Goal: Information Seeking & Learning: Check status

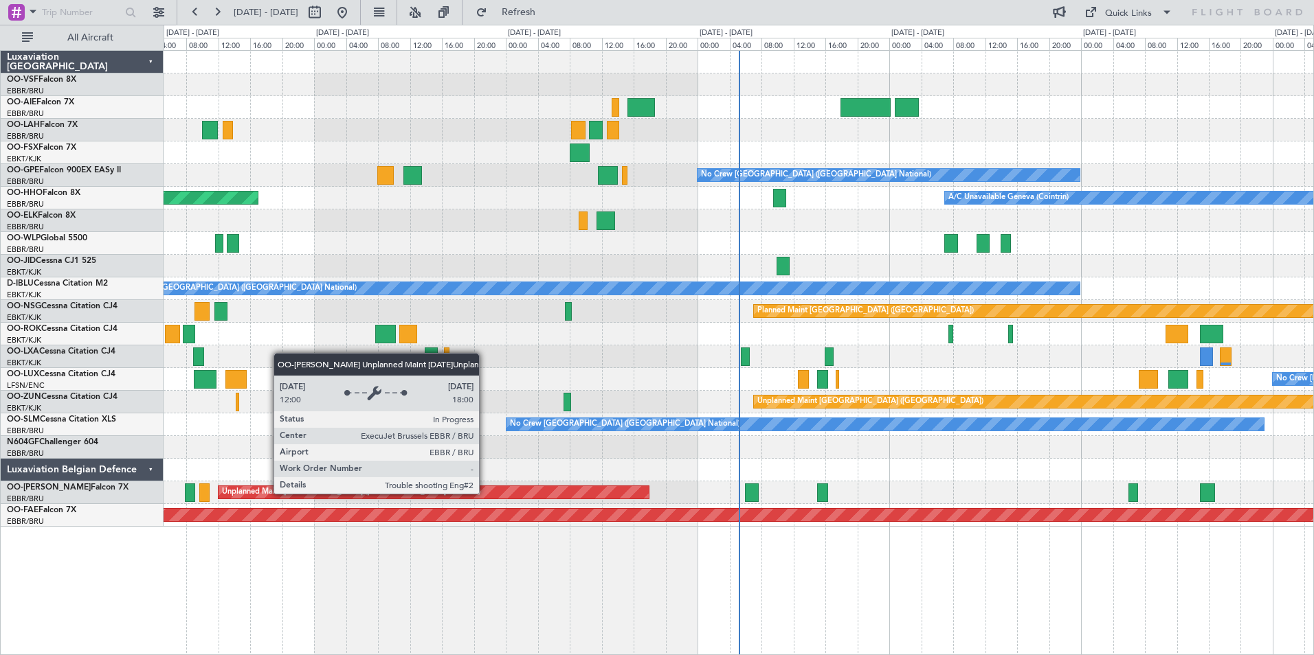
click at [485, 493] on div "Unplanned Maint [GEOGRAPHIC_DATA] ([GEOGRAPHIC_DATA] National)" at bounding box center [433, 492] width 430 height 12
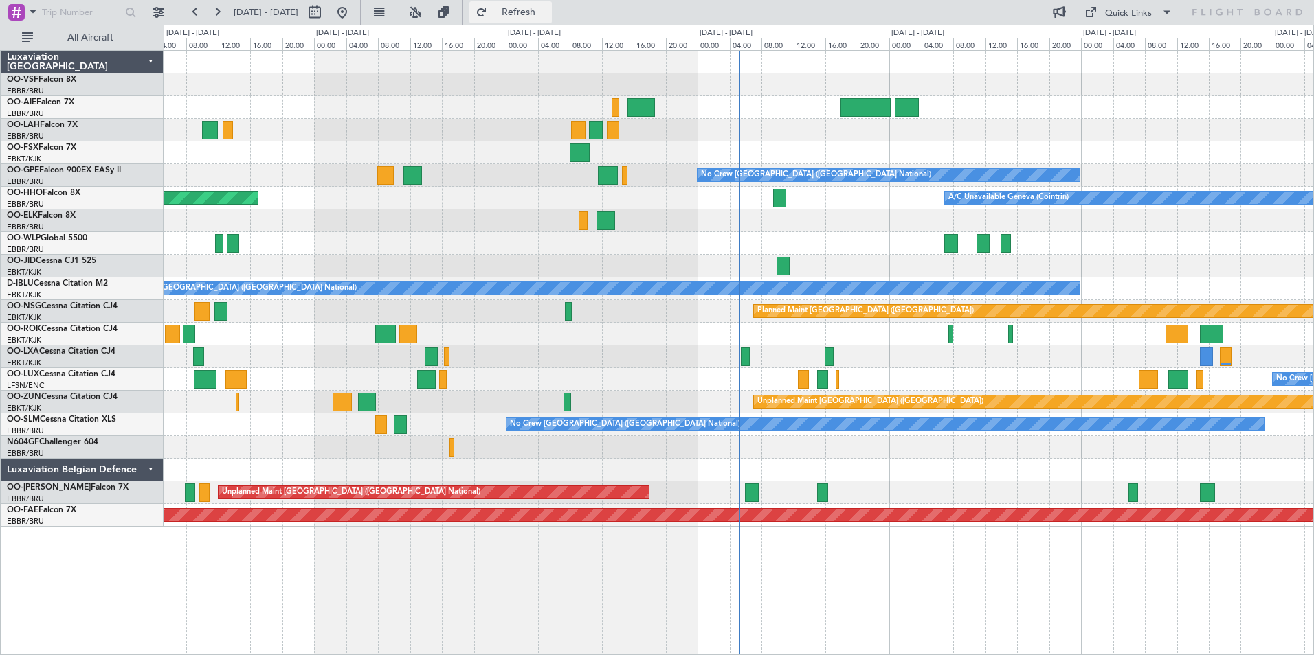
click at [548, 8] on span "Refresh" at bounding box center [519, 13] width 58 height 10
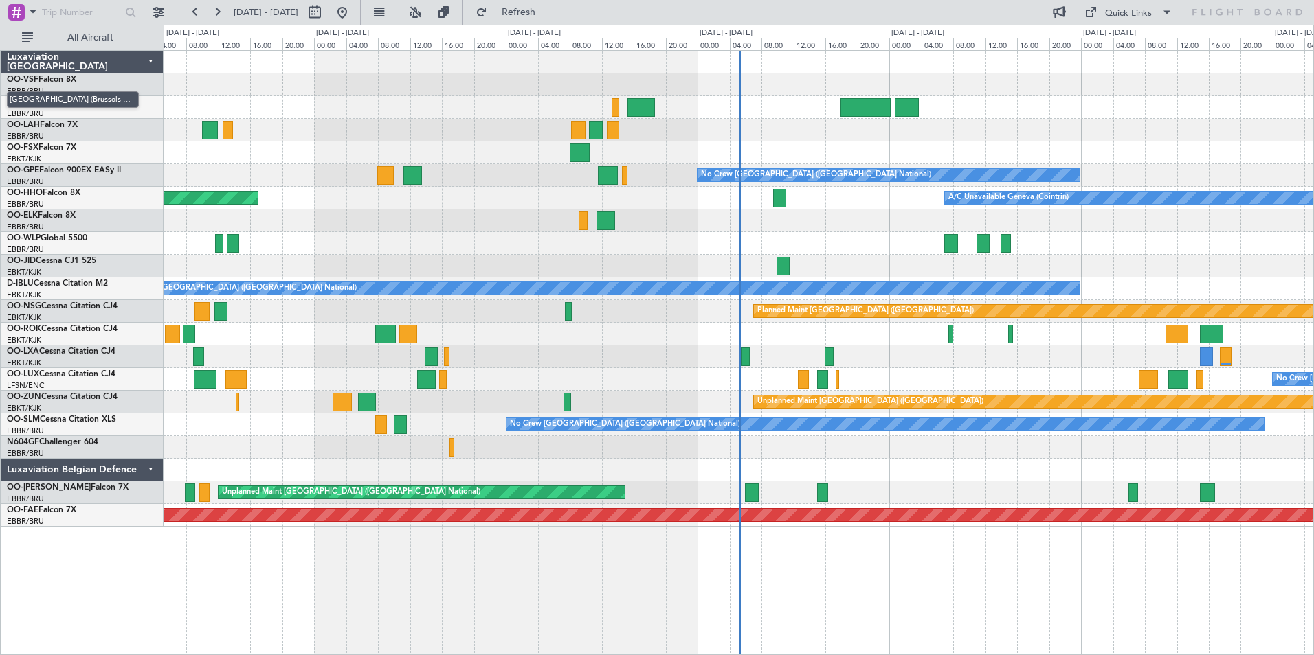
click at [47, 102] on span "[GEOGRAPHIC_DATA] (Brussels National)" at bounding box center [73, 99] width 132 height 17
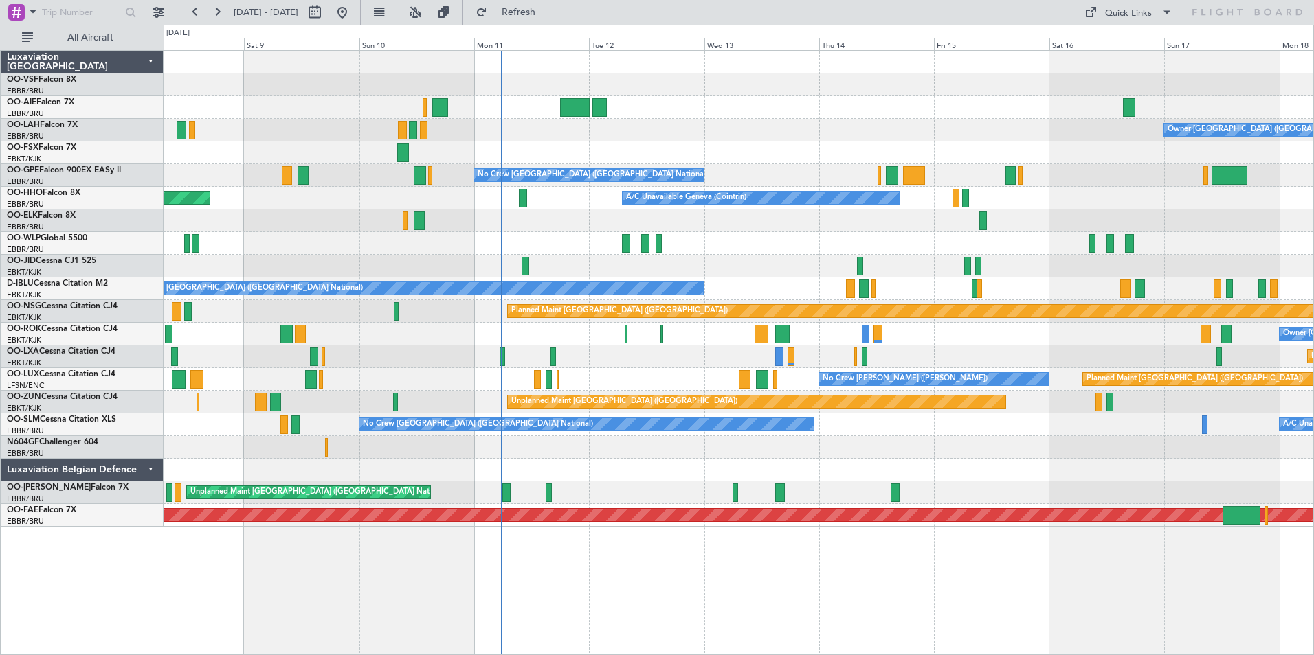
click at [640, 448] on div at bounding box center [738, 447] width 1149 height 23
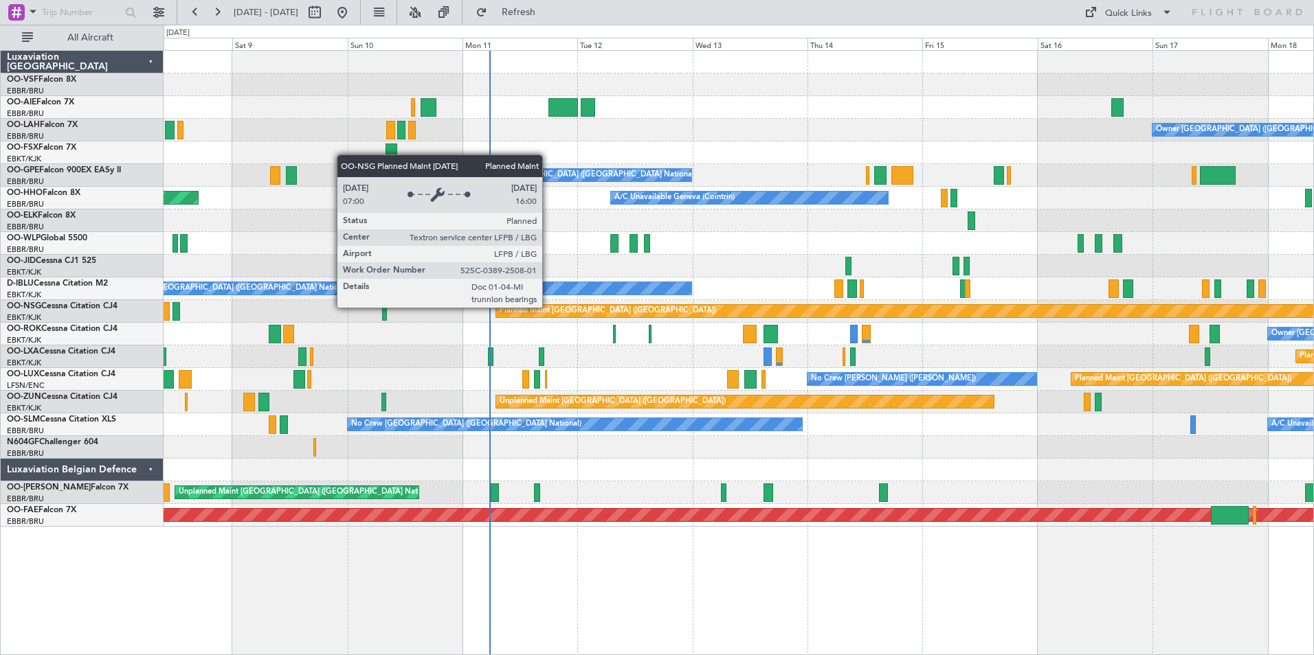
click at [537, 309] on div "Planned Maint [GEOGRAPHIC_DATA] ([GEOGRAPHIC_DATA])" at bounding box center [607, 311] width 216 height 21
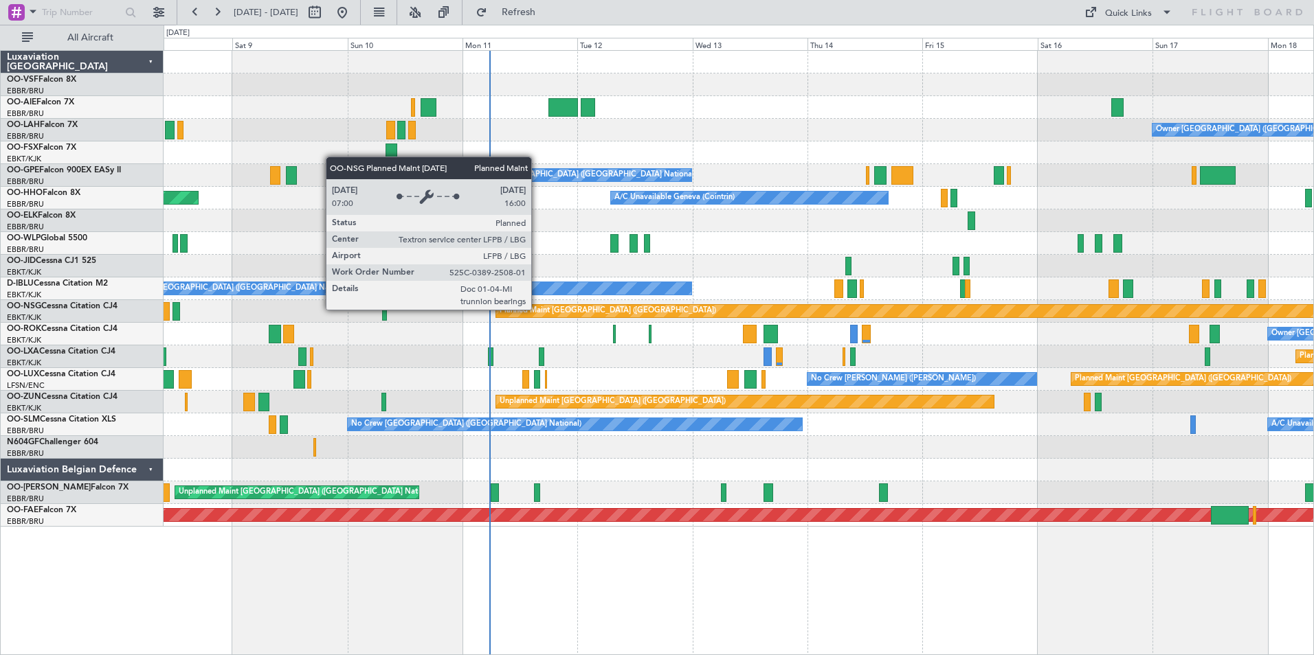
click at [537, 309] on div "Planned Maint [GEOGRAPHIC_DATA] ([GEOGRAPHIC_DATA])" at bounding box center [607, 311] width 216 height 21
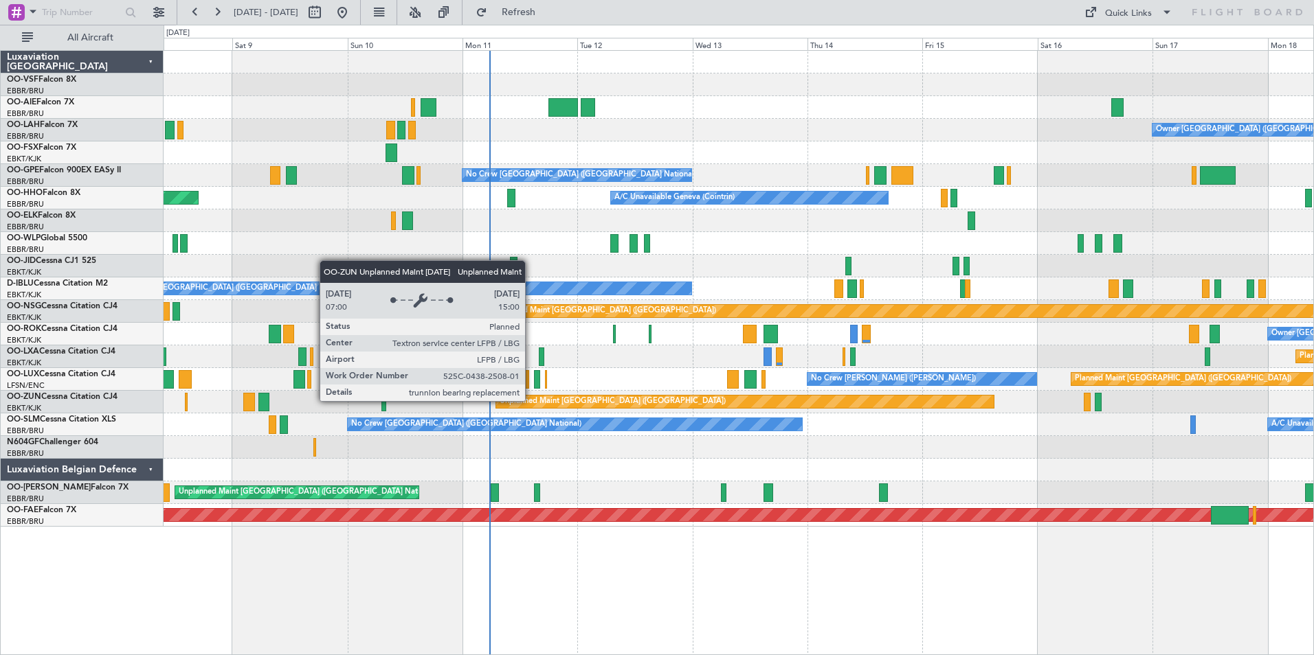
click at [531, 401] on div "Unplanned Maint [GEOGRAPHIC_DATA] ([GEOGRAPHIC_DATA])" at bounding box center [612, 402] width 226 height 21
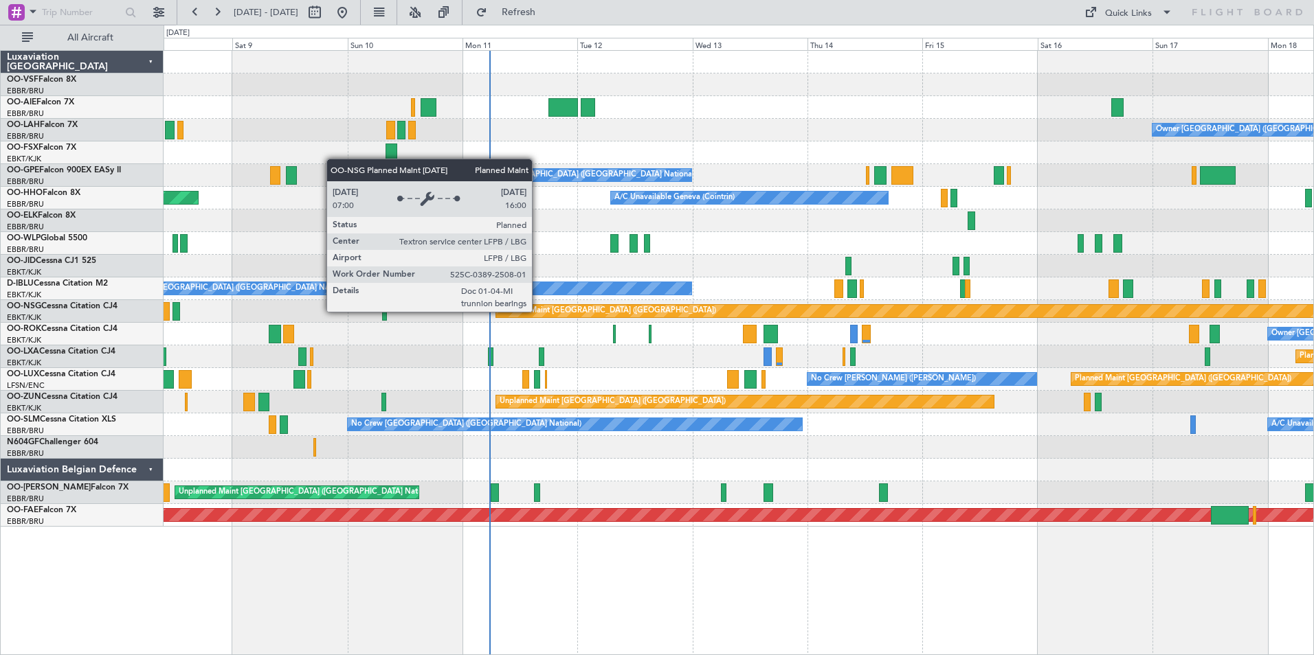
click at [538, 311] on div "Planned Maint [GEOGRAPHIC_DATA] ([GEOGRAPHIC_DATA])" at bounding box center [607, 311] width 216 height 21
click at [543, 310] on div "Planned Maint [GEOGRAPHIC_DATA] ([GEOGRAPHIC_DATA])" at bounding box center [607, 311] width 216 height 21
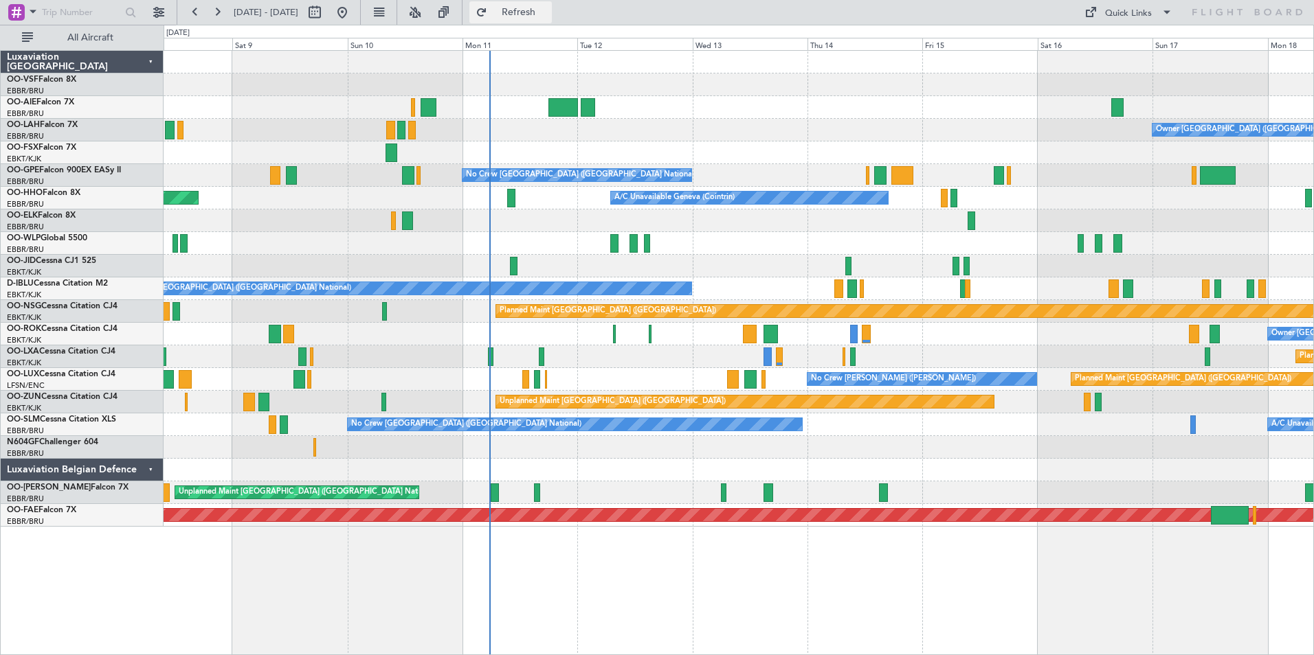
click at [548, 15] on span "Refresh" at bounding box center [519, 13] width 58 height 10
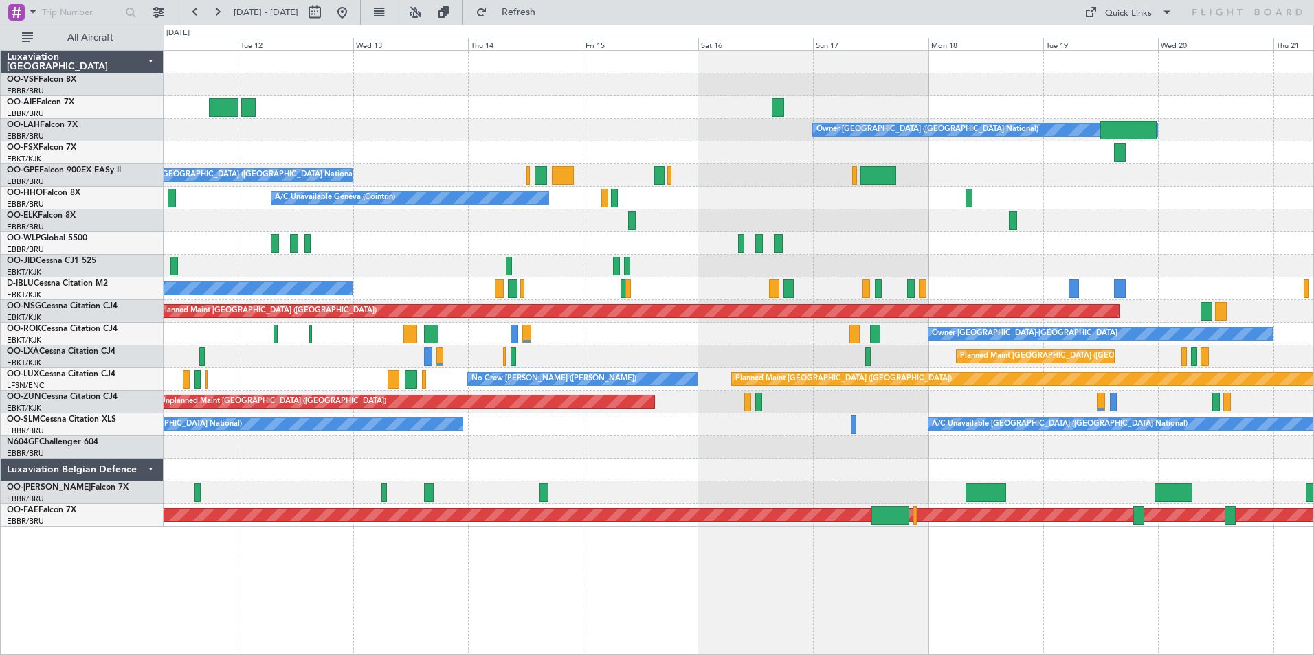
click at [273, 460] on div at bounding box center [738, 470] width 1149 height 23
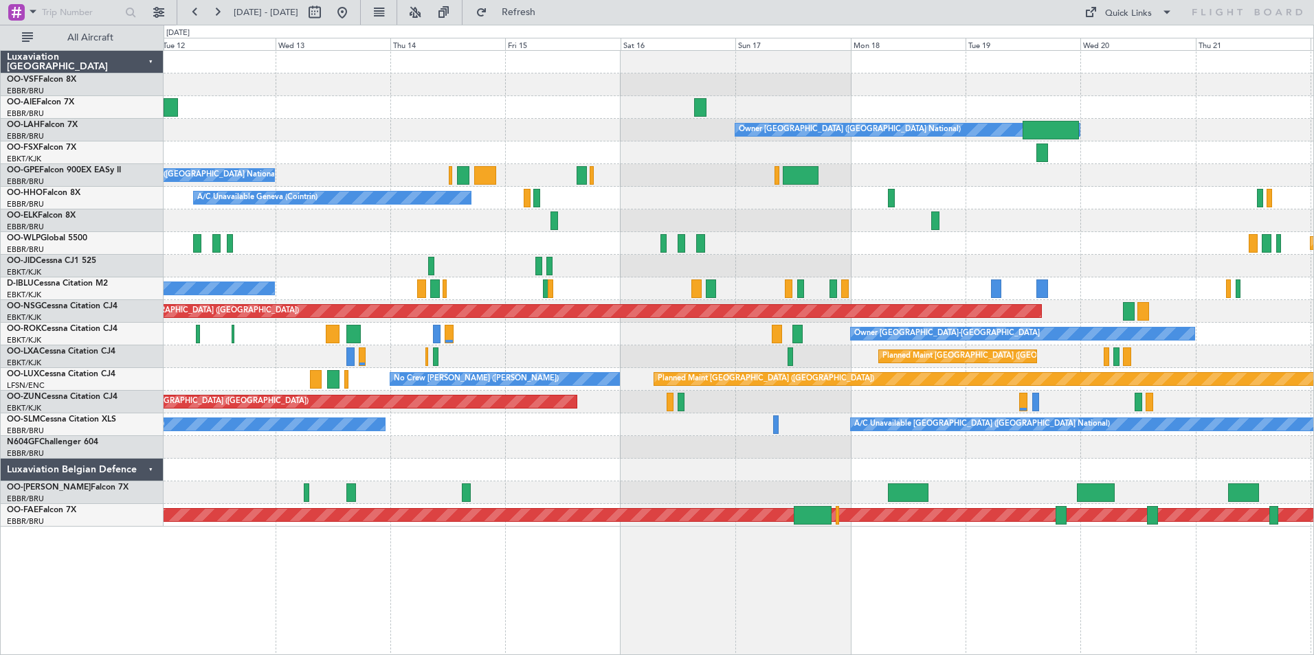
click at [415, 458] on div "Owner Brussels (Brussels National) No Crew Brussels (Brussels National) A/C Una…" at bounding box center [738, 289] width 1149 height 476
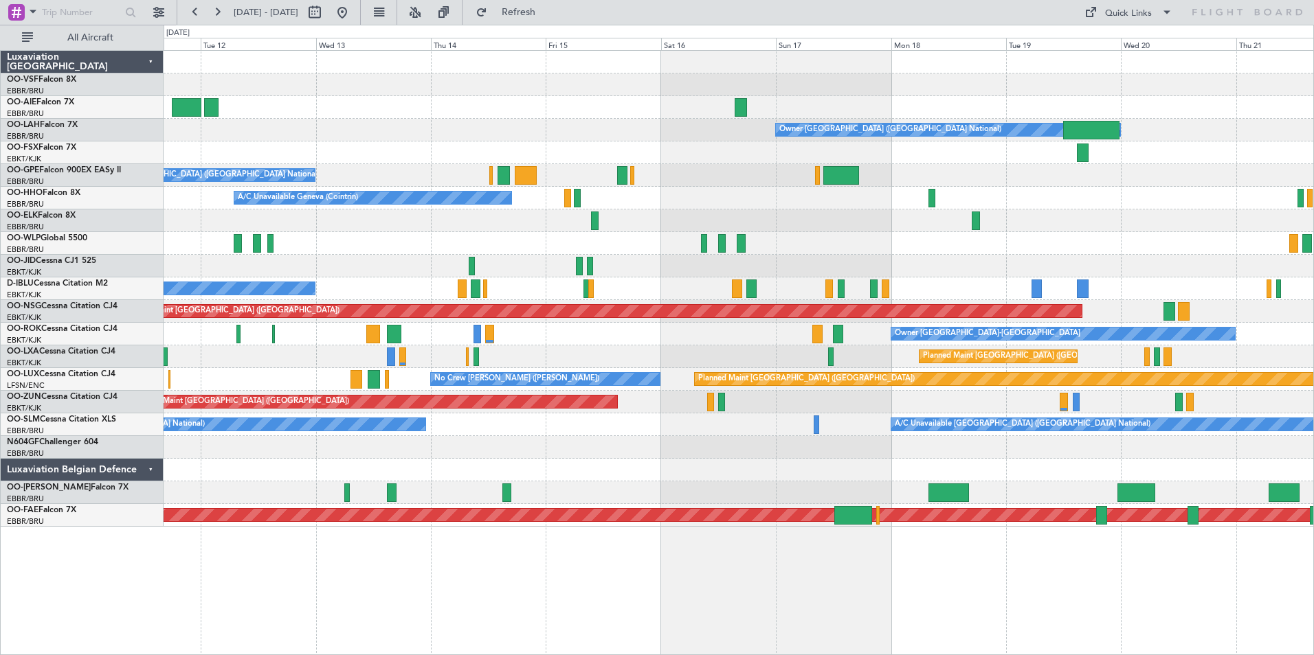
click at [893, 459] on div "Owner Brussels (Brussels National) No Crew Brussels (Brussels National) A/C Una…" at bounding box center [738, 289] width 1149 height 476
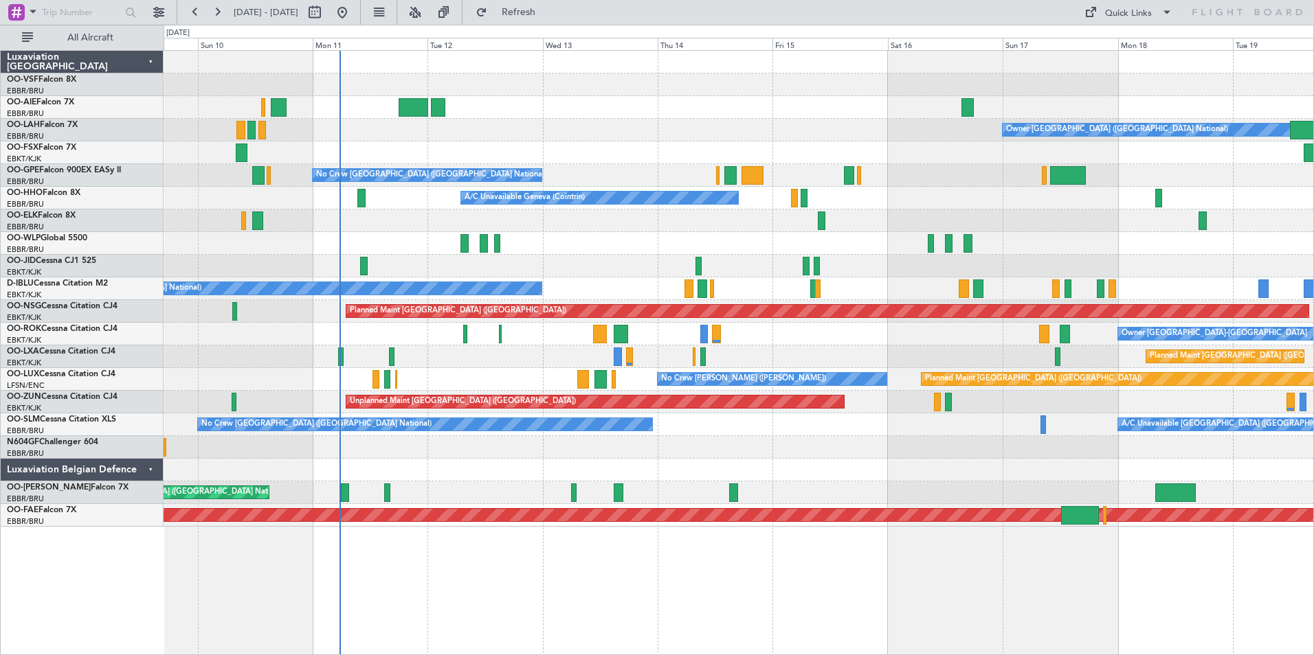
click at [824, 462] on div at bounding box center [738, 470] width 1149 height 23
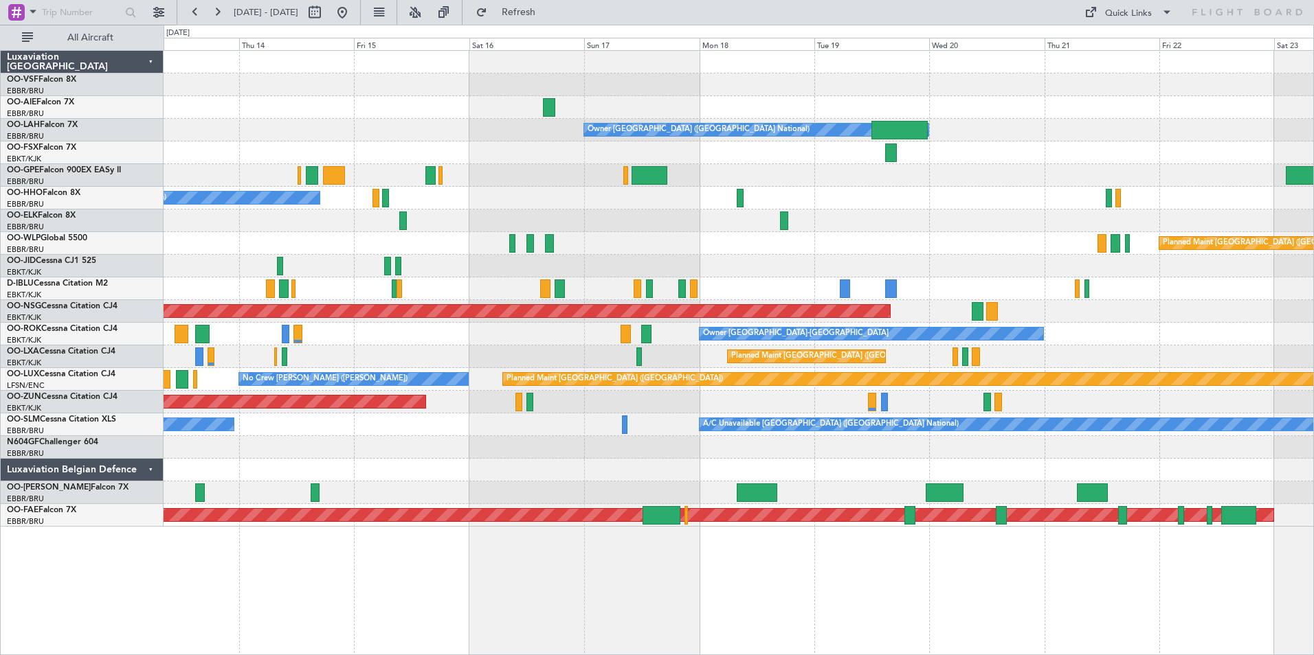
click at [576, 355] on div "Planned Maint [GEOGRAPHIC_DATA] ([GEOGRAPHIC_DATA] National)" at bounding box center [738, 357] width 1149 height 23
click at [43, 355] on link "OO-LXA Cessna Citation CJ4" at bounding box center [61, 352] width 109 height 8
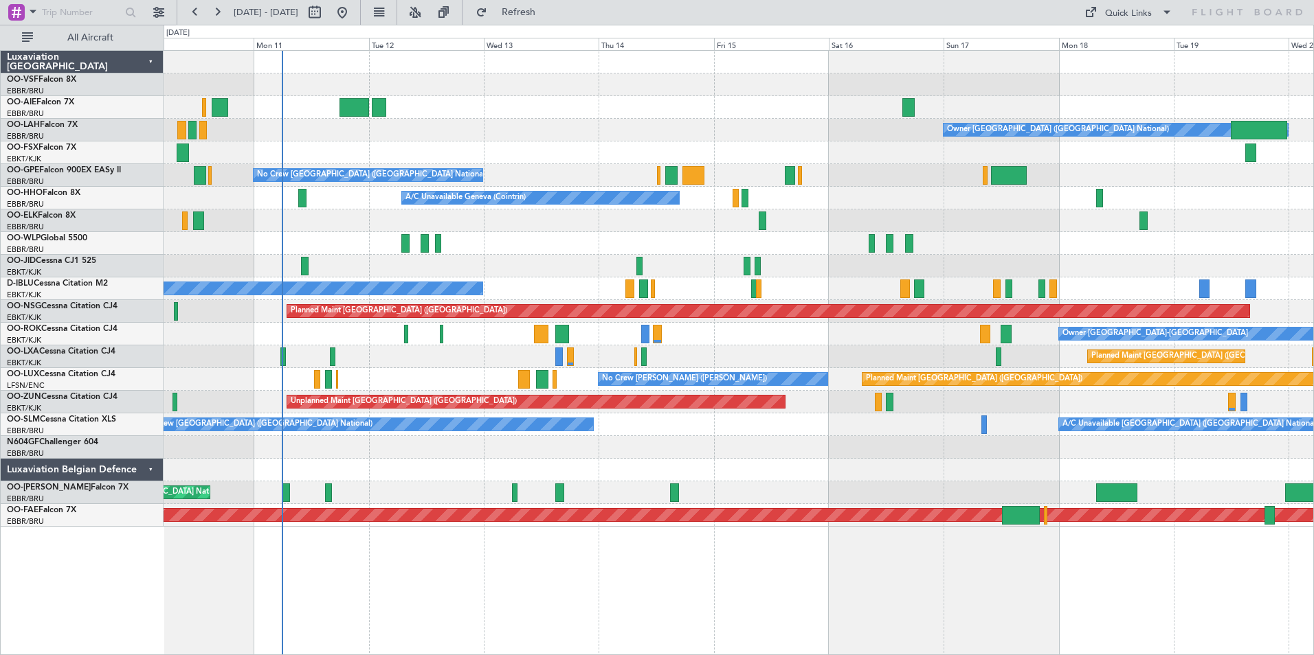
click at [578, 231] on div at bounding box center [738, 221] width 1149 height 23
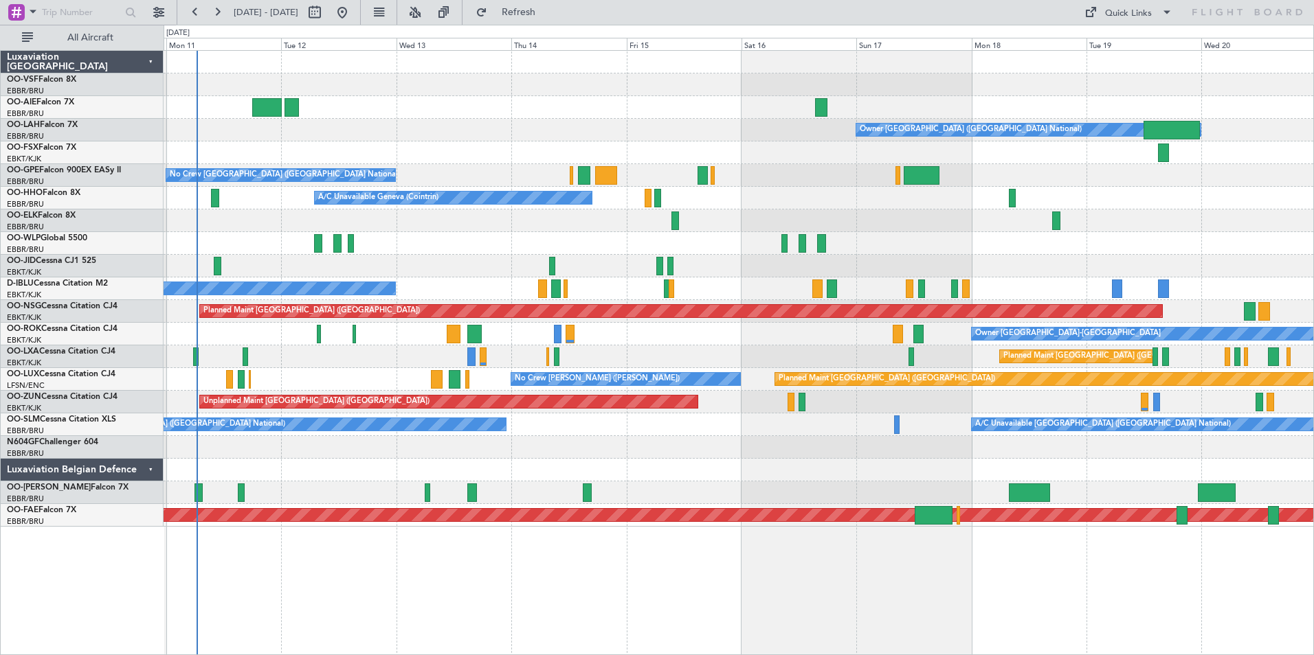
click at [632, 480] on div "Owner [GEOGRAPHIC_DATA] ([GEOGRAPHIC_DATA] National) No Crew [GEOGRAPHIC_DATA] …" at bounding box center [738, 289] width 1149 height 476
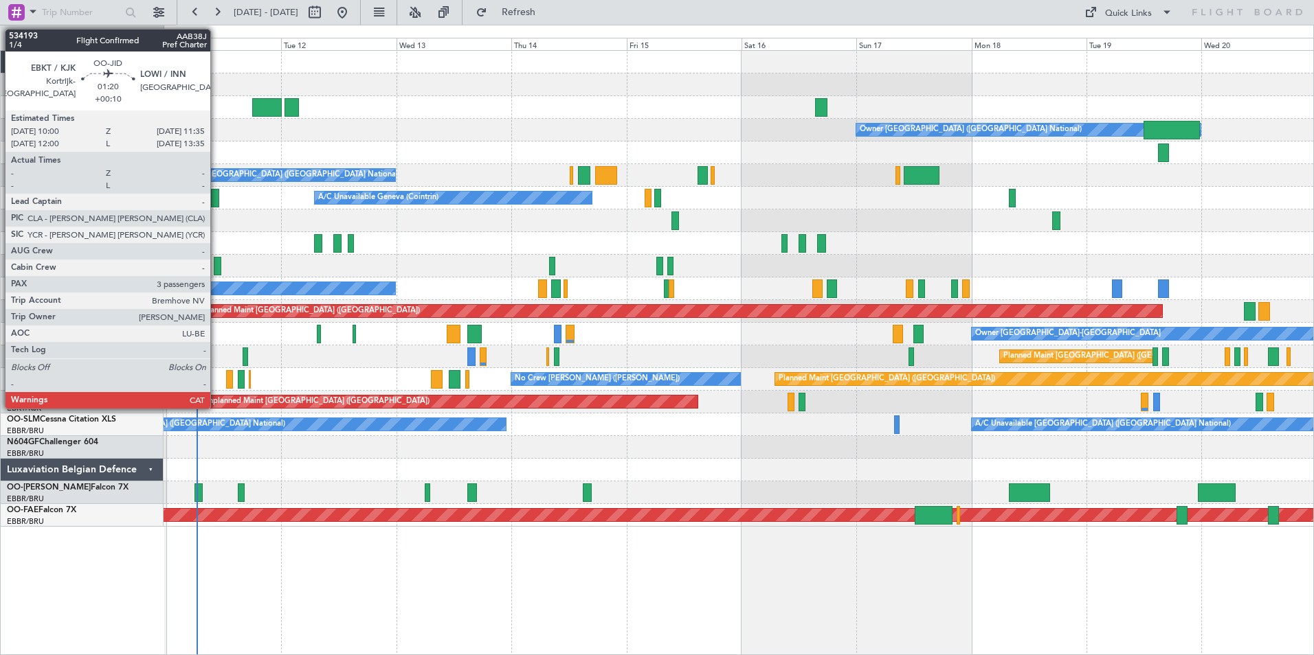
click at [216, 267] on div at bounding box center [218, 266] width 8 height 19
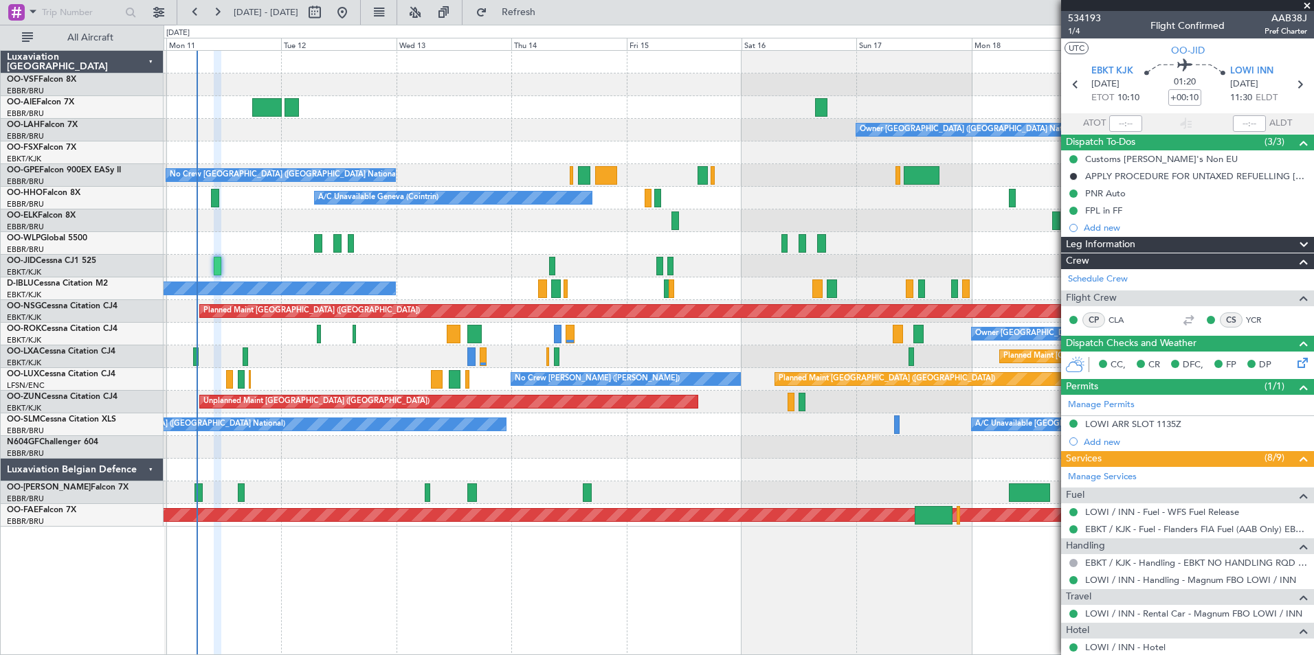
click at [1306, 5] on span at bounding box center [1307, 6] width 14 height 12
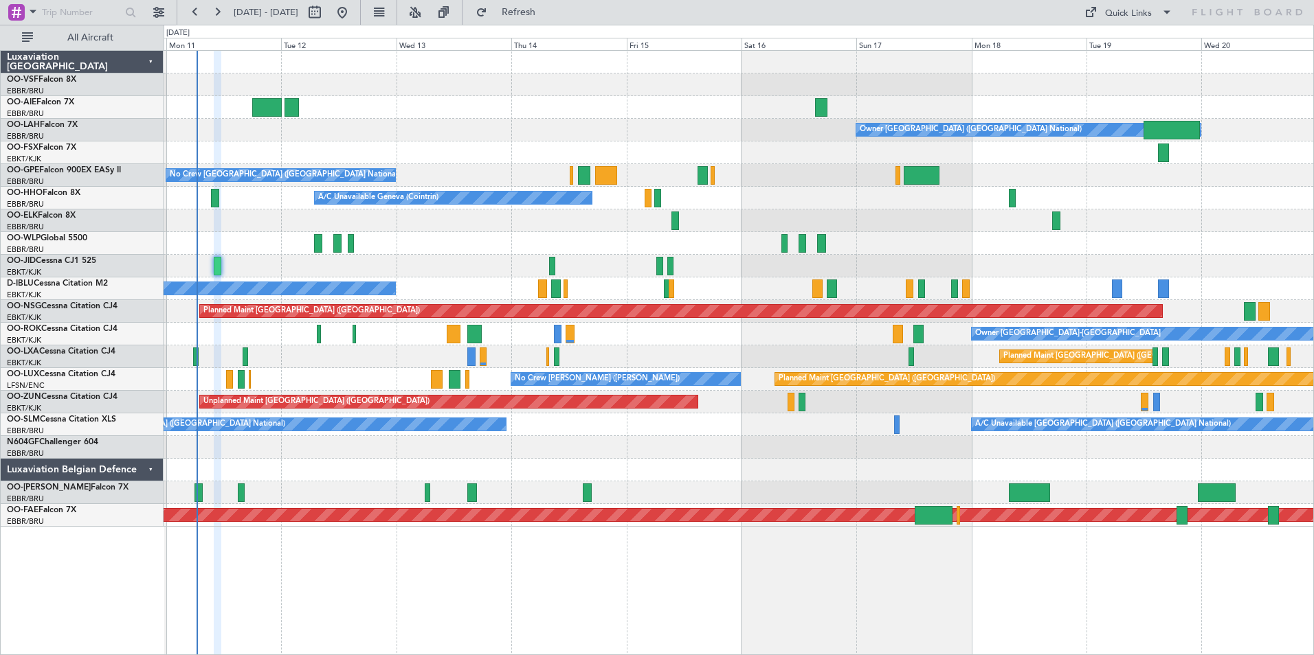
type input "0"
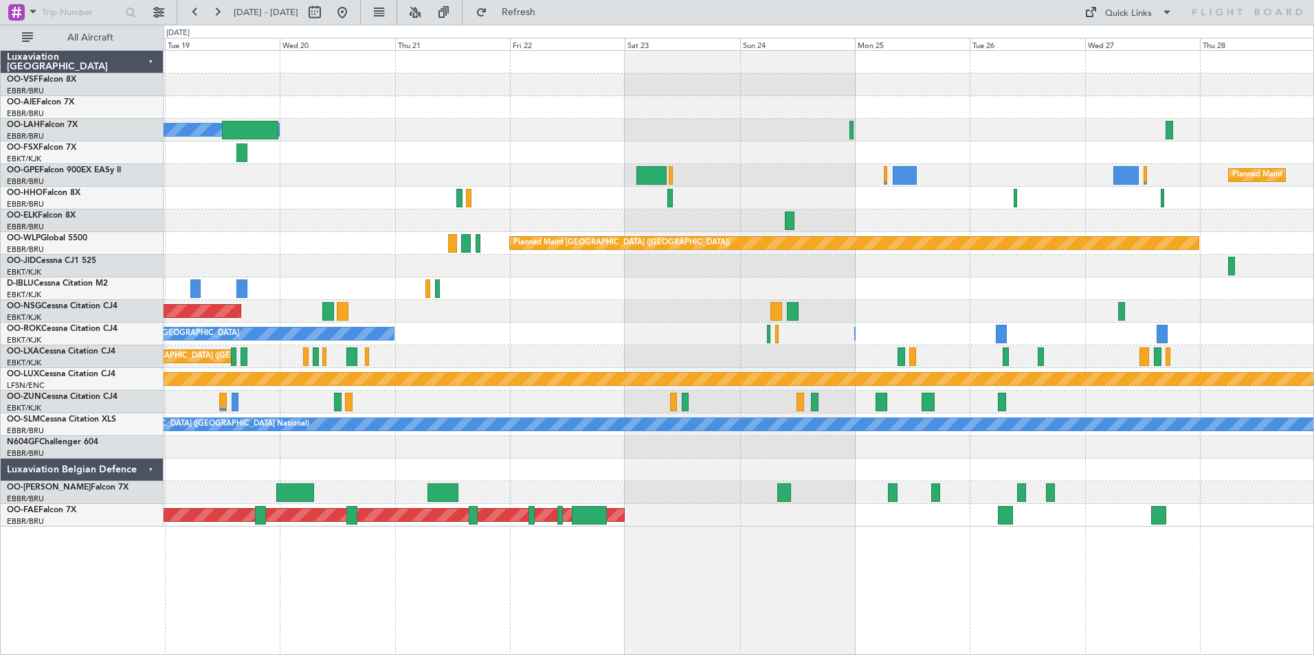
click at [128, 273] on div "Owner Brussels (Brussels National) Planned Maint Brussels (Brussels National) P…" at bounding box center [657, 340] width 1314 height 631
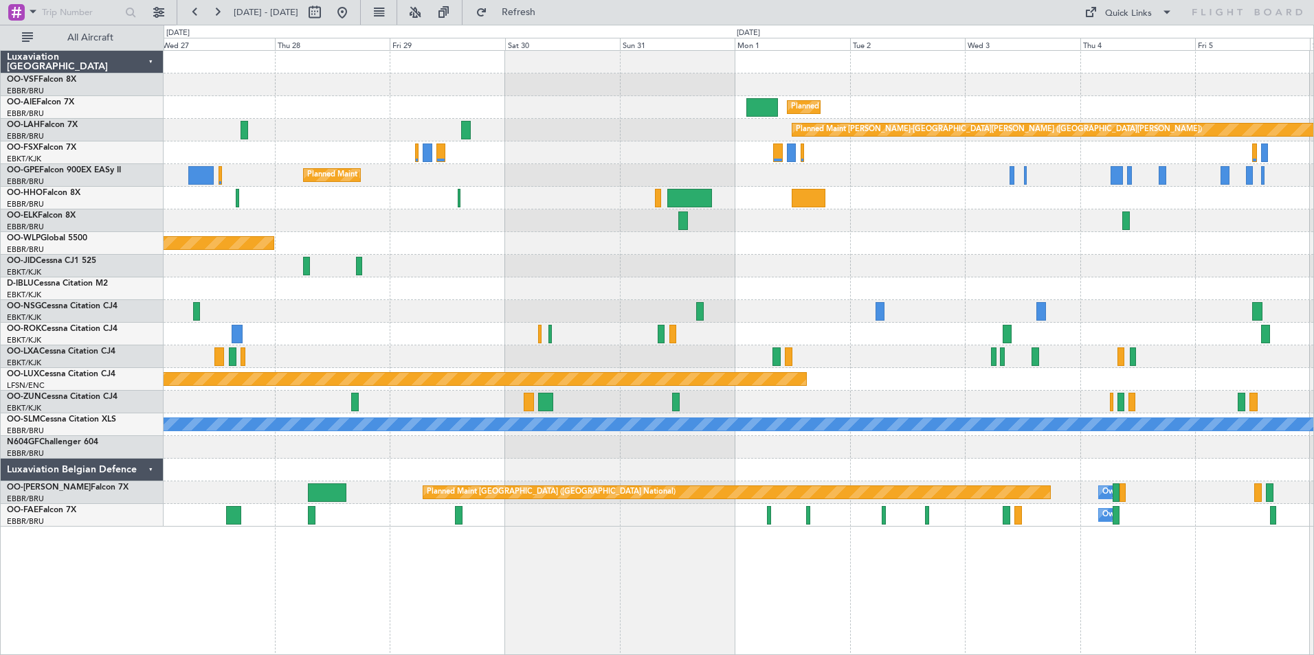
click at [855, 259] on div at bounding box center [738, 266] width 1149 height 23
click at [353, 16] on button at bounding box center [342, 12] width 22 height 22
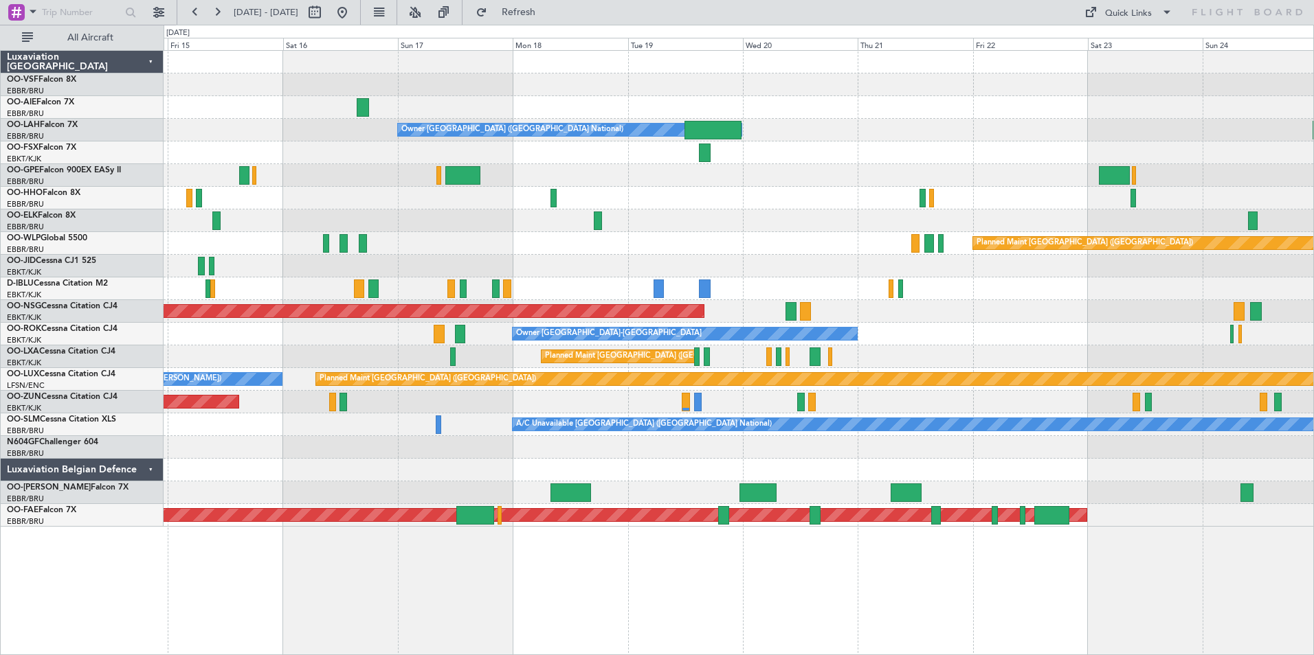
click at [383, 476] on div at bounding box center [738, 470] width 1149 height 23
click at [385, 475] on div at bounding box center [738, 470] width 1149 height 23
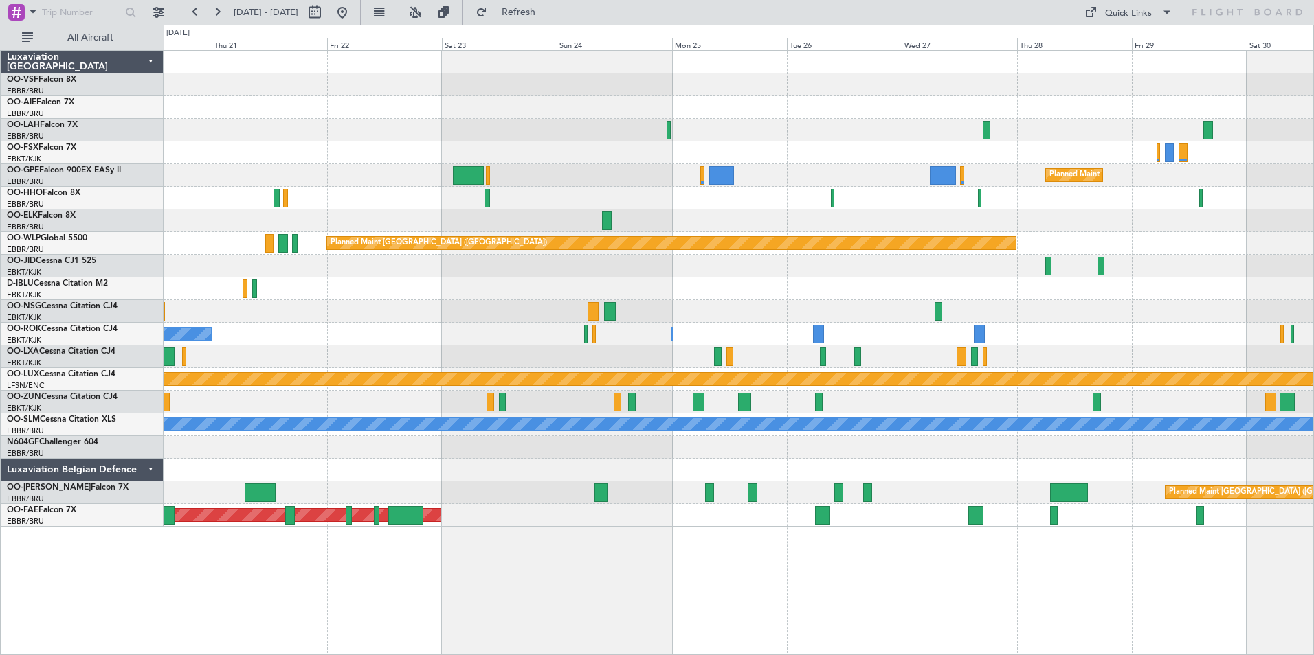
click at [385, 473] on div at bounding box center [738, 470] width 1149 height 23
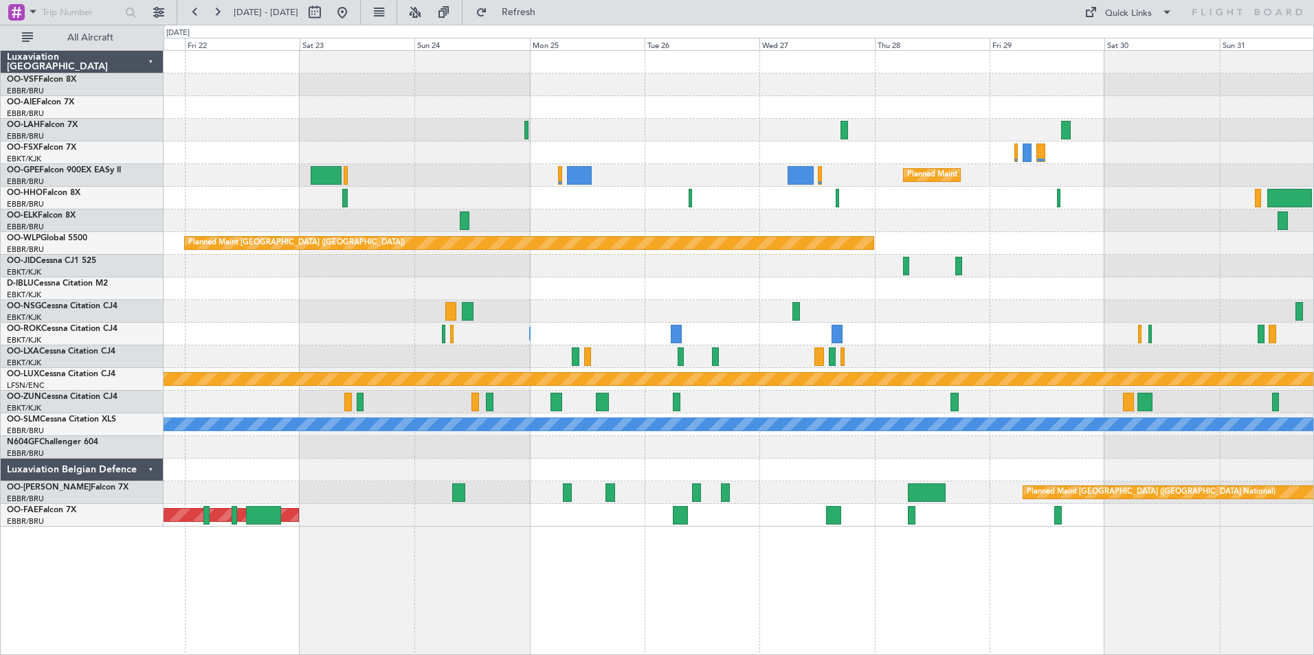
click at [499, 458] on div at bounding box center [738, 447] width 1149 height 23
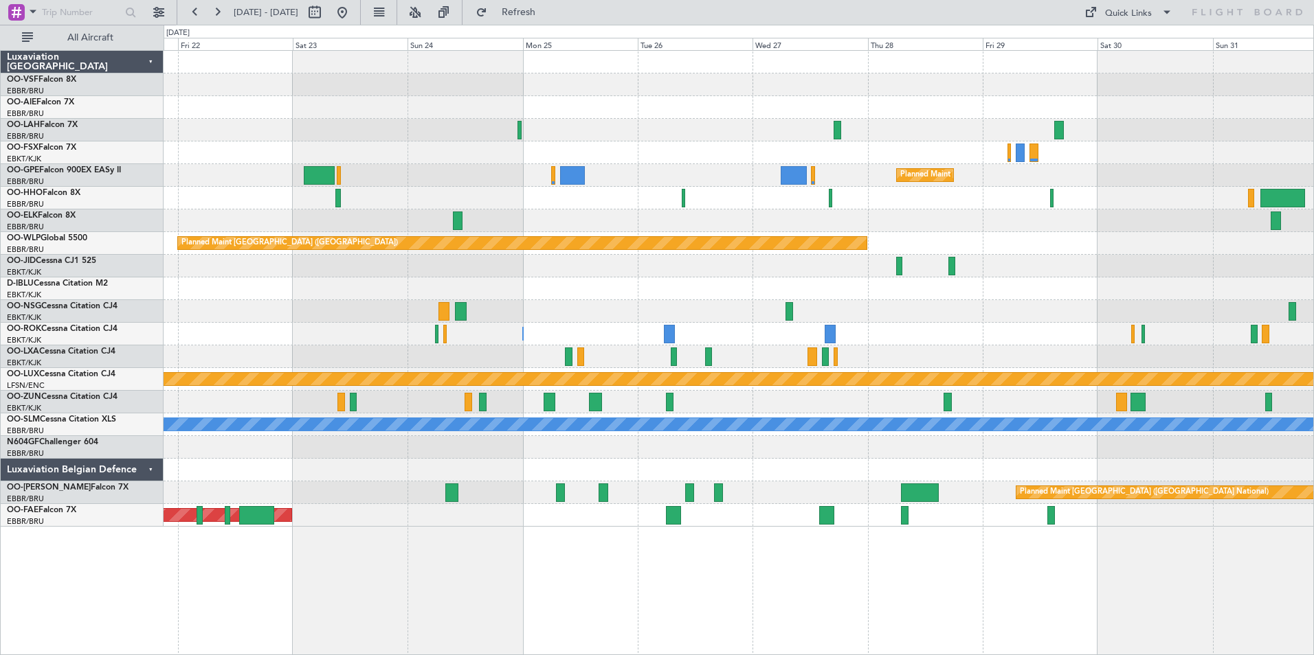
click at [489, 457] on div at bounding box center [738, 447] width 1149 height 23
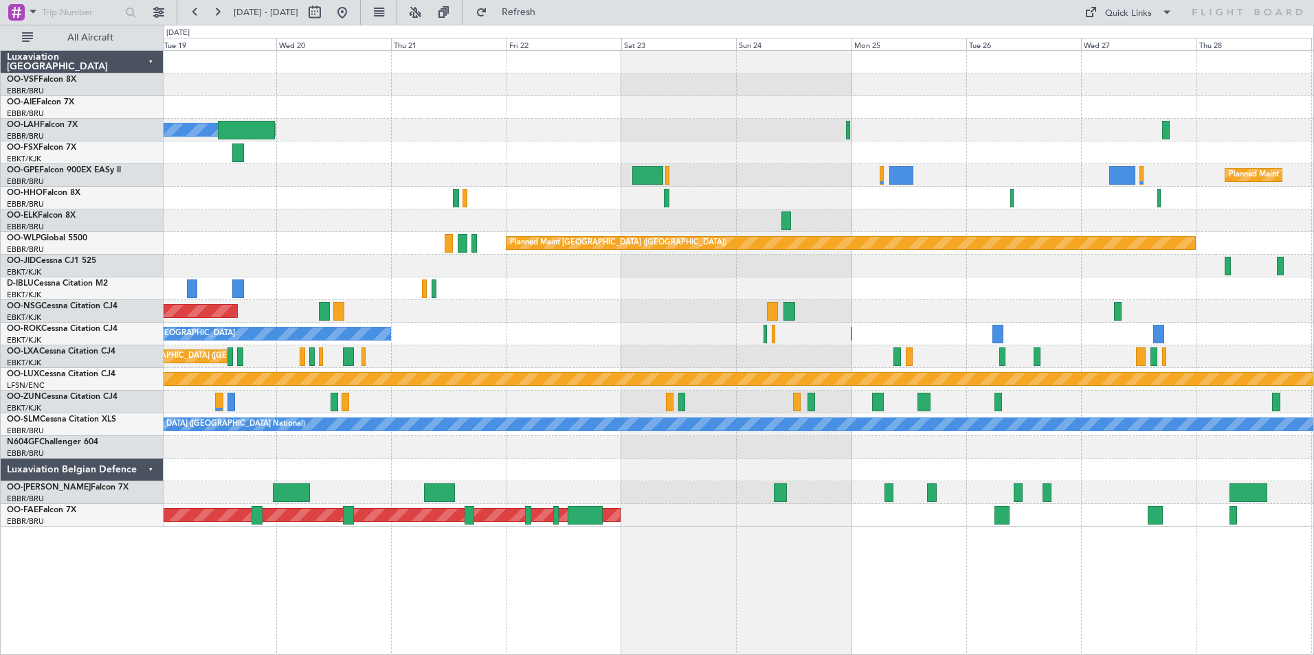
click at [558, 295] on div at bounding box center [738, 289] width 1149 height 23
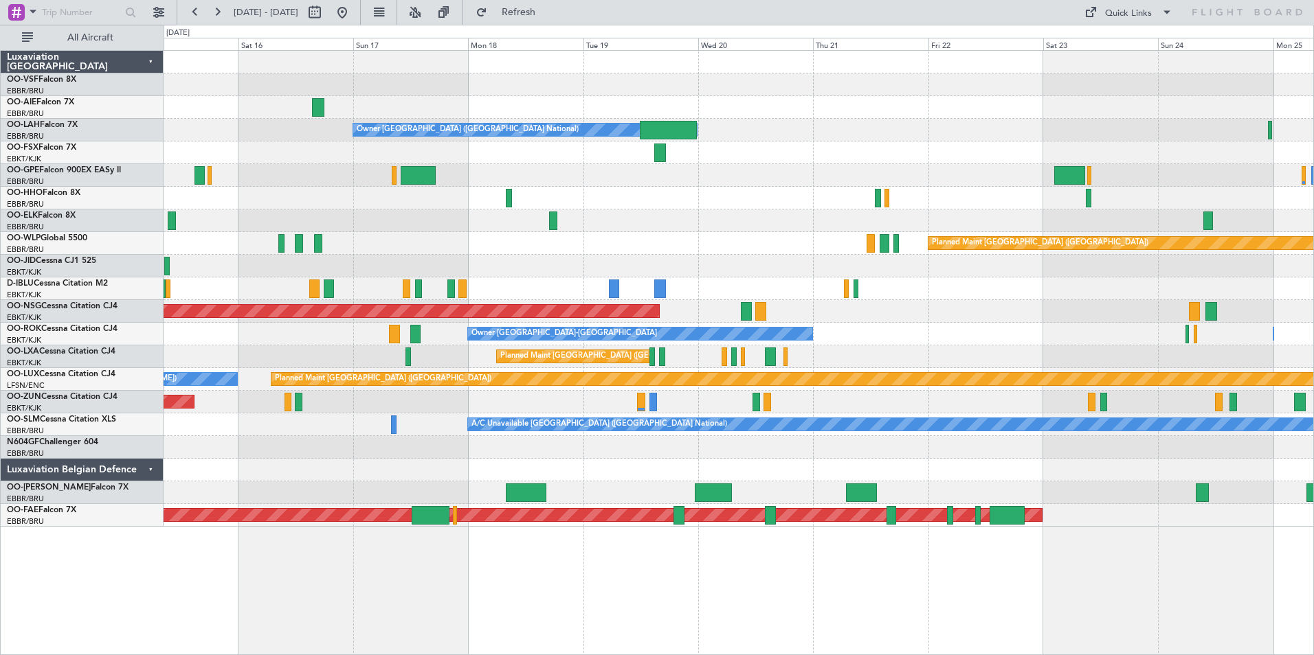
click at [795, 493] on div at bounding box center [738, 493] width 1149 height 23
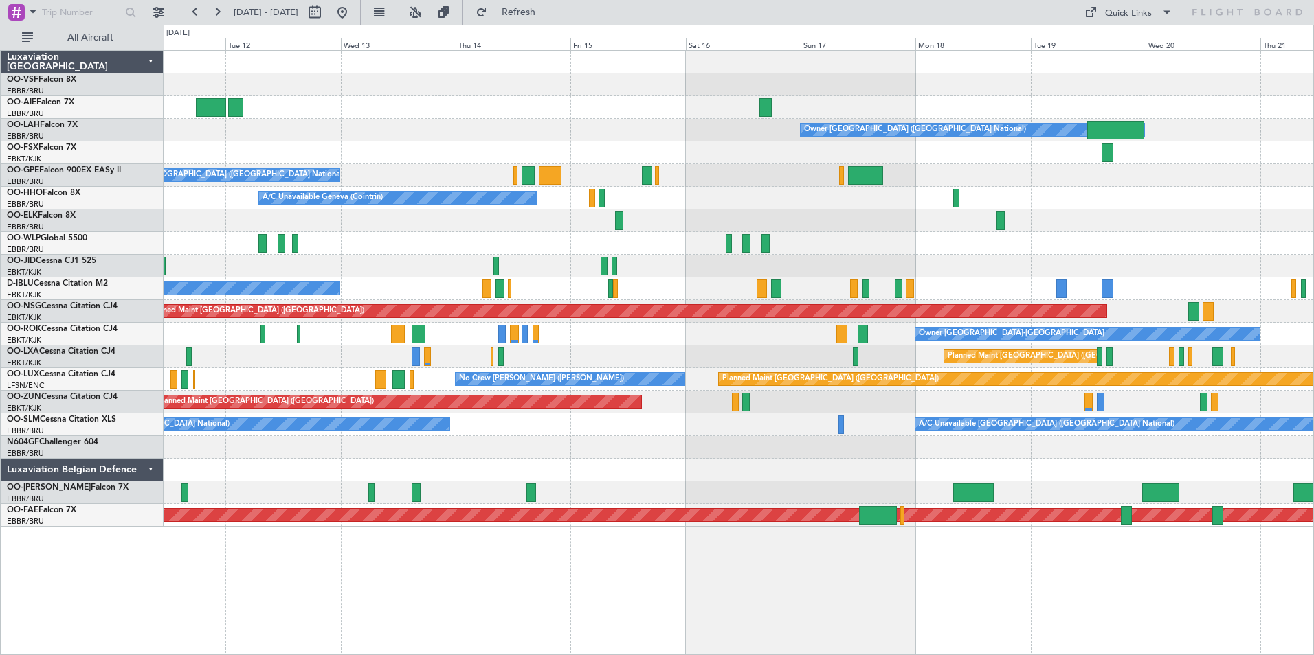
click at [614, 495] on div "Unplanned Maint [GEOGRAPHIC_DATA] ([GEOGRAPHIC_DATA] National)" at bounding box center [738, 493] width 1149 height 23
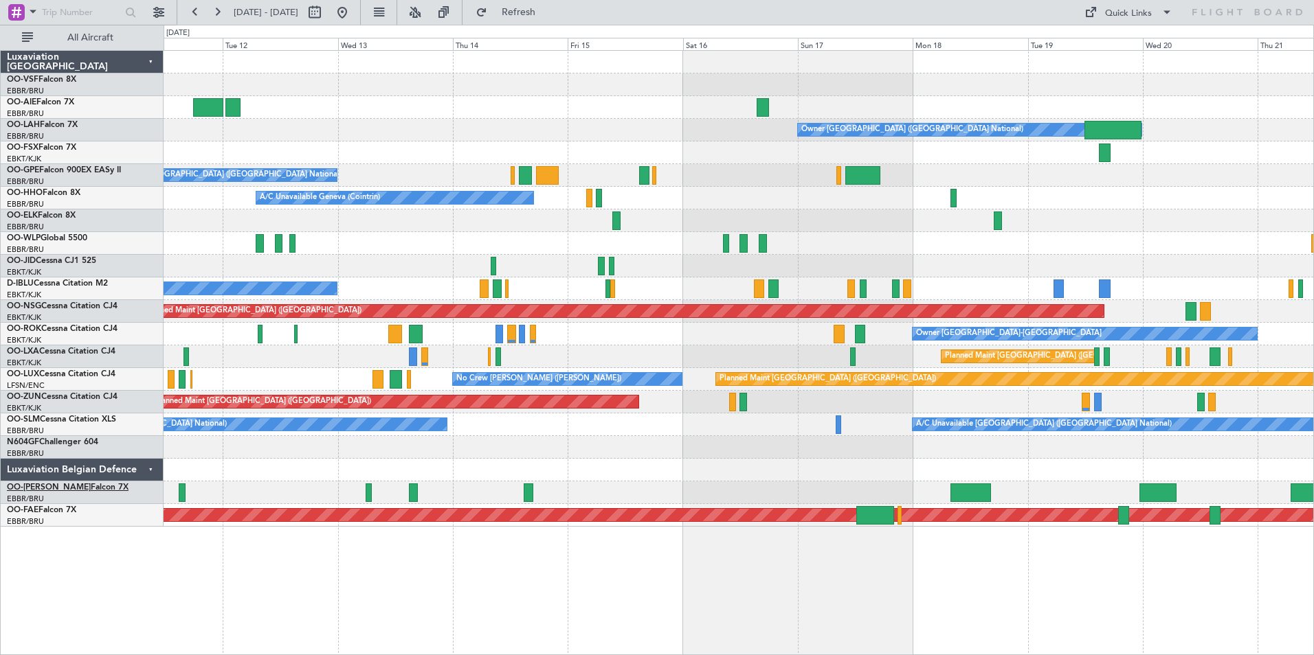
click at [39, 486] on span "OO-[PERSON_NAME]" at bounding box center [49, 488] width 84 height 8
click at [544, 12] on span "Refresh" at bounding box center [519, 13] width 58 height 10
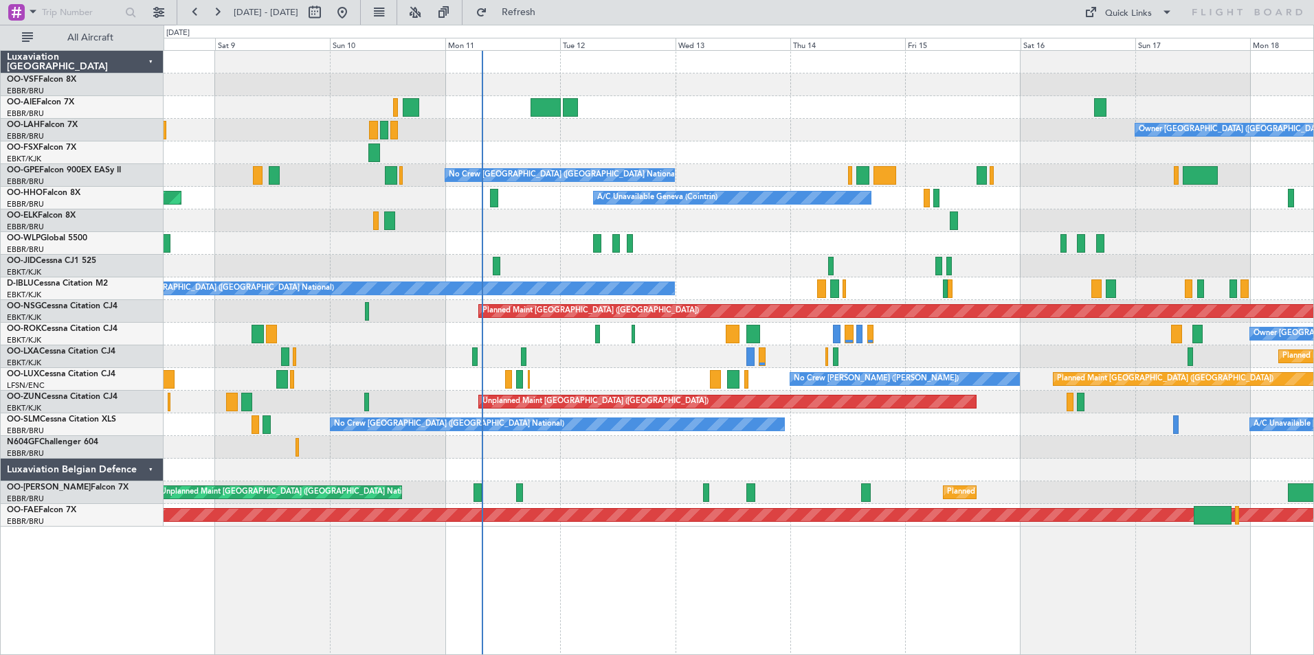
click at [628, 365] on div "Planned Maint Brussels (Brussels National) AOG Maint Kortrijk-Wevelgem Planned …" at bounding box center [738, 357] width 1149 height 23
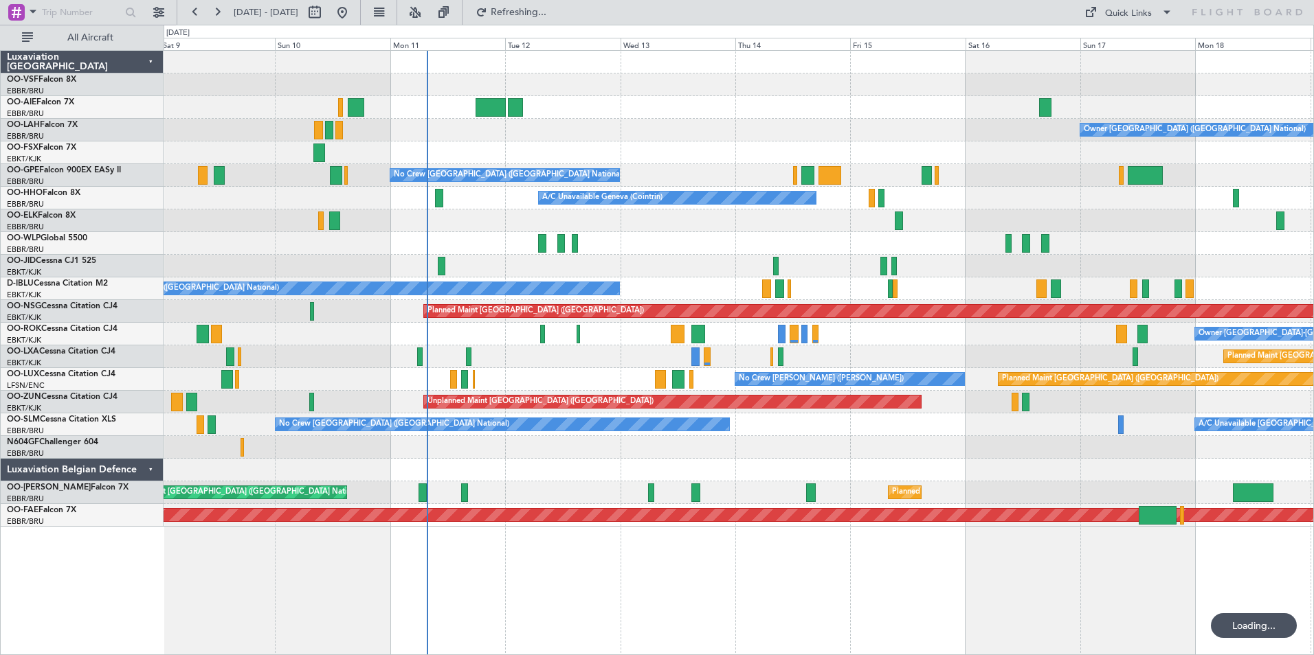
click at [543, 353] on div "Planned Maint Brussels (Brussels National) Planned Maint Kortrijk-Wevelgem" at bounding box center [738, 357] width 1149 height 23
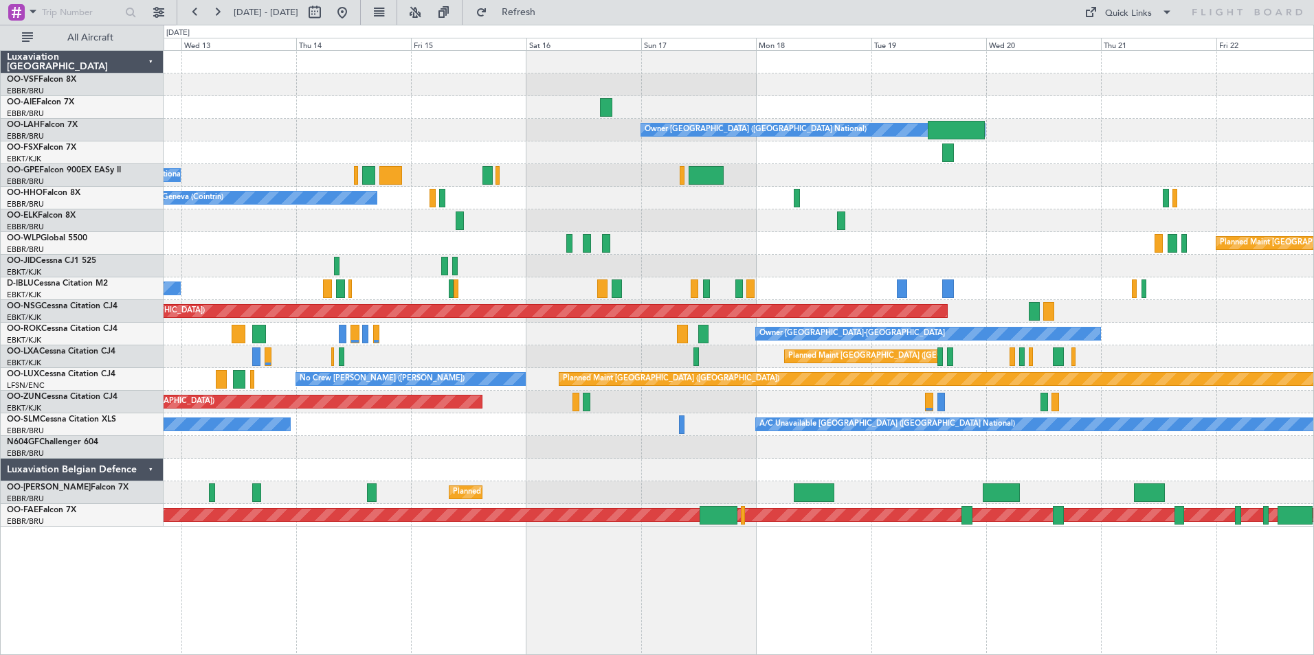
click at [622, 443] on div at bounding box center [738, 447] width 1149 height 23
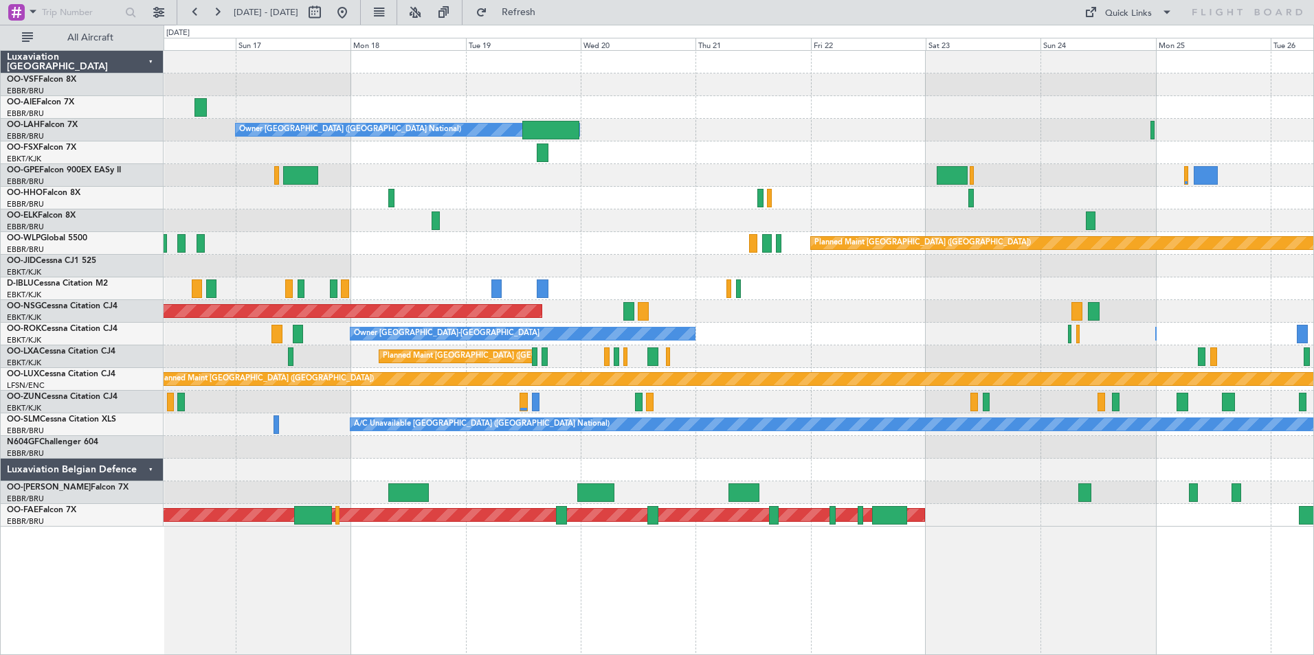
click at [321, 420] on div "A/C Unavailable Brussels (Brussels National) No Crew Brussels (Brussels Nationa…" at bounding box center [738, 425] width 1149 height 23
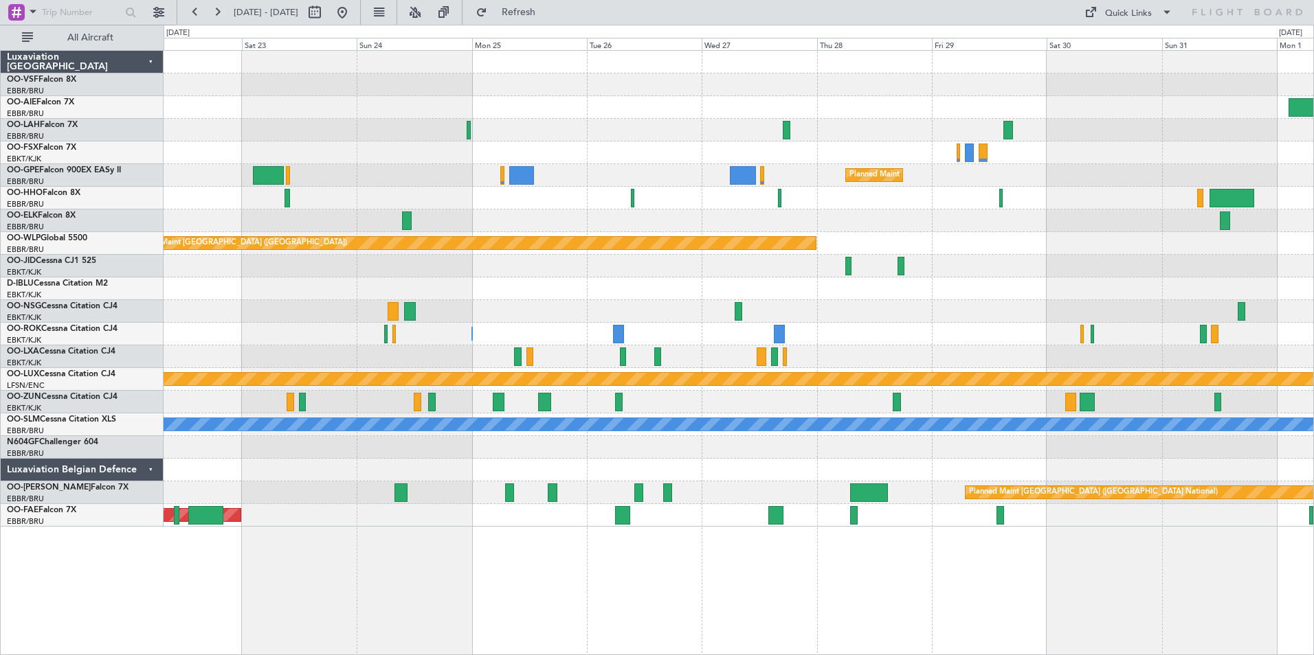
click at [345, 367] on div at bounding box center [738, 357] width 1149 height 23
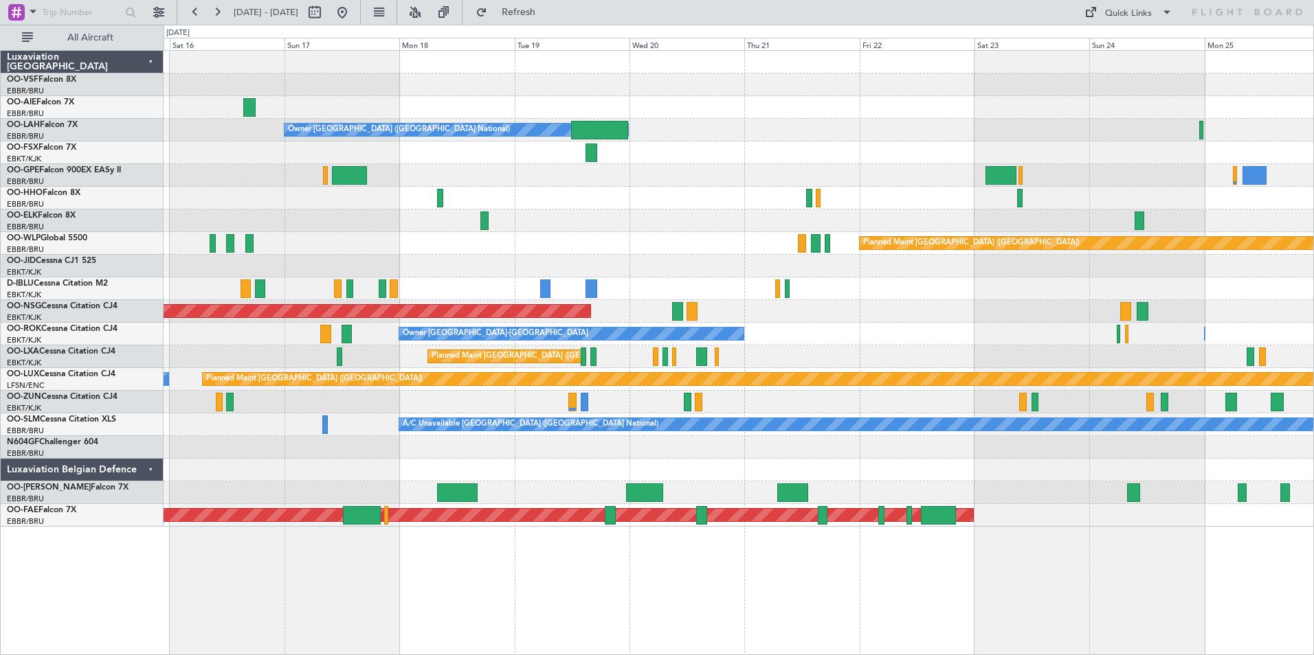
click at [366, 214] on div at bounding box center [738, 221] width 1149 height 23
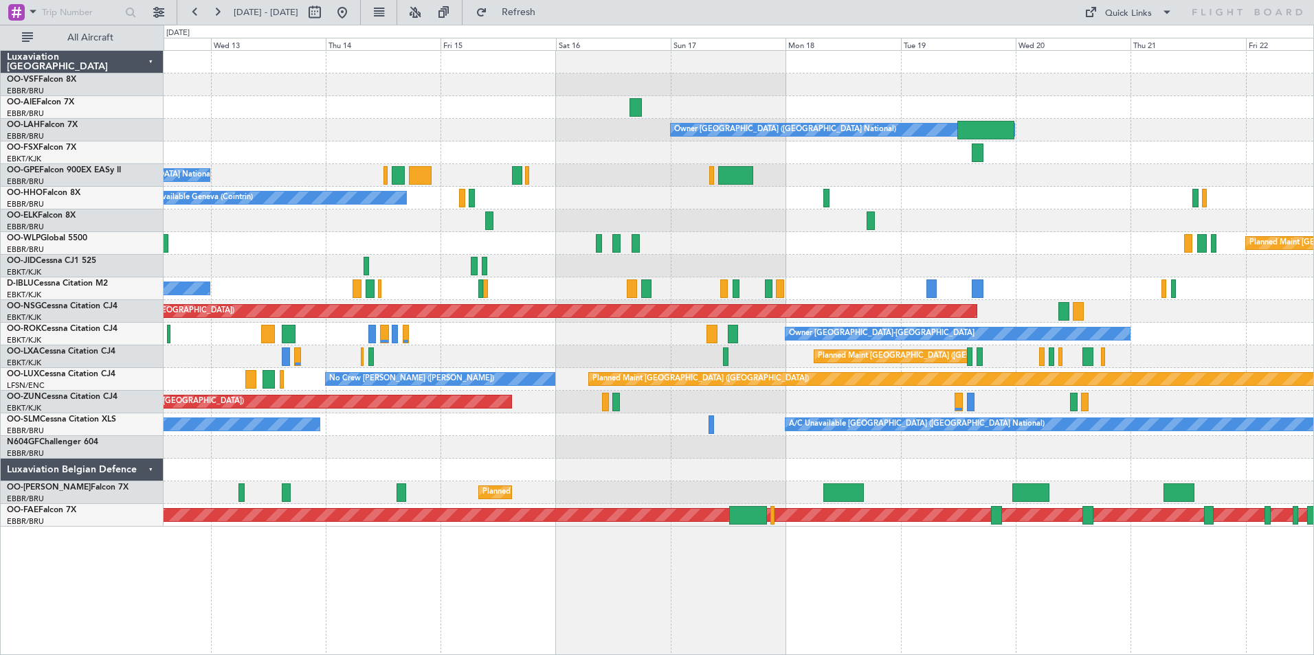
click at [732, 219] on div at bounding box center [738, 221] width 1149 height 23
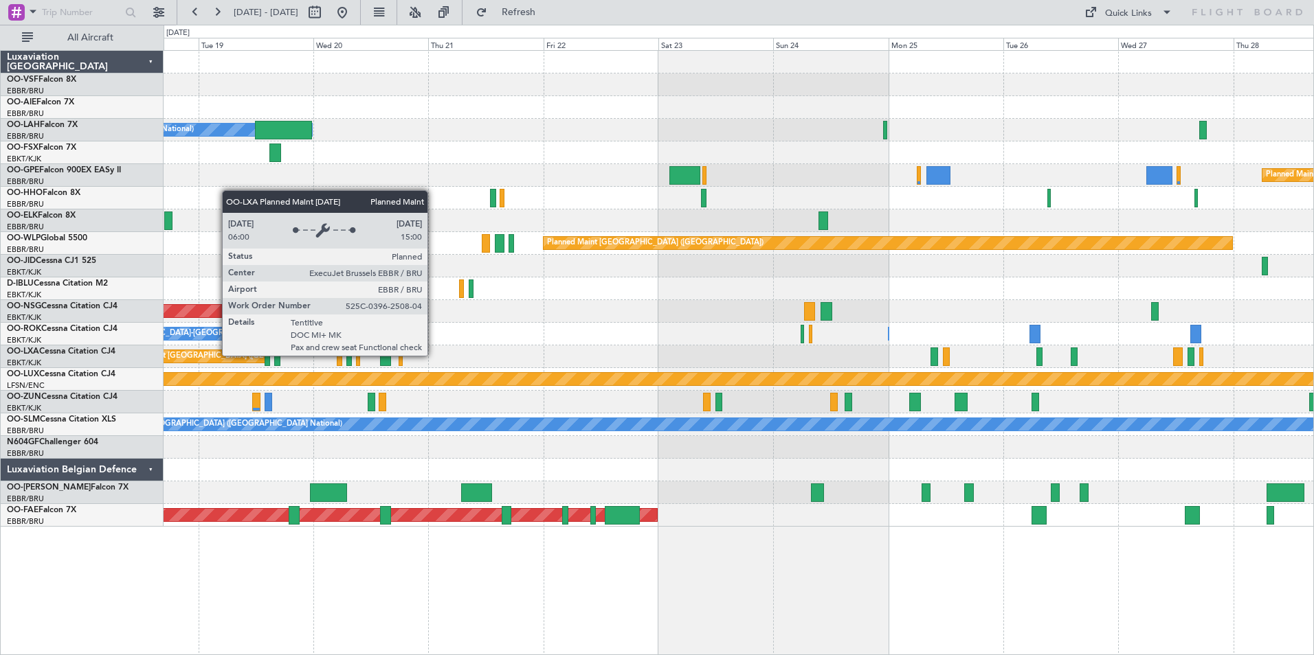
click at [212, 355] on div "Planned Maint [GEOGRAPHIC_DATA] ([GEOGRAPHIC_DATA] National)" at bounding box center [239, 356] width 249 height 21
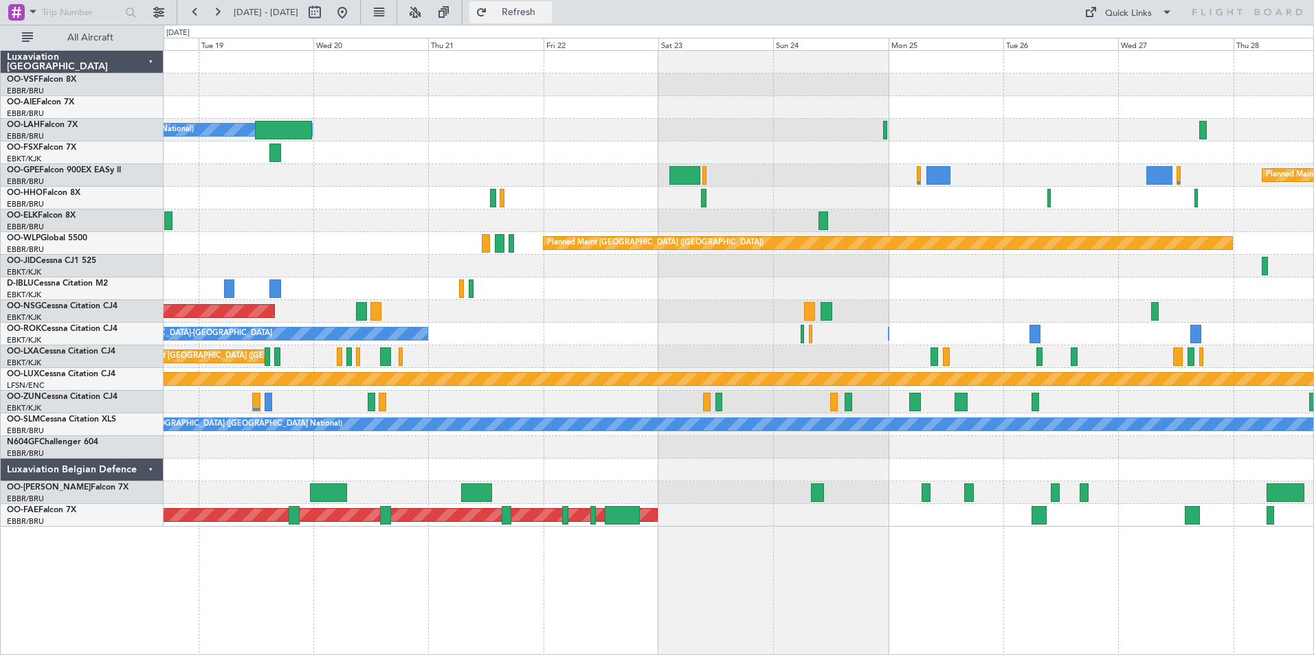
click at [548, 11] on span "Refresh" at bounding box center [519, 13] width 58 height 10
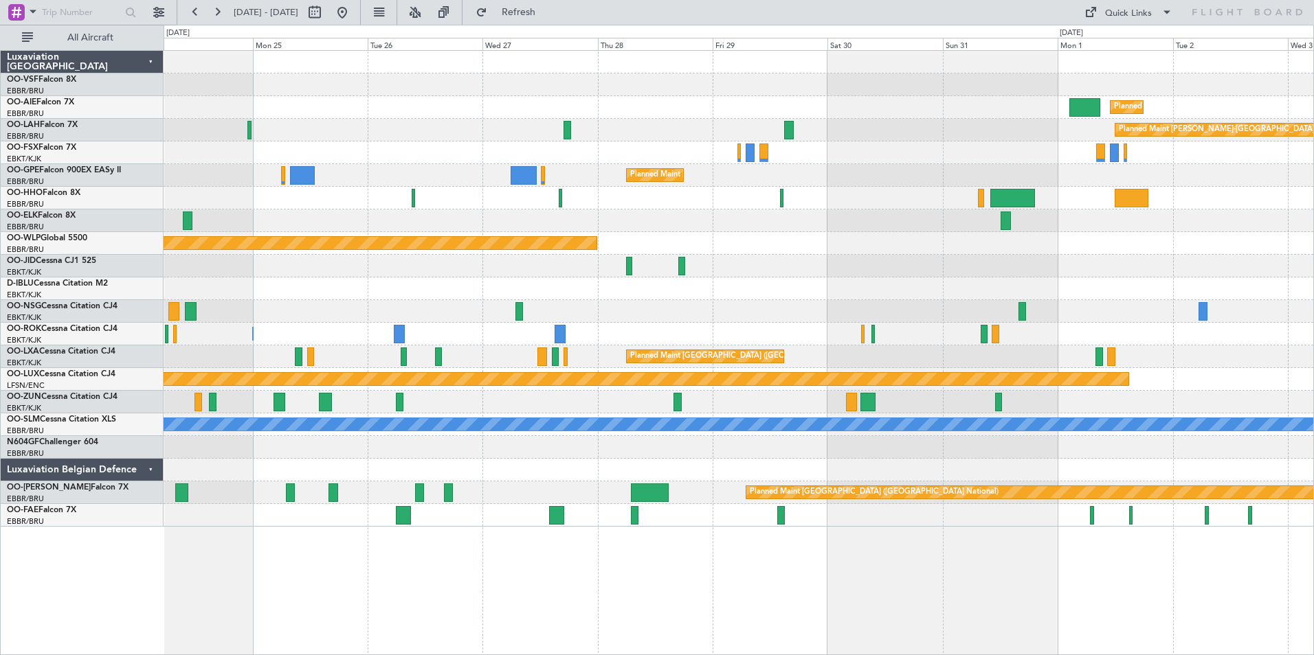
click at [538, 460] on div "Planned Maint London (Farnborough) Planned Maint Alton-st Louis (St Louis Regl)…" at bounding box center [738, 289] width 1149 height 476
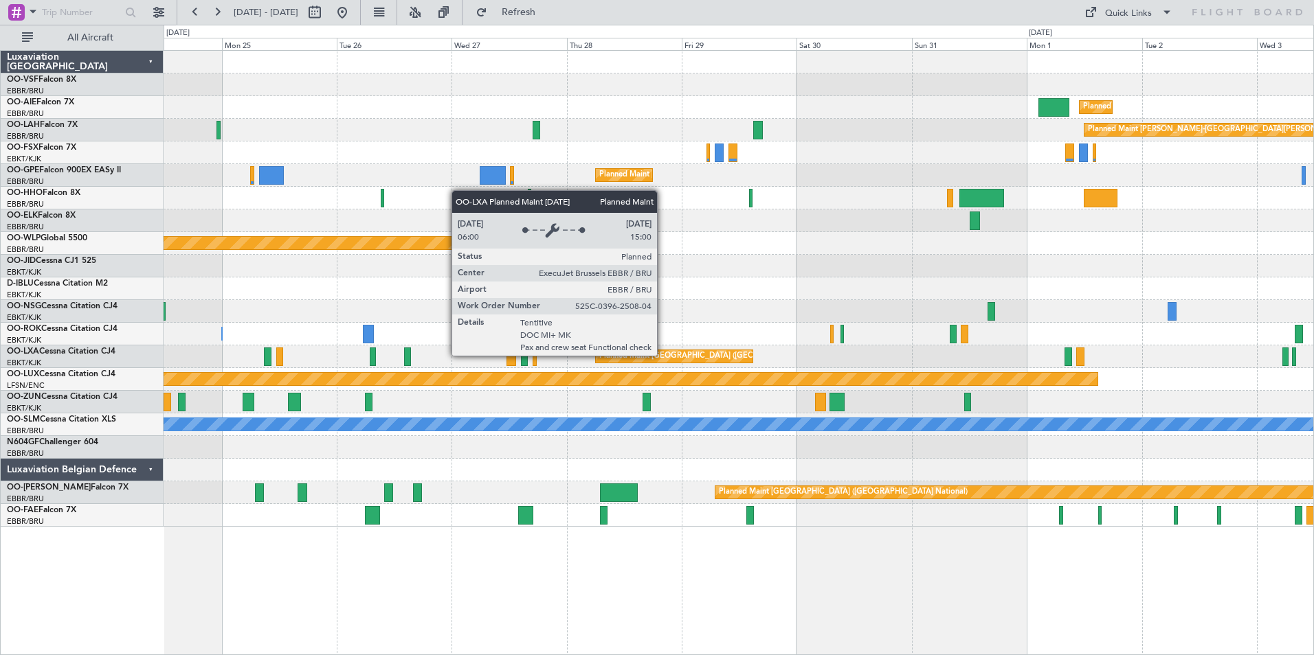
click at [663, 355] on div "Planned Maint [GEOGRAPHIC_DATA] ([GEOGRAPHIC_DATA] National)" at bounding box center [723, 356] width 249 height 21
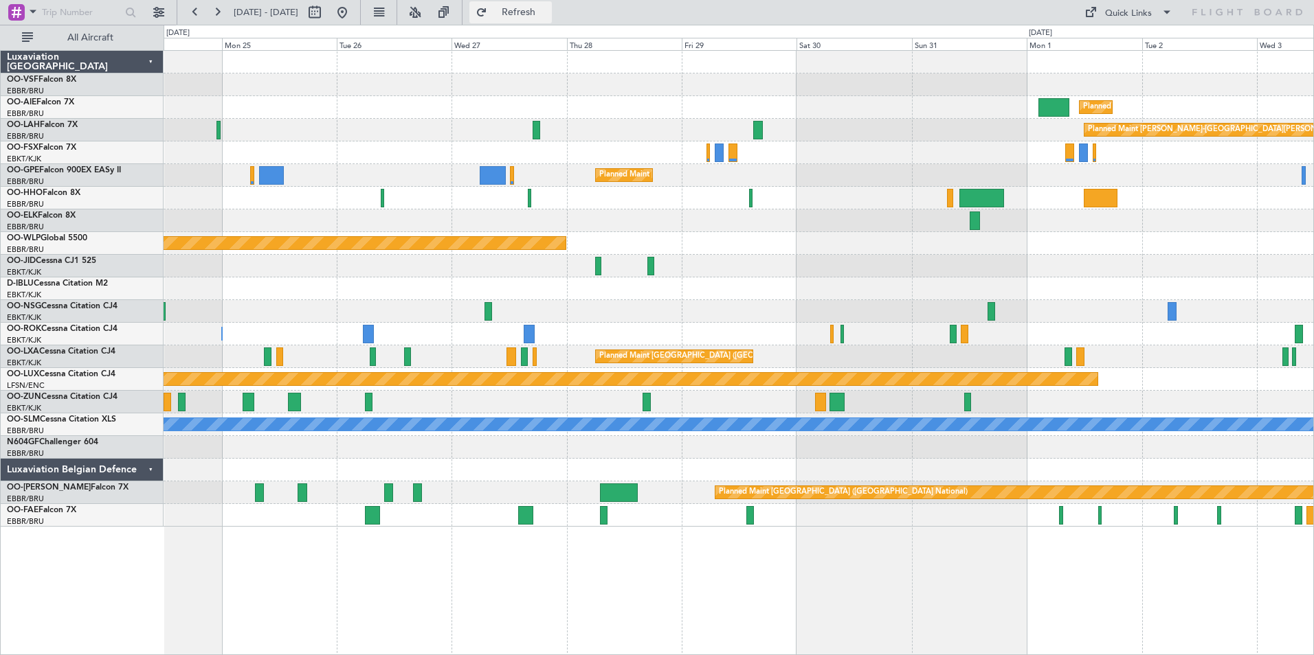
click at [548, 10] on span "Refresh" at bounding box center [519, 13] width 58 height 10
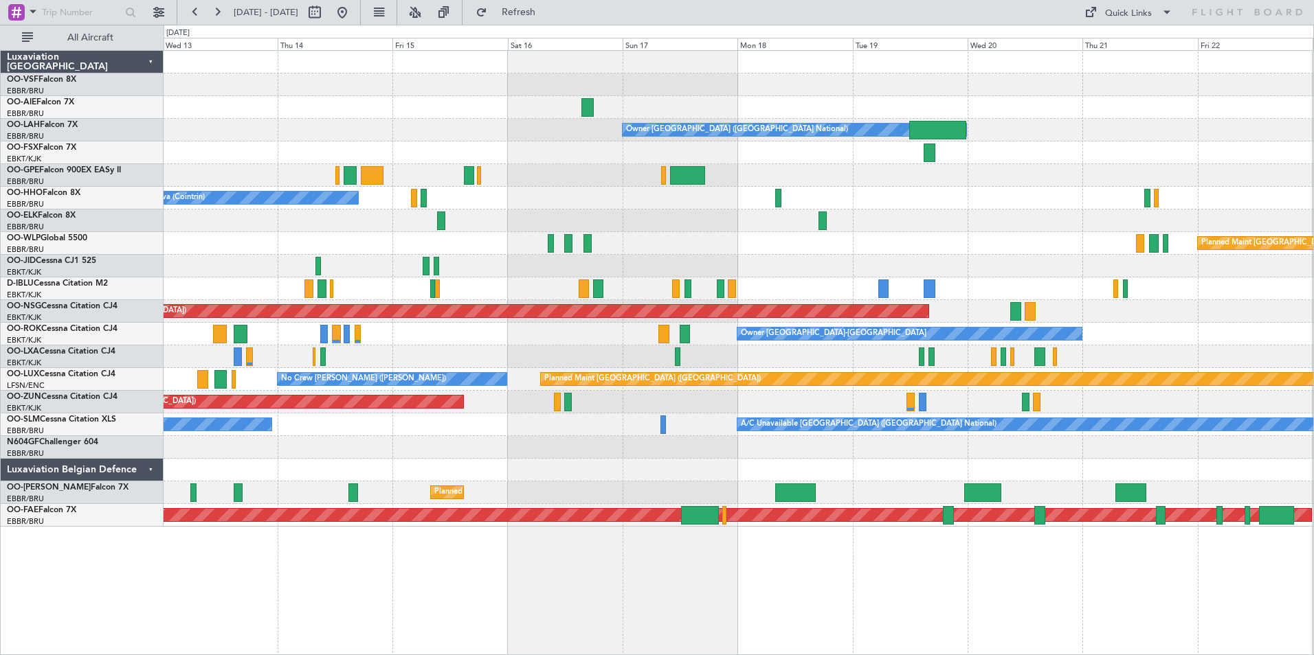
click at [1258, 323] on div "Owner Brussels (Brussels National) No Crew Brussels (Brussels National) A/C Una…" at bounding box center [738, 289] width 1149 height 476
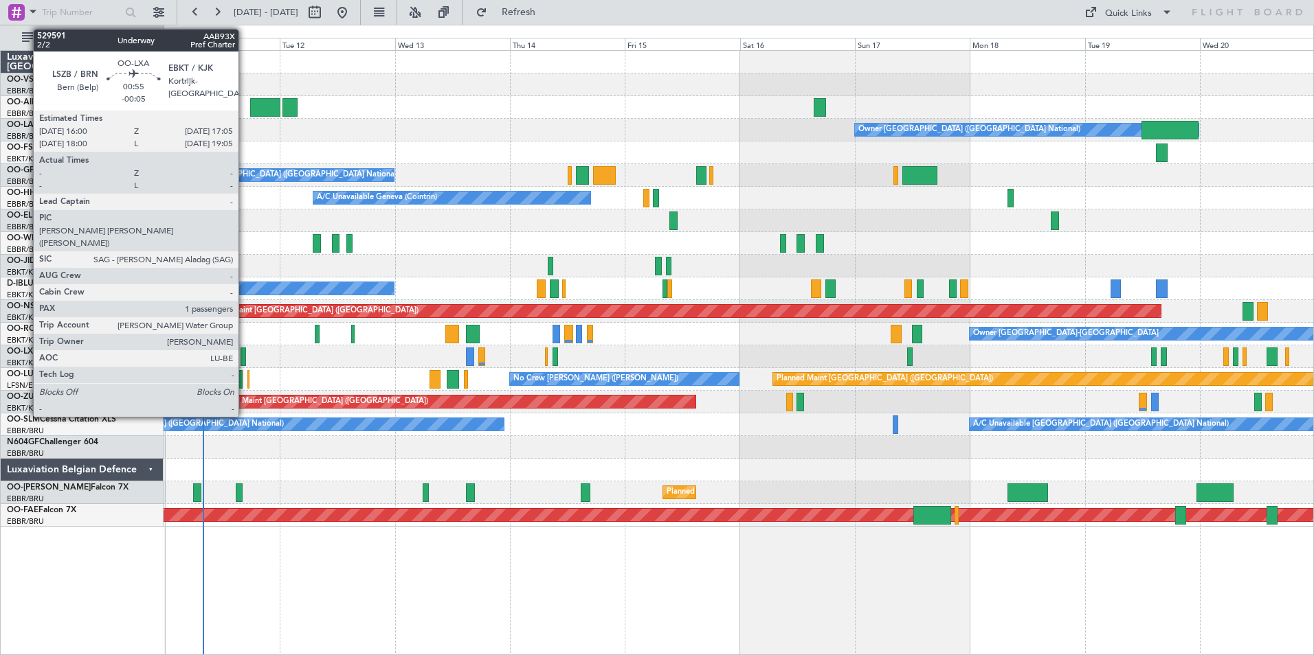
click at [245, 353] on div at bounding box center [242, 357] width 5 height 19
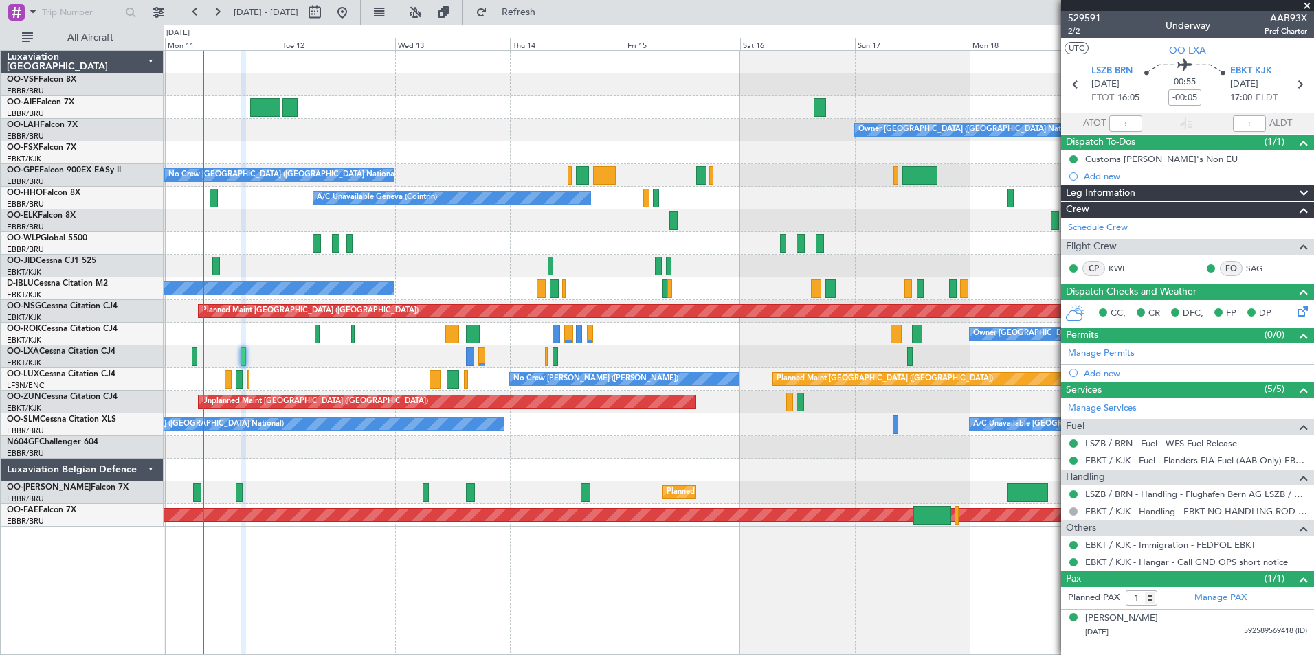
click at [1306, 5] on span at bounding box center [1307, 6] width 14 height 12
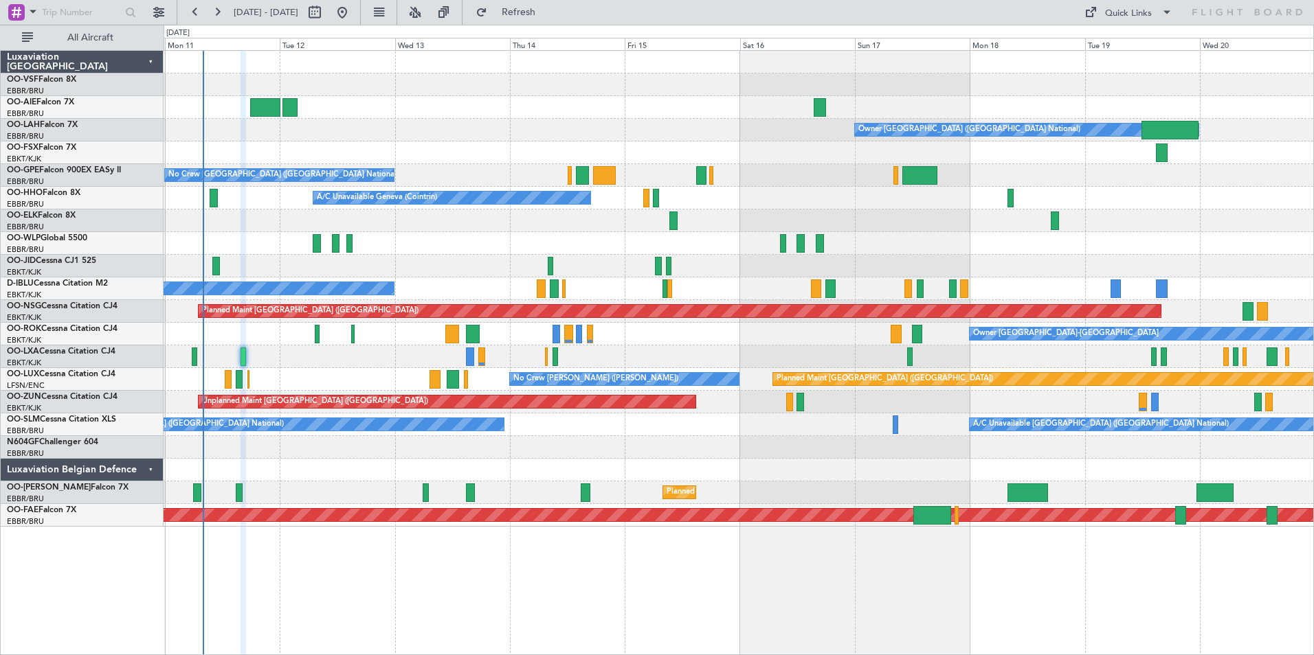
type input "0"
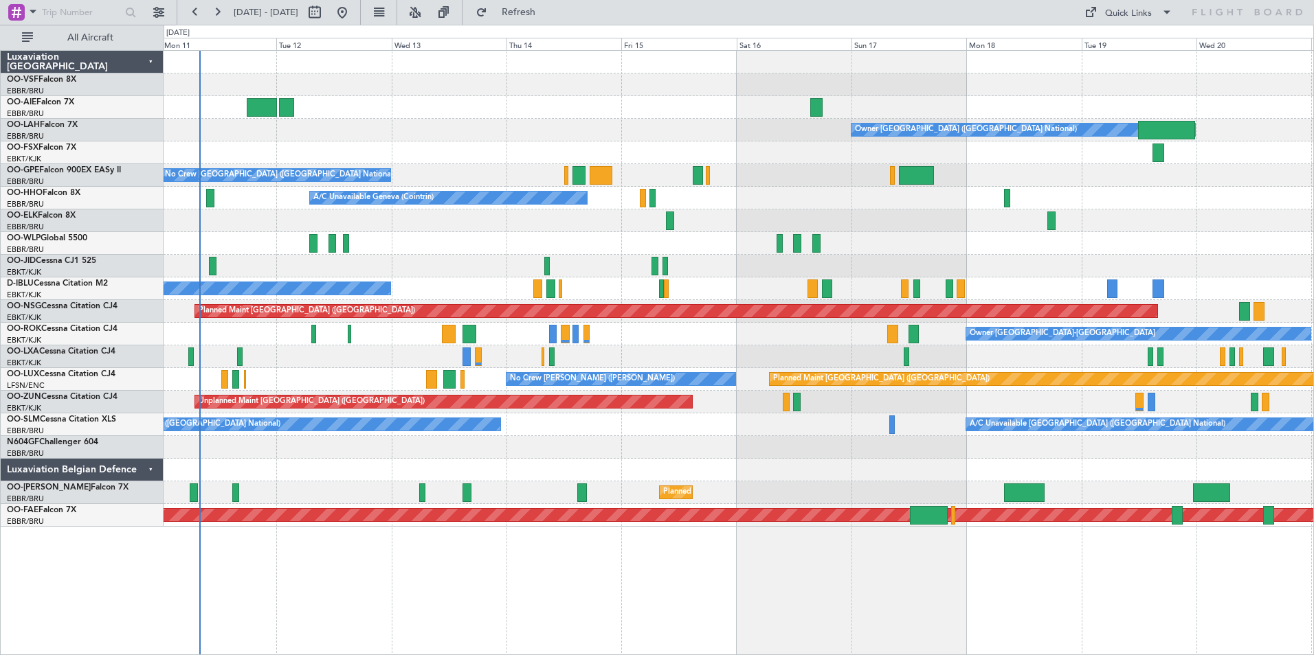
click at [383, 359] on div at bounding box center [738, 357] width 1149 height 23
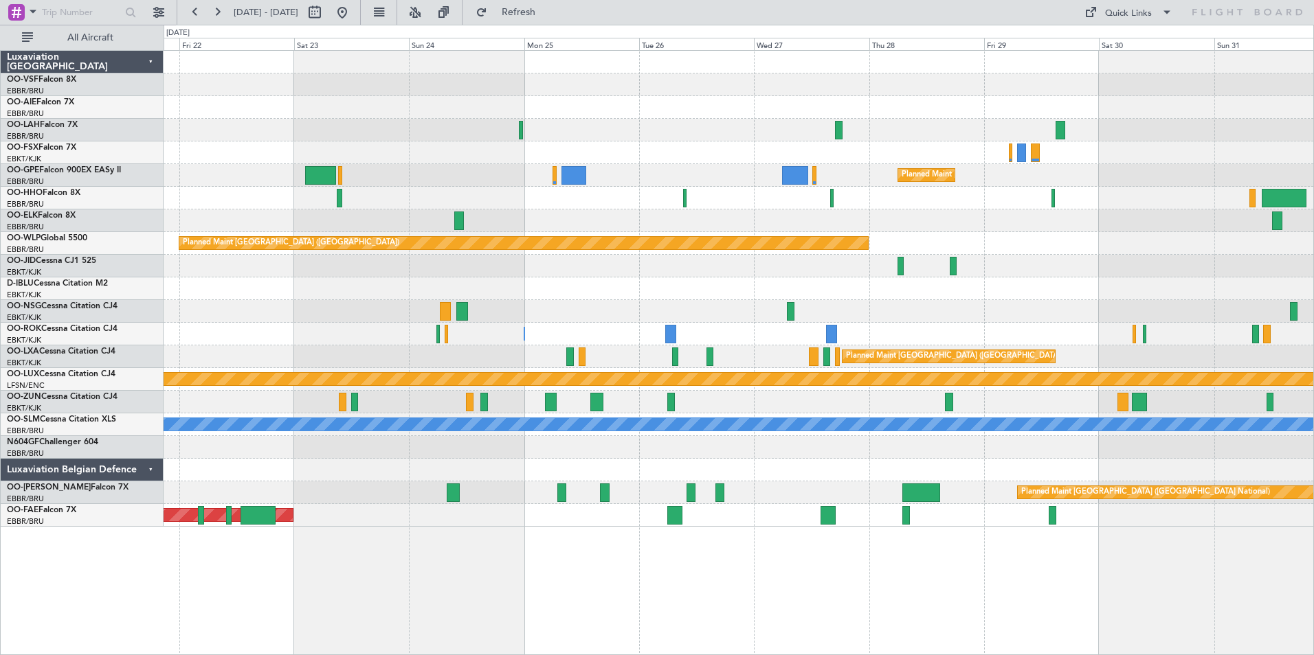
click at [18, 487] on div "Planned Maint London (Farnborough) Planned Maint Alton-st Louis (St Louis Regl)…" at bounding box center [657, 340] width 1314 height 631
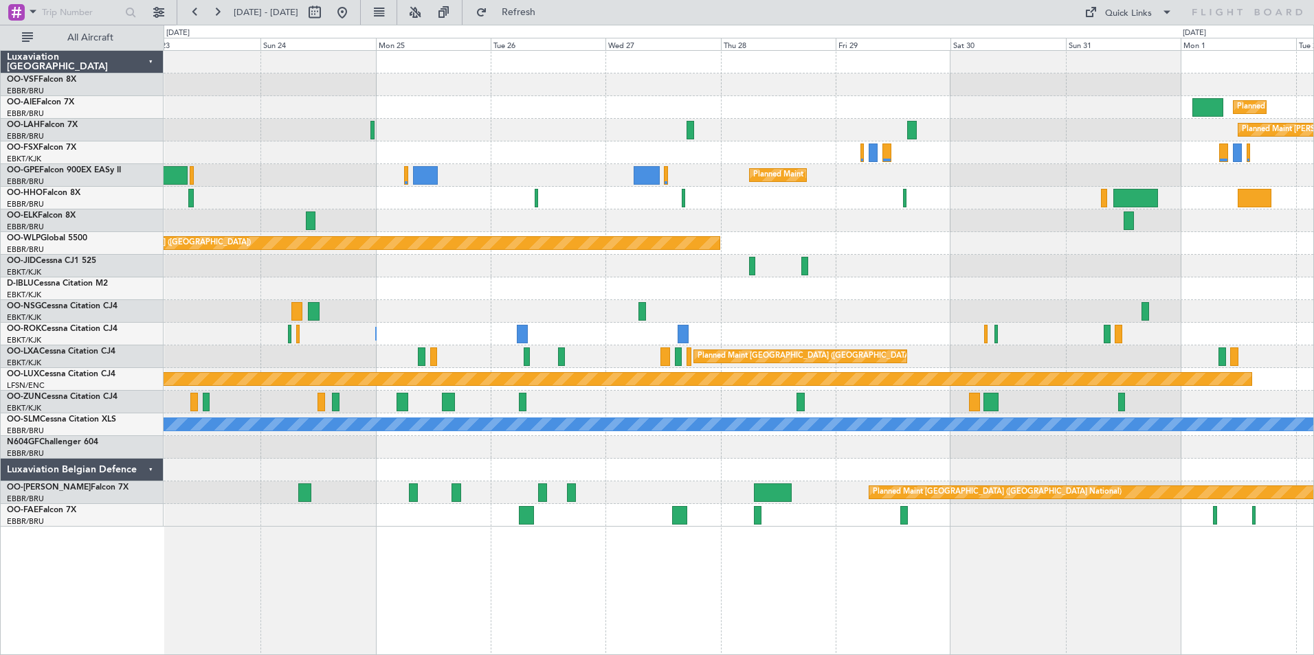
click at [874, 460] on div "Planned Maint London (Farnborough) Planned Maint Alton-st Louis (St Louis Regl)…" at bounding box center [738, 289] width 1149 height 476
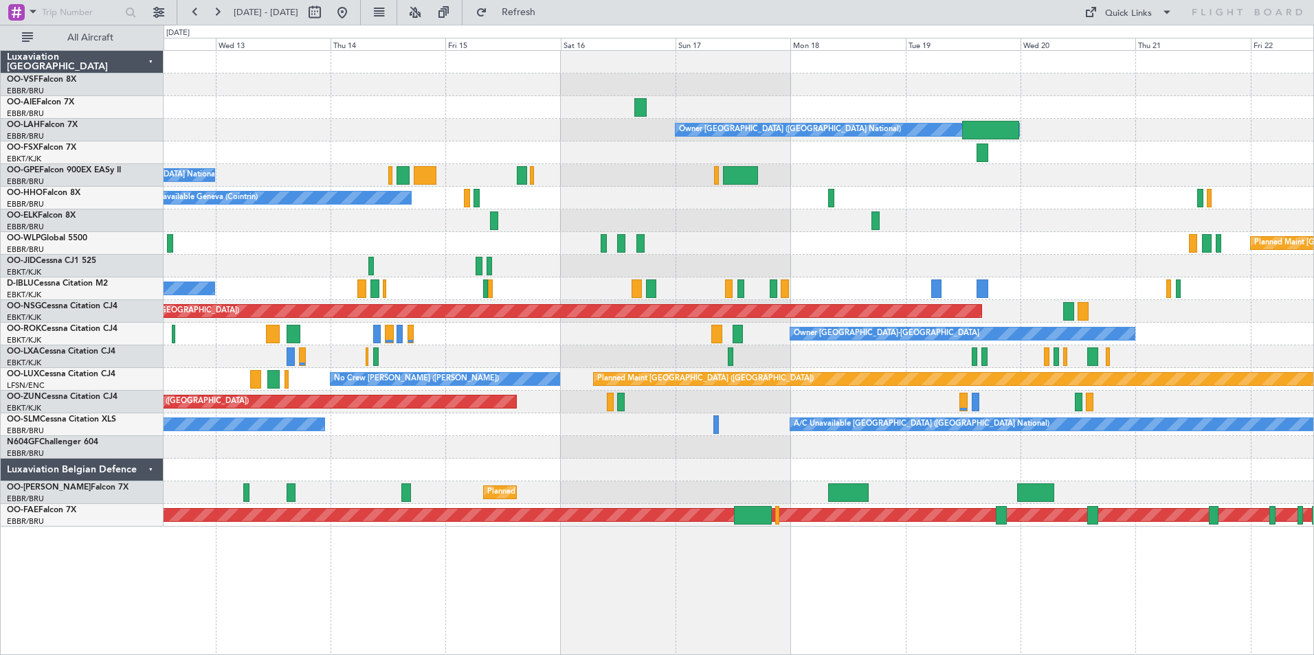
click at [971, 448] on div at bounding box center [738, 447] width 1149 height 23
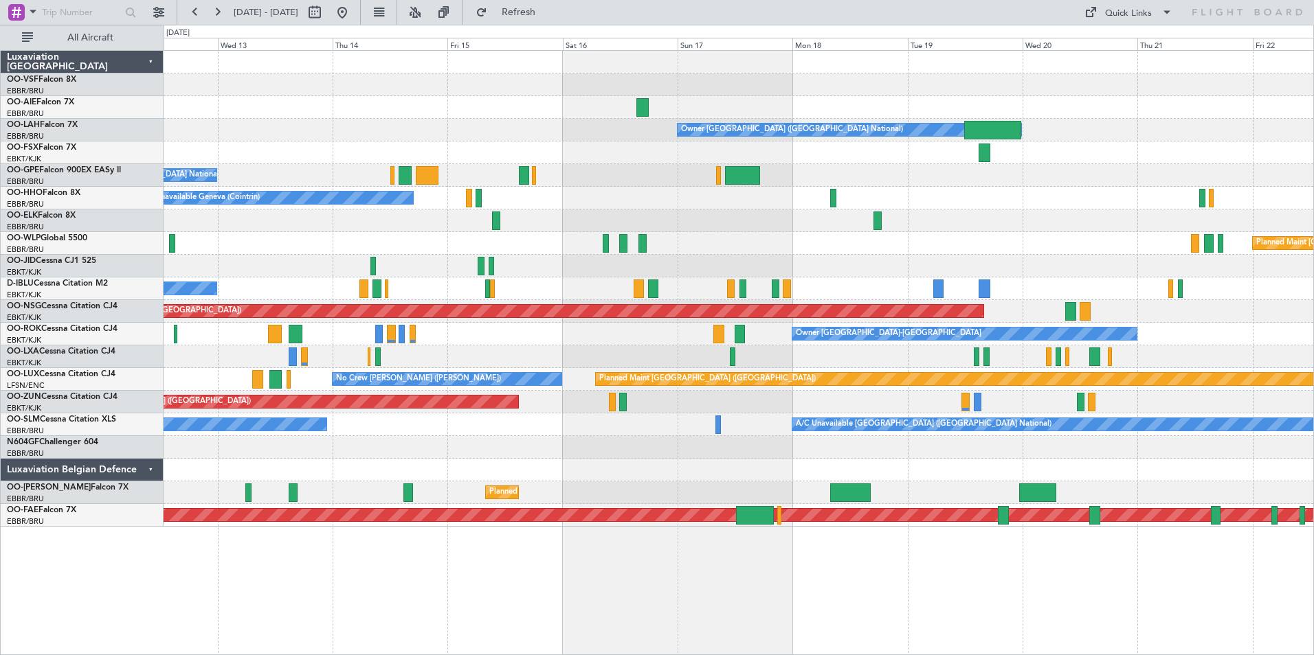
click at [504, 447] on div at bounding box center [738, 447] width 1149 height 23
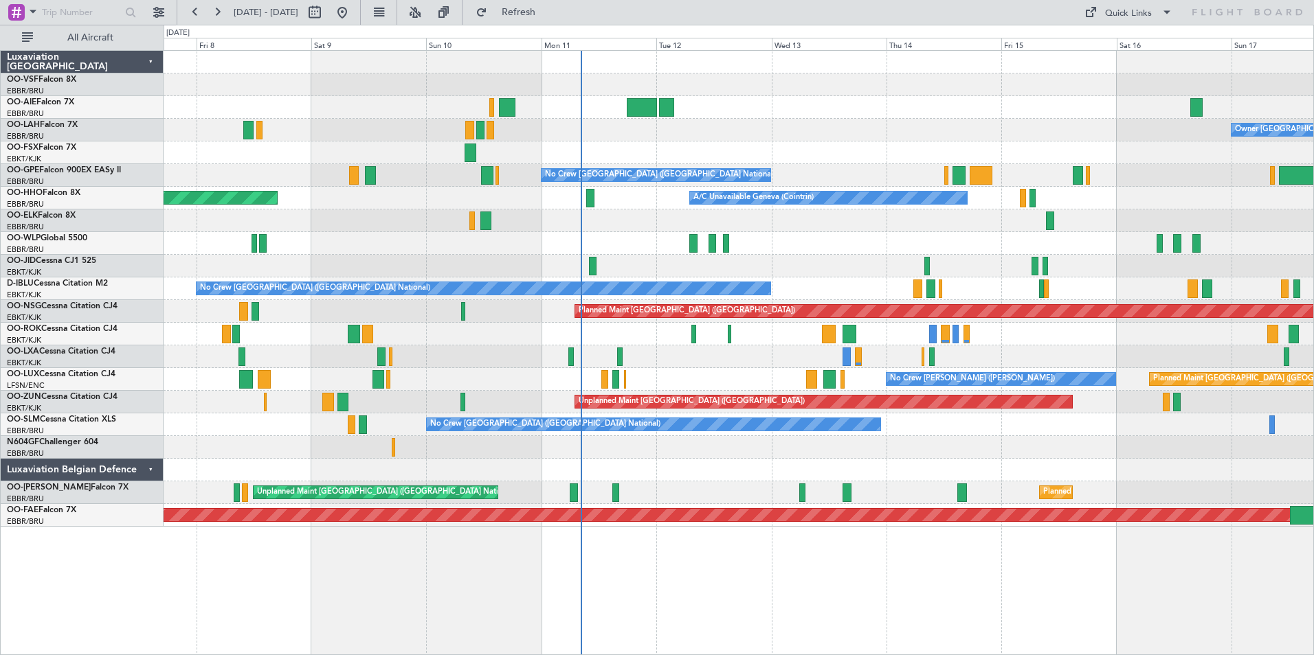
click at [881, 447] on div at bounding box center [738, 447] width 1149 height 23
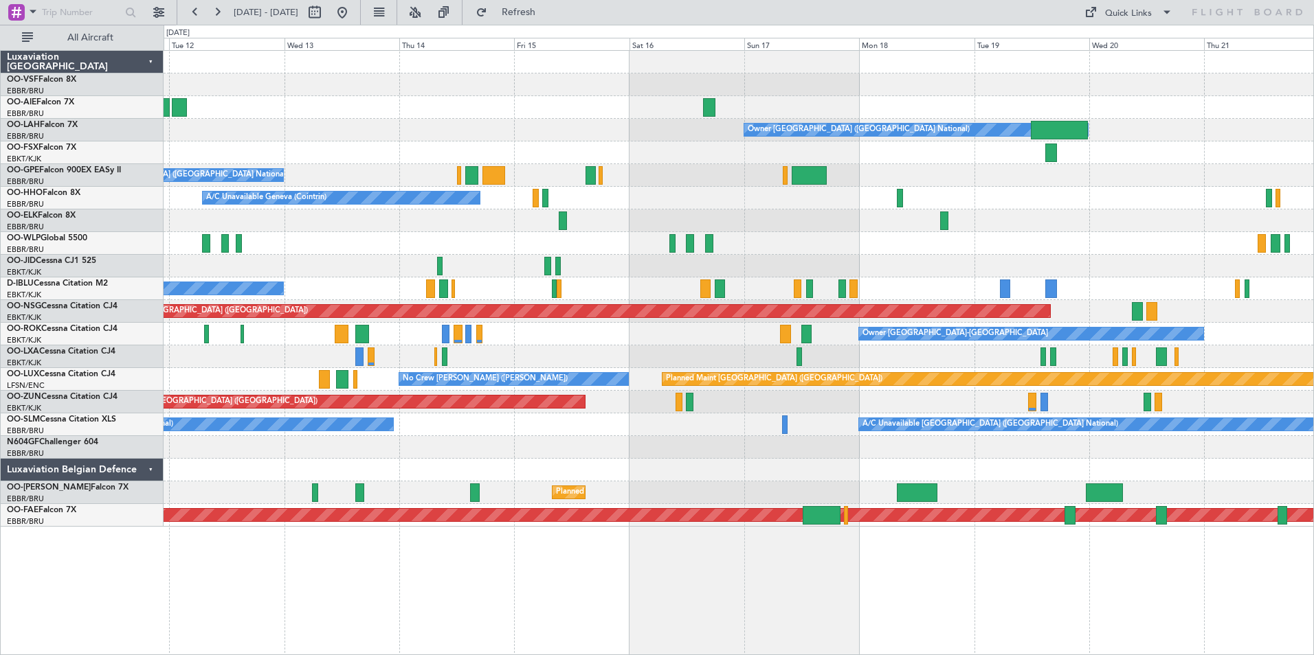
click at [344, 452] on div at bounding box center [738, 447] width 1149 height 23
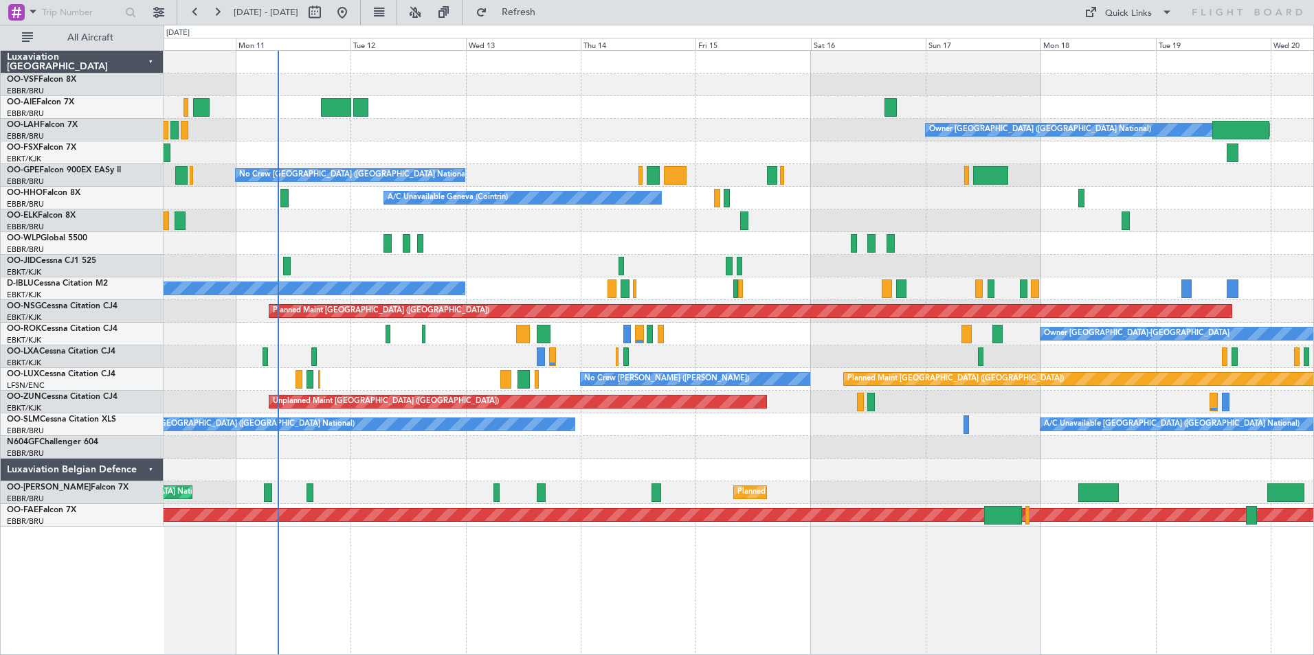
click at [519, 169] on div "No Crew [GEOGRAPHIC_DATA] ([GEOGRAPHIC_DATA] National)" at bounding box center [738, 175] width 1149 height 23
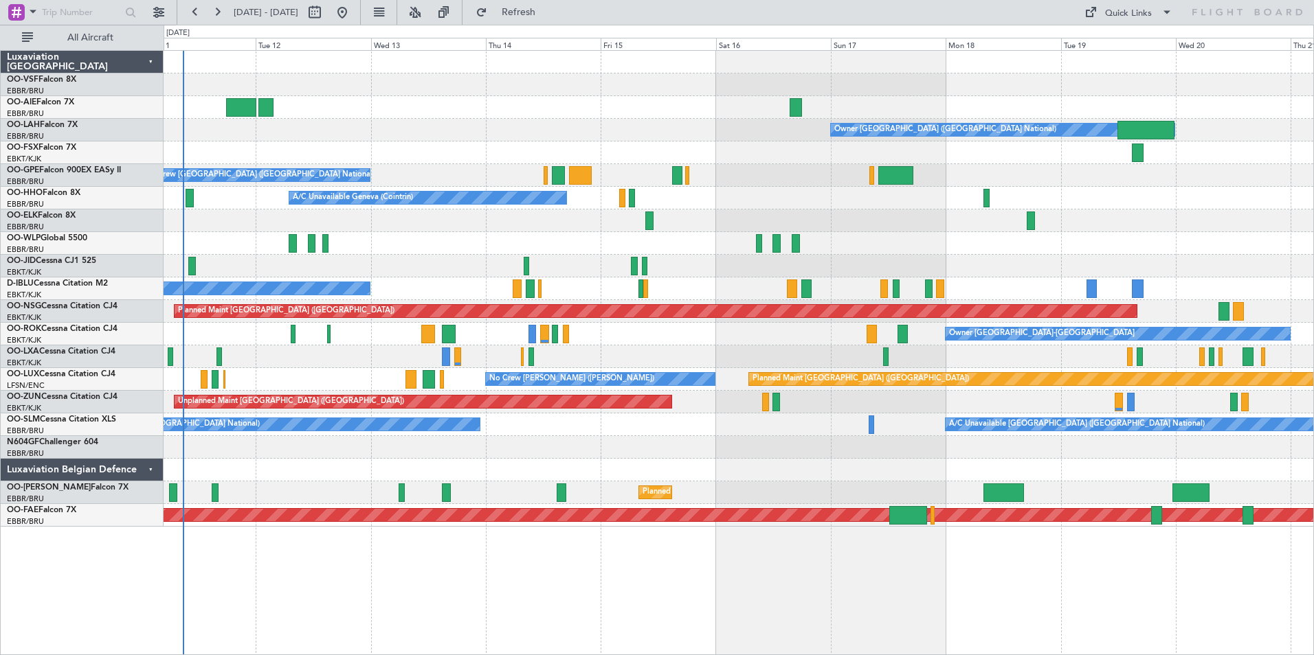
click at [975, 173] on div "No Crew [GEOGRAPHIC_DATA] ([GEOGRAPHIC_DATA] National)" at bounding box center [738, 175] width 1149 height 23
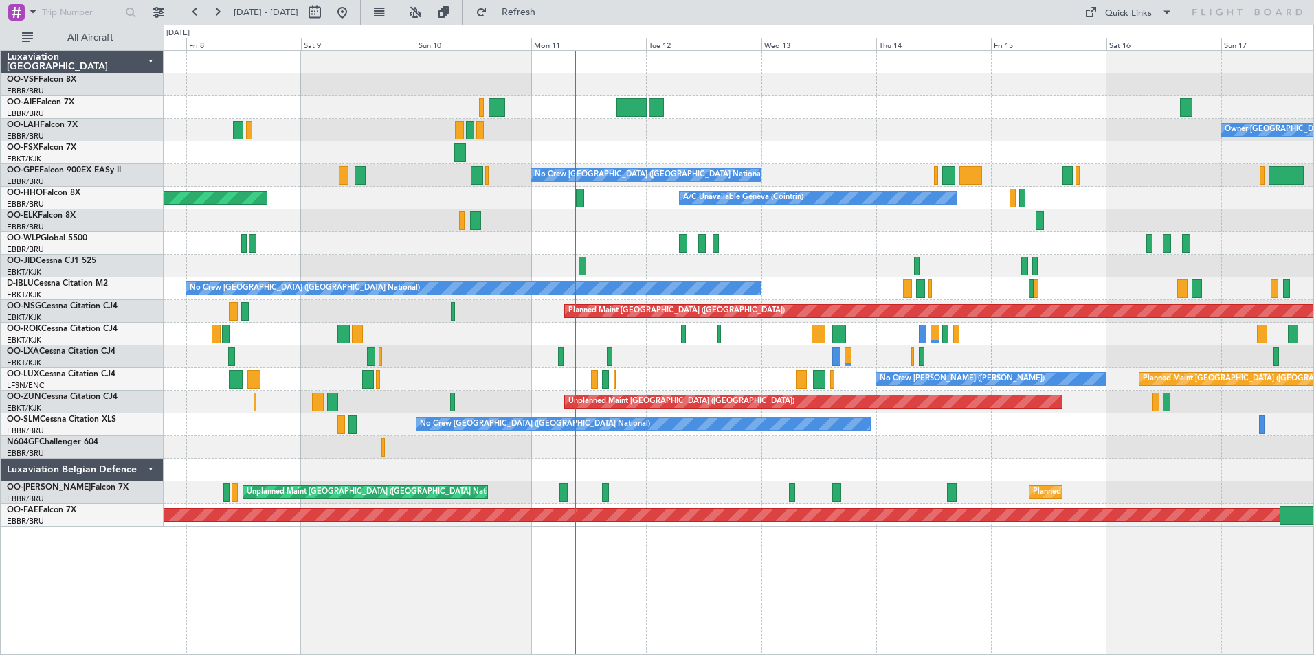
click at [659, 350] on div "AOG Maint Kortrijk-Wevelgem Planned Maint Kortrijk-Wevelgem" at bounding box center [738, 357] width 1149 height 23
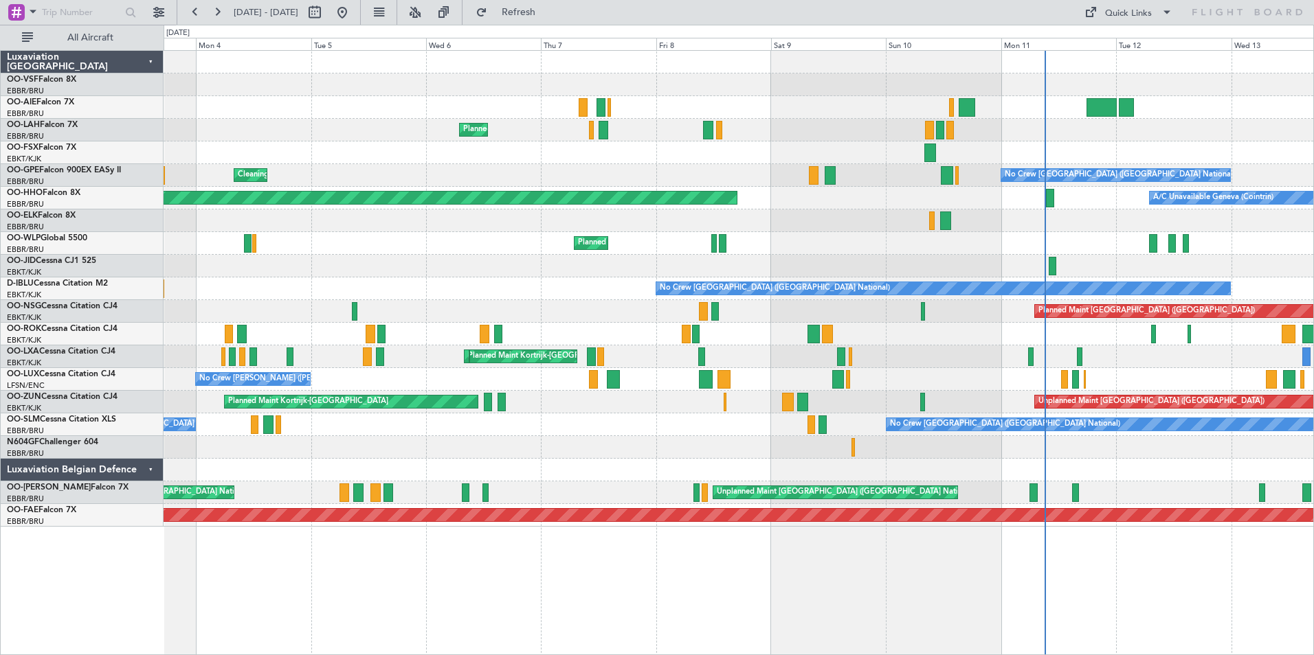
click at [651, 411] on div "Unplanned Maint Paris (Le Bourget) Planned Maint Kortrijk-Wevelgem" at bounding box center [738, 402] width 1149 height 23
click at [46, 353] on link "OO-LXA Cessna Citation CJ4" at bounding box center [61, 352] width 109 height 8
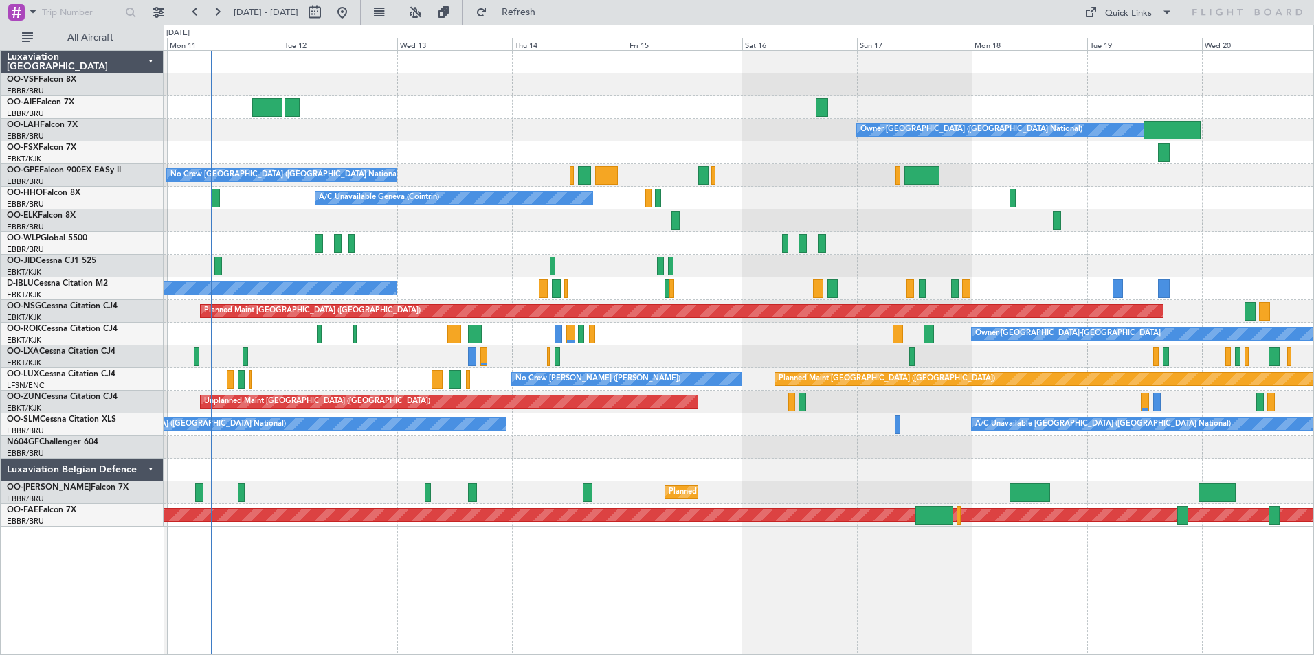
click at [439, 475] on div at bounding box center [738, 470] width 1149 height 23
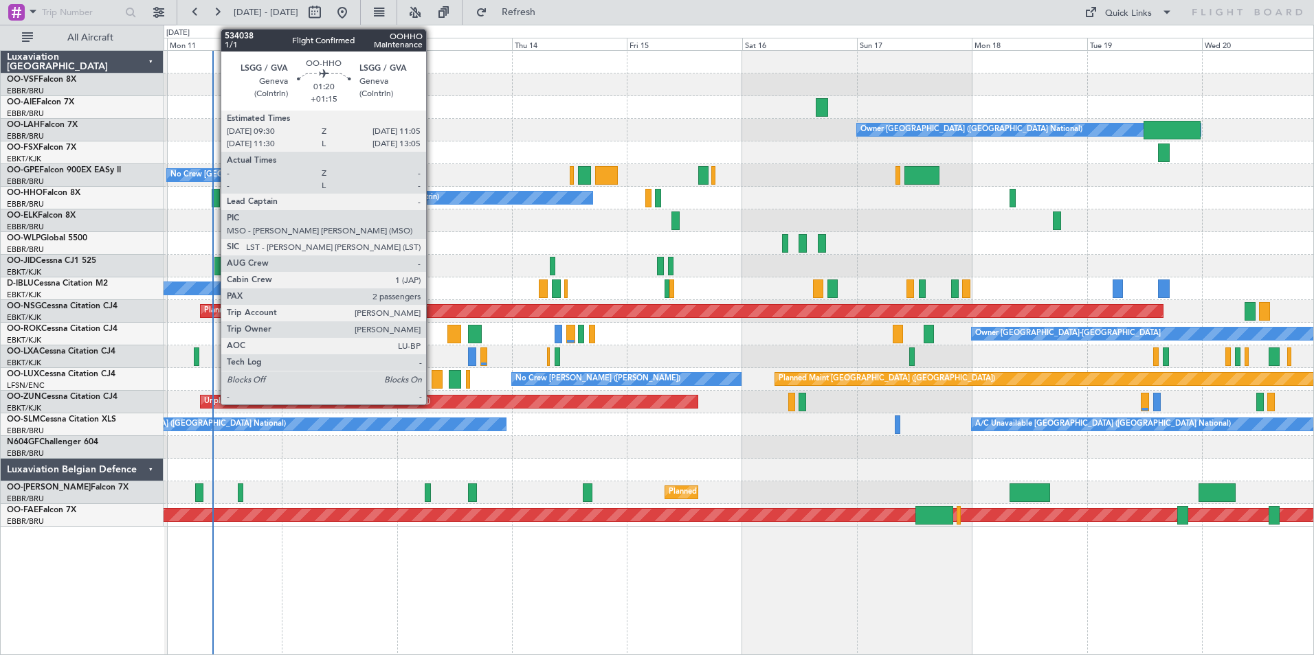
click at [214, 200] on div at bounding box center [216, 198] width 8 height 19
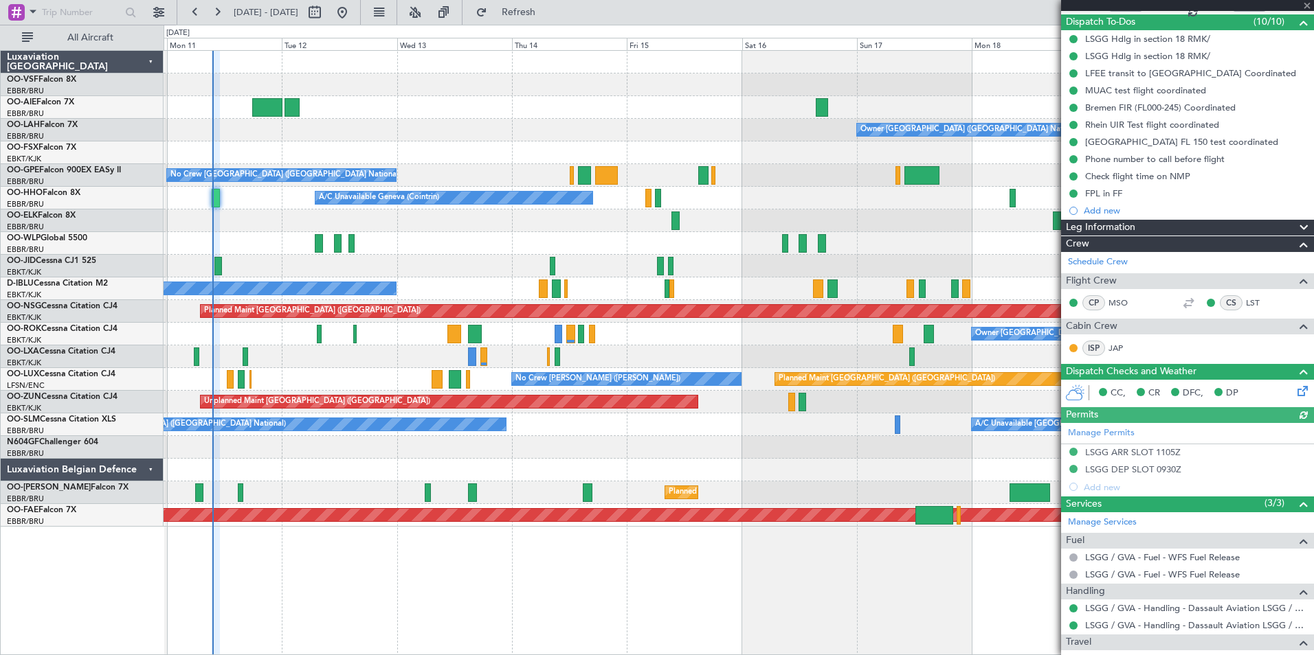
scroll to position [233, 0]
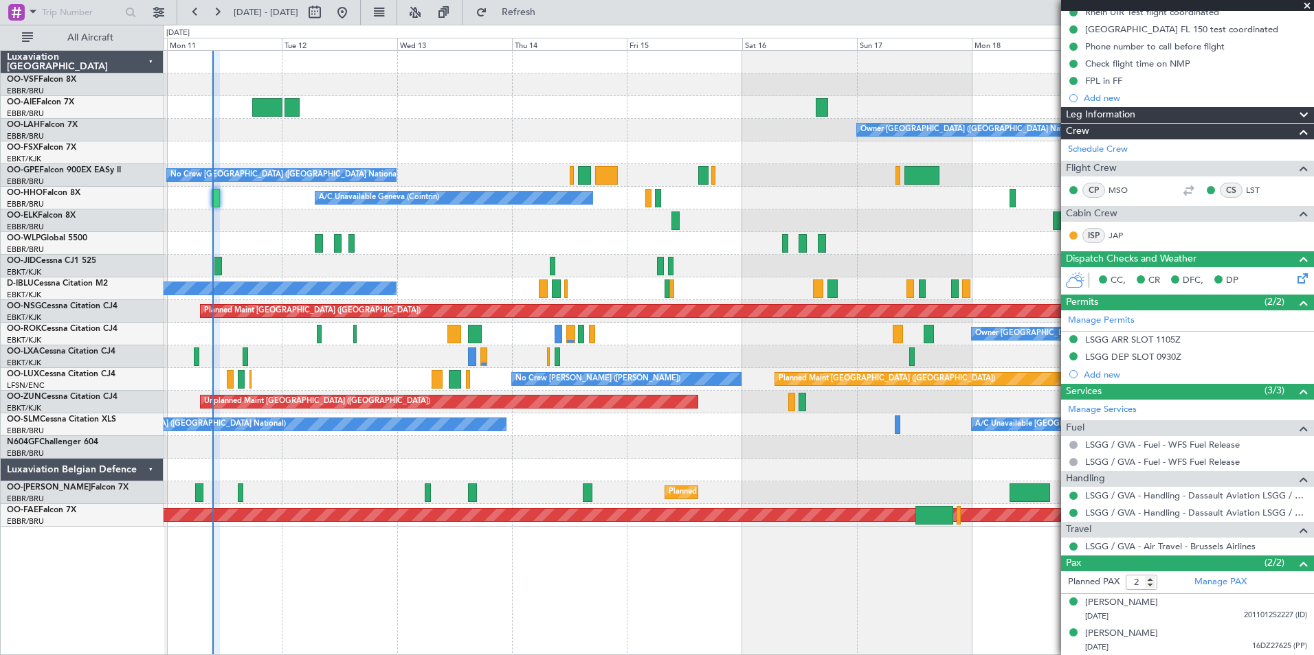
click at [1308, 5] on span at bounding box center [1307, 6] width 14 height 12
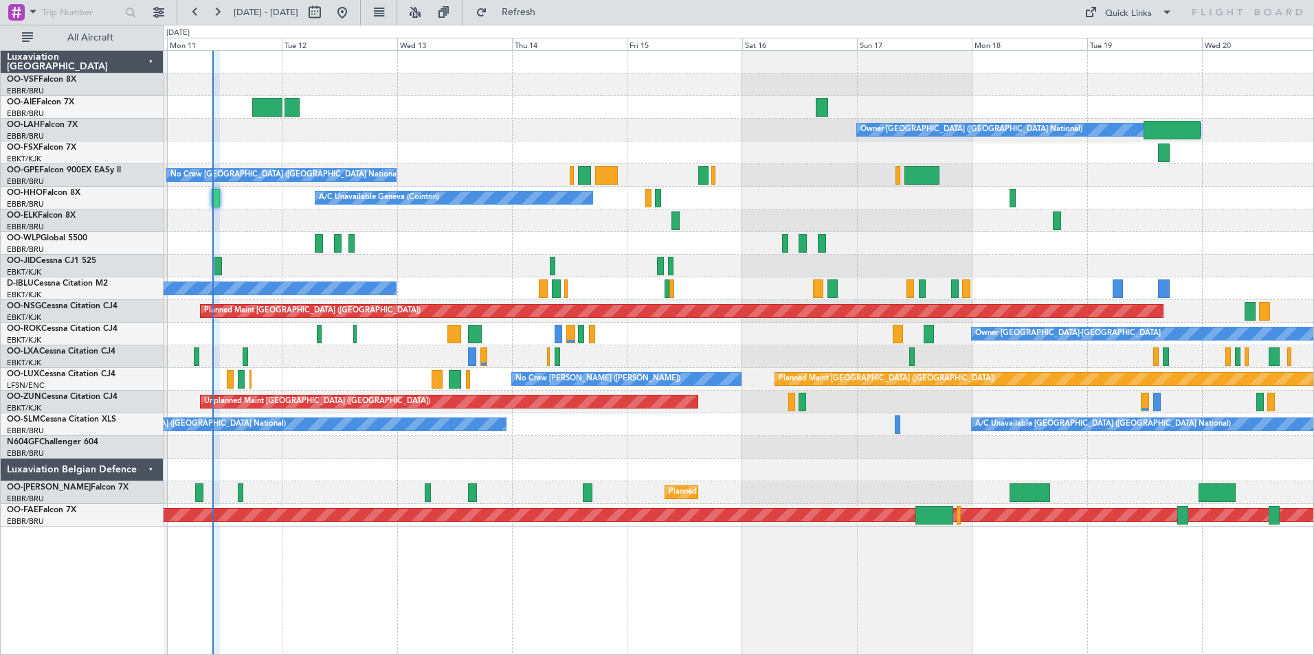
type input "0"
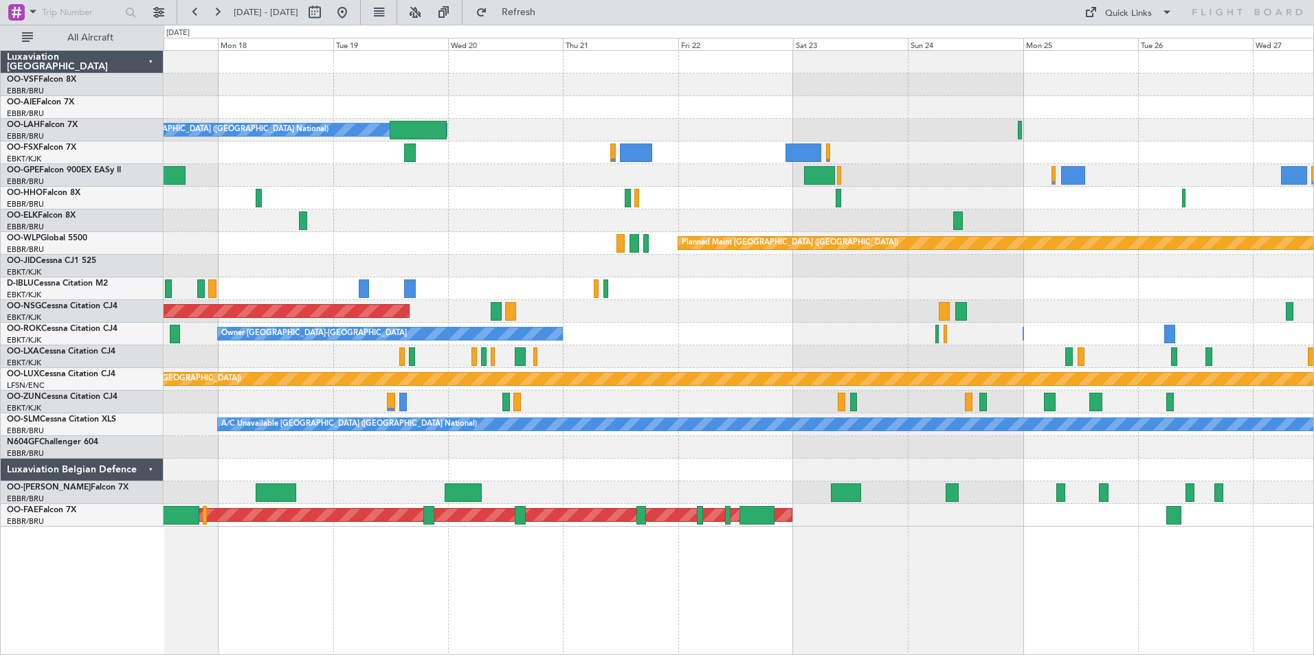
click at [514, 132] on div "Owner [GEOGRAPHIC_DATA] ([GEOGRAPHIC_DATA] National)" at bounding box center [738, 130] width 1149 height 23
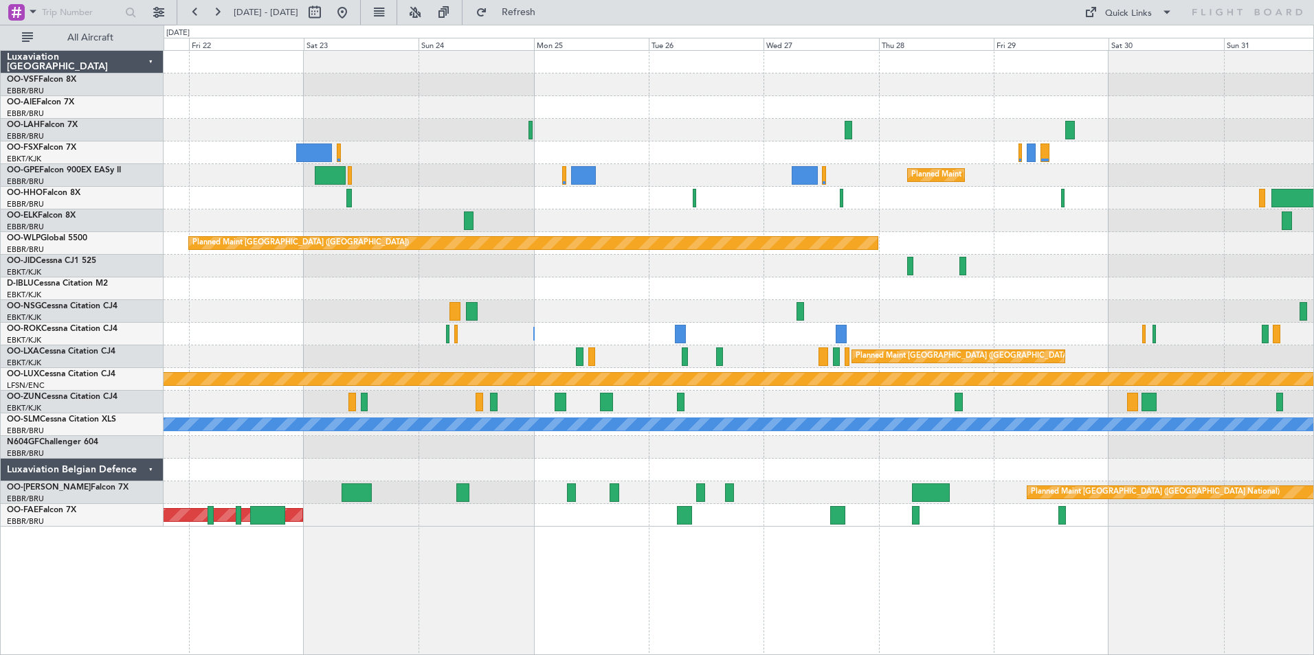
click at [604, 130] on div "Planned Maint Alton-st Louis (St Louis Regl) Owner Brussels (Brussels National)" at bounding box center [738, 130] width 1149 height 23
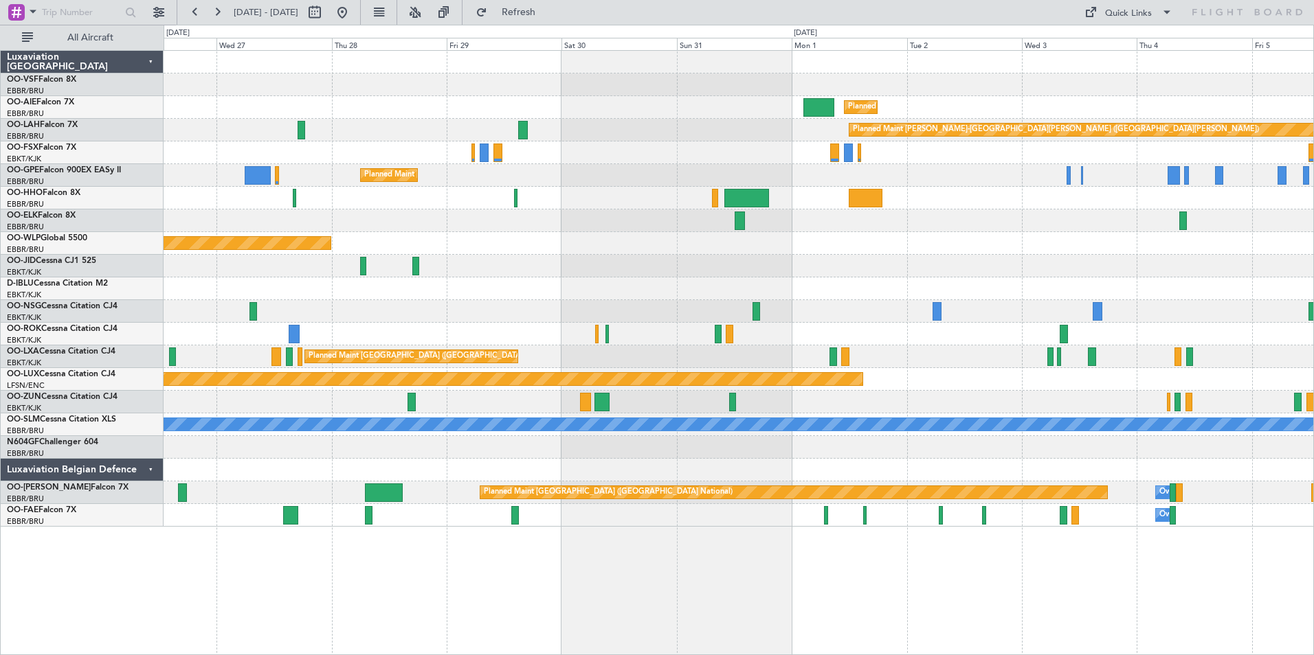
click at [585, 138] on div "Planned Maint [PERSON_NAME]-[GEOGRAPHIC_DATA][PERSON_NAME] ([GEOGRAPHIC_DATA][P…" at bounding box center [738, 130] width 1149 height 23
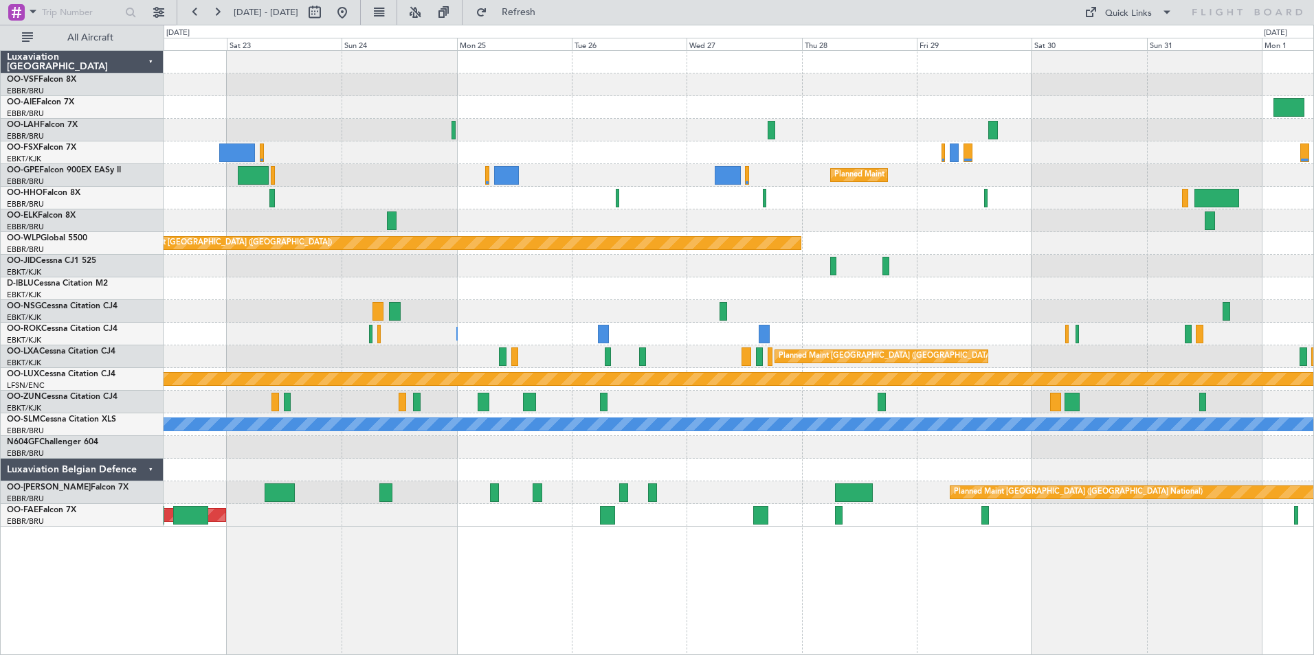
click at [1193, 129] on div "Planned Maint Alton-st Louis (St Louis Regl) Owner Brussels (Brussels National)" at bounding box center [738, 130] width 1149 height 23
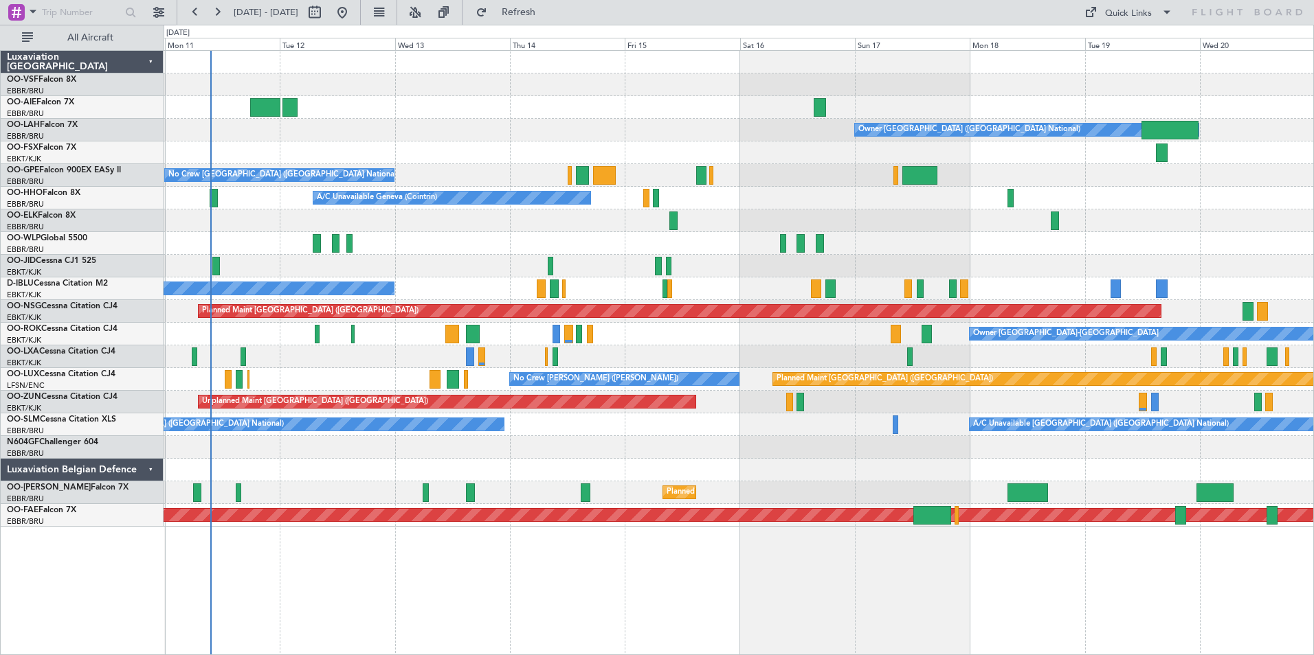
click at [1242, 155] on div "Owner [GEOGRAPHIC_DATA] ([GEOGRAPHIC_DATA] National) No Crew [GEOGRAPHIC_DATA] …" at bounding box center [738, 289] width 1149 height 476
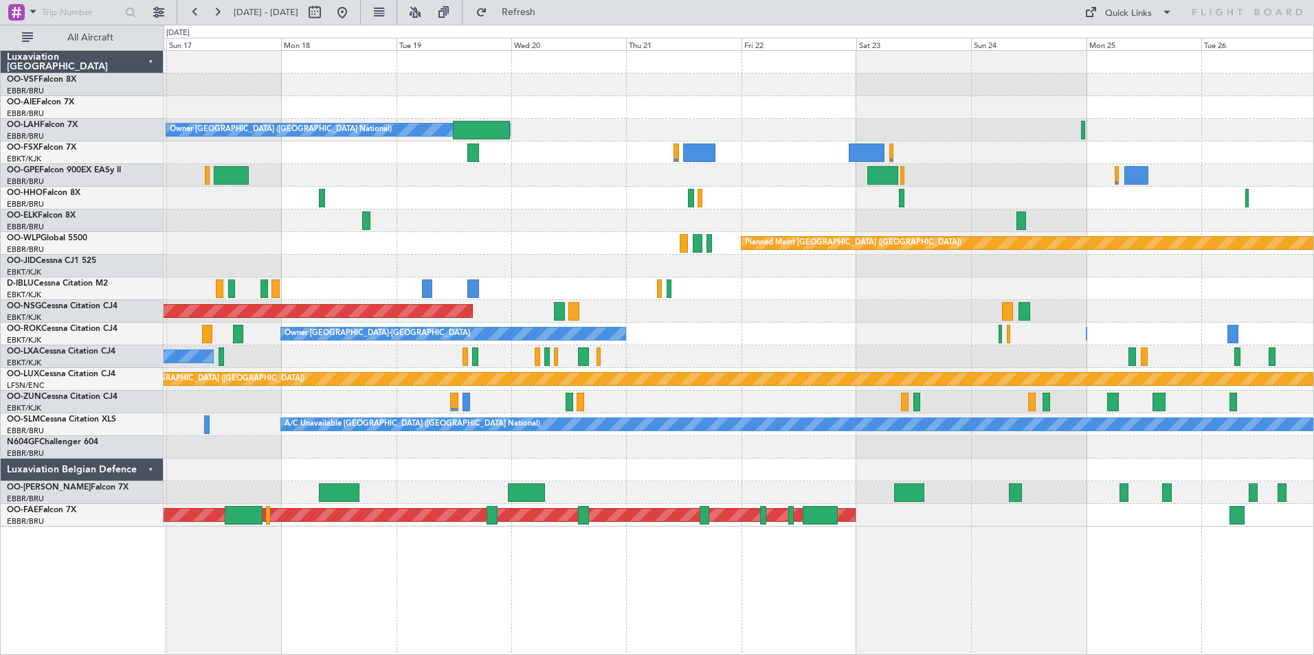
click at [550, 144] on div "Owner [GEOGRAPHIC_DATA] ([GEOGRAPHIC_DATA] National) Planned Maint [GEOGRAPHIC_…" at bounding box center [738, 289] width 1149 height 476
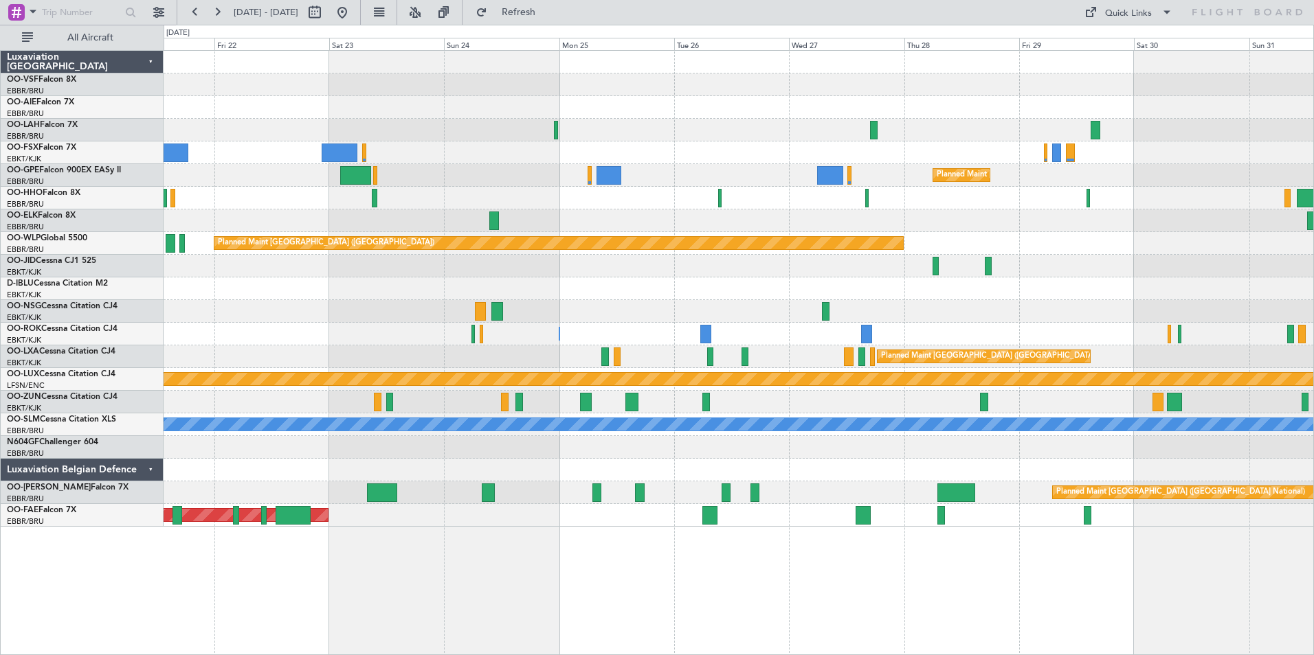
click at [629, 160] on div "Planned Maint [GEOGRAPHIC_DATA] ([GEOGRAPHIC_DATA]) Planned [GEOGRAPHIC_DATA][P…" at bounding box center [738, 289] width 1149 height 476
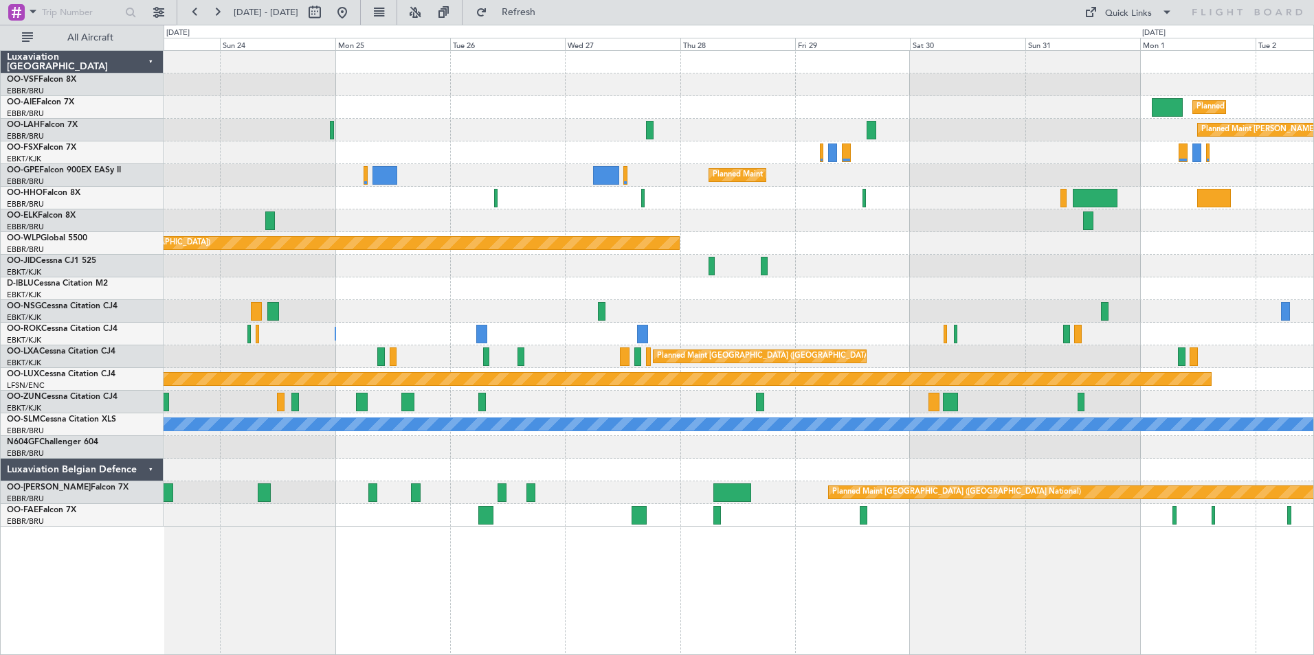
click at [688, 125] on div "Planned Maint [PERSON_NAME]-[GEOGRAPHIC_DATA][PERSON_NAME] ([GEOGRAPHIC_DATA][P…" at bounding box center [738, 130] width 1149 height 23
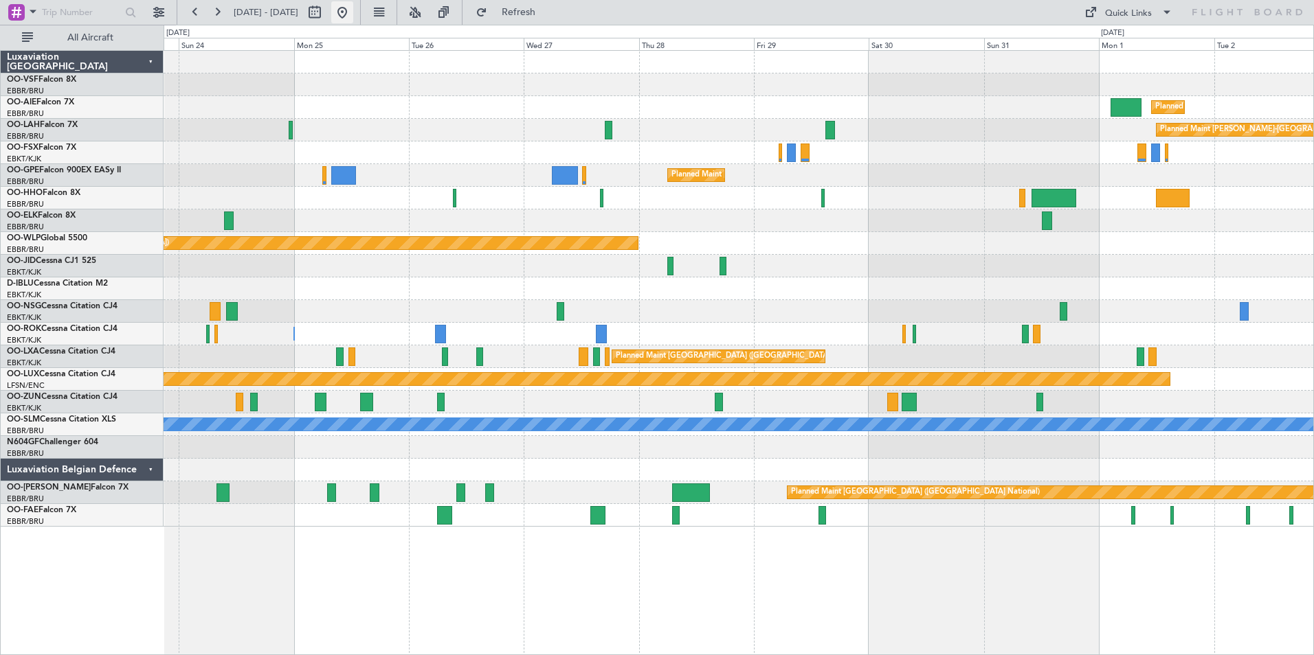
click at [353, 12] on button at bounding box center [342, 12] width 22 height 22
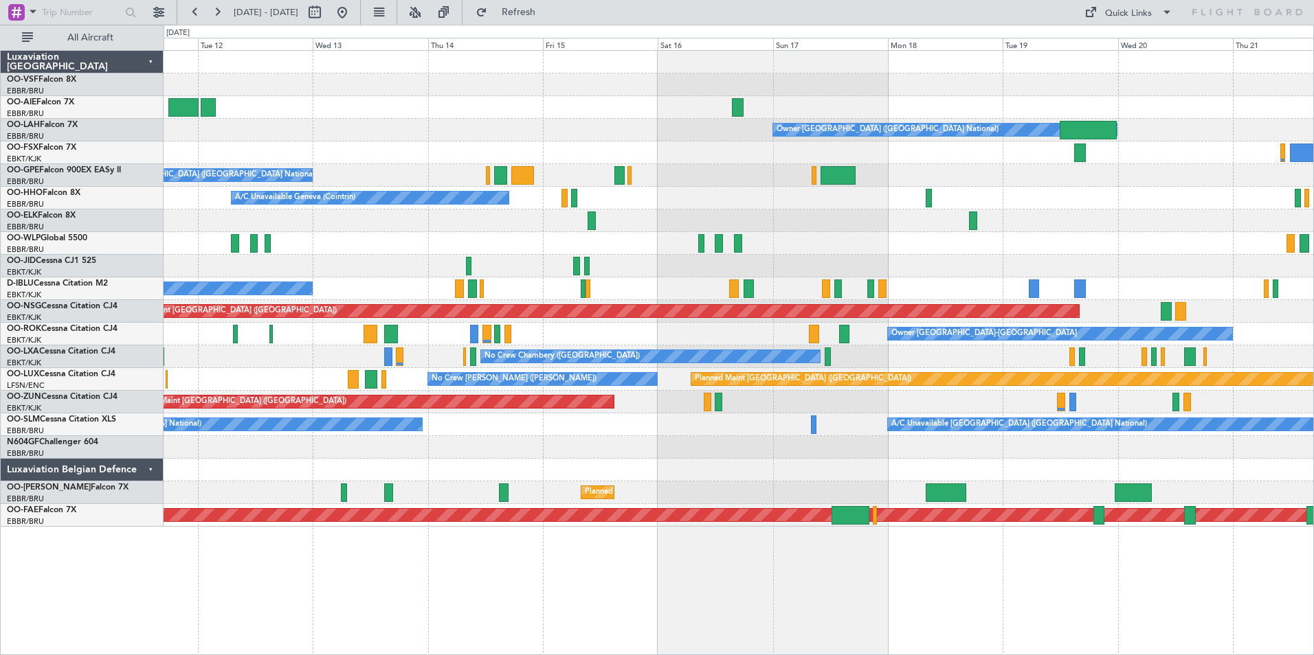
click at [589, 213] on div "Owner [GEOGRAPHIC_DATA] ([GEOGRAPHIC_DATA] National) No Crew [GEOGRAPHIC_DATA] …" at bounding box center [738, 289] width 1149 height 476
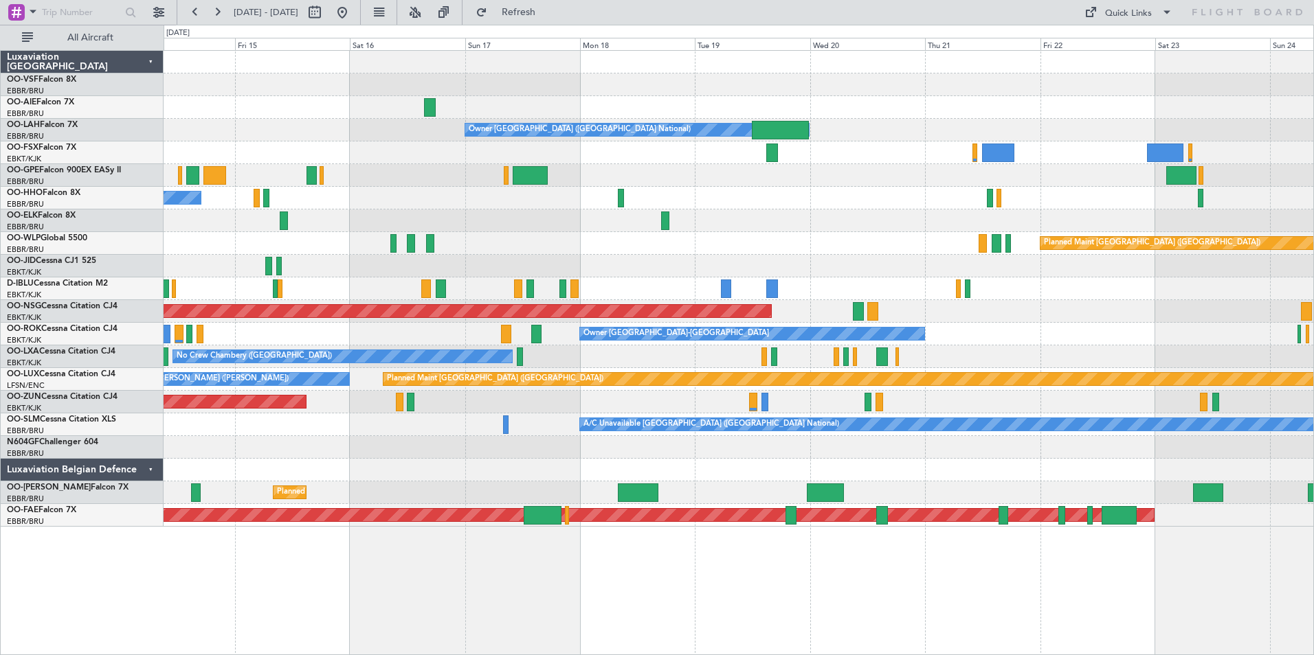
click at [642, 201] on div "A/C Unavailable Geneva (Cointrin)" at bounding box center [738, 198] width 1149 height 23
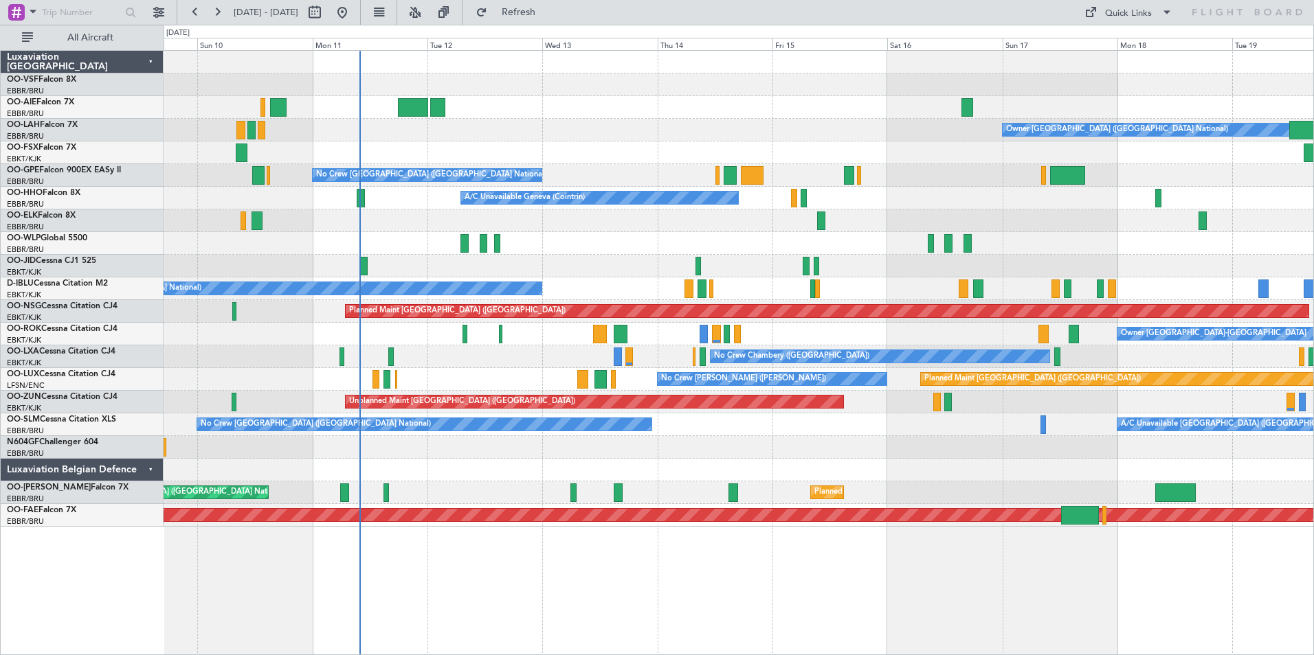
click at [1313, 210] on html "[DATE] - [DATE] Refresh Quick Links All Aircraft Owner [GEOGRAPHIC_DATA] (Bruss…" at bounding box center [657, 327] width 1314 height 655
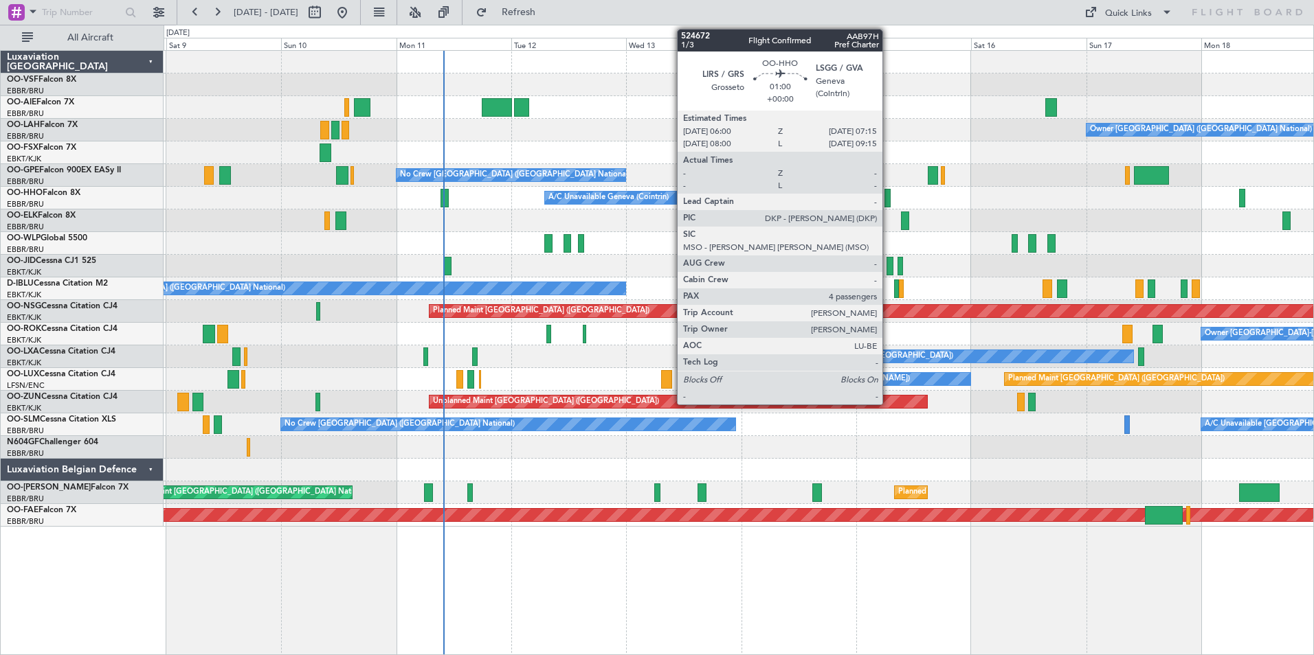
click at [888, 194] on div at bounding box center [887, 198] width 6 height 19
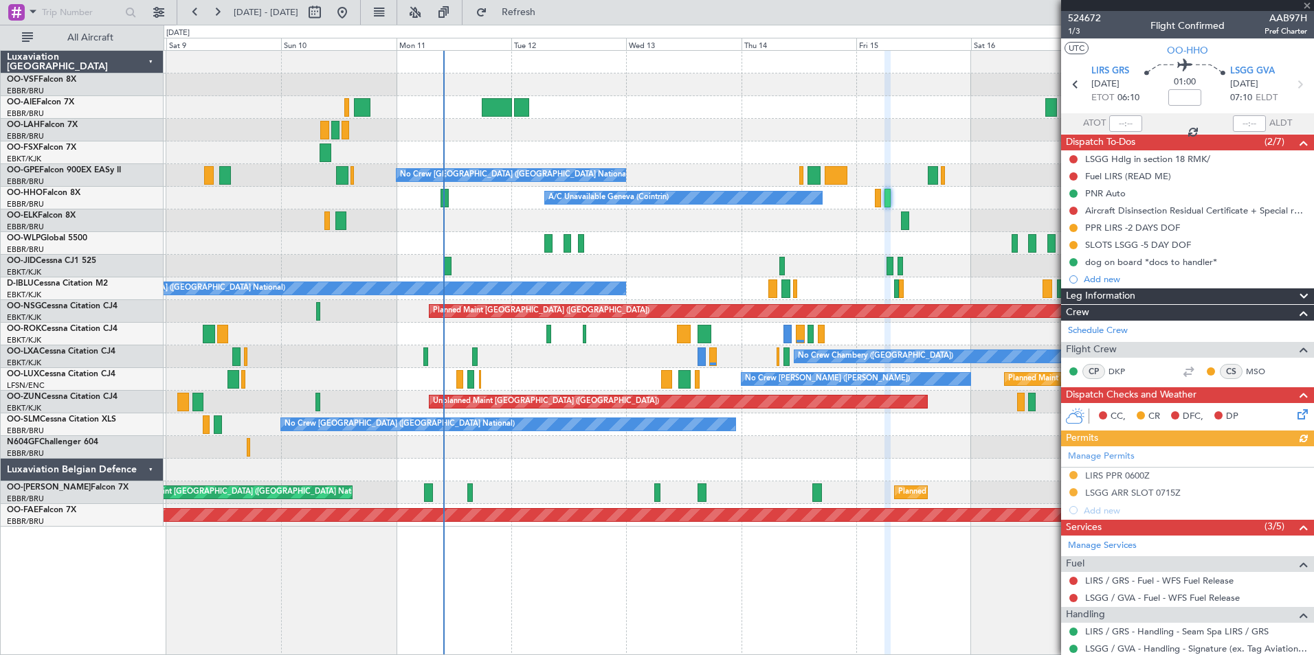
scroll to position [198, 0]
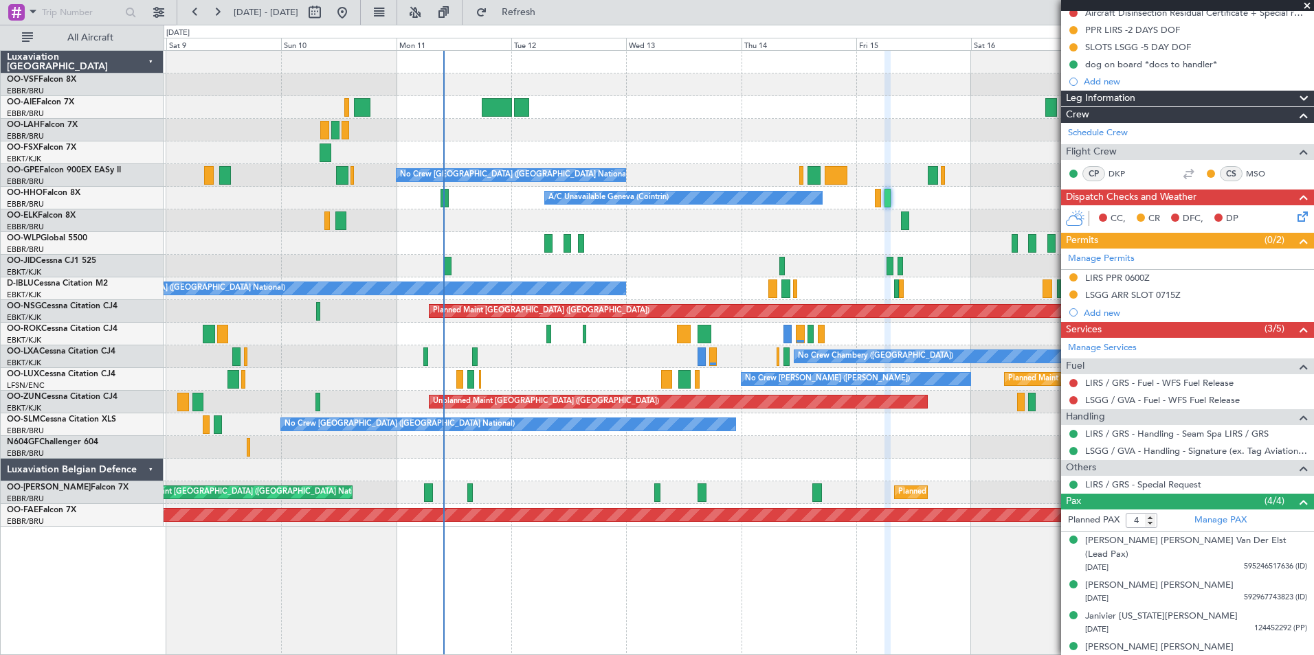
click at [1307, 5] on span at bounding box center [1307, 6] width 14 height 12
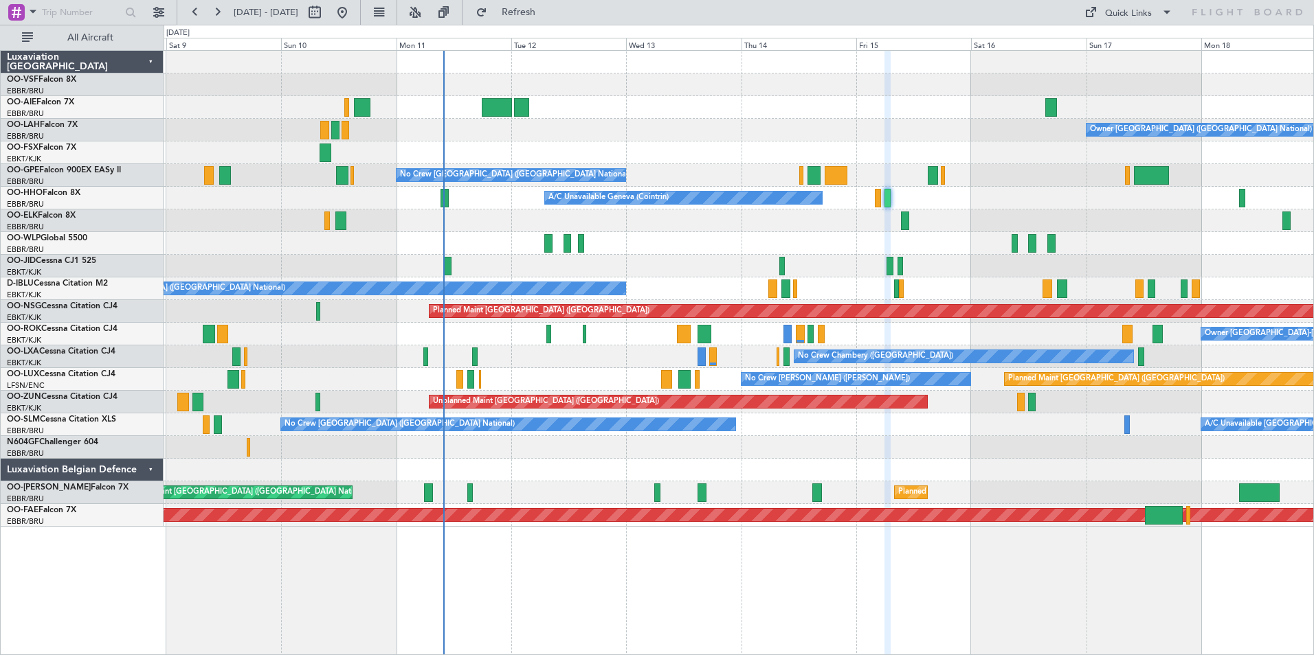
type input "0"
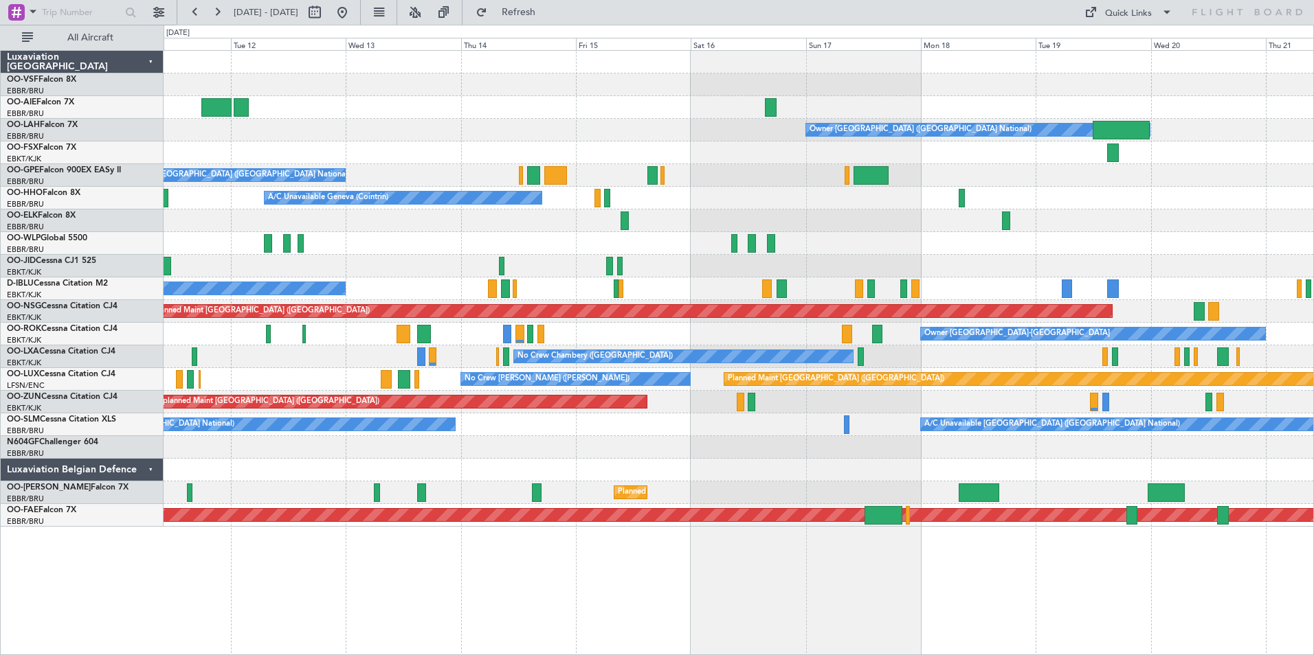
click at [934, 199] on div "A/C Unavailable Geneva (Cointrin)" at bounding box center [738, 198] width 1149 height 23
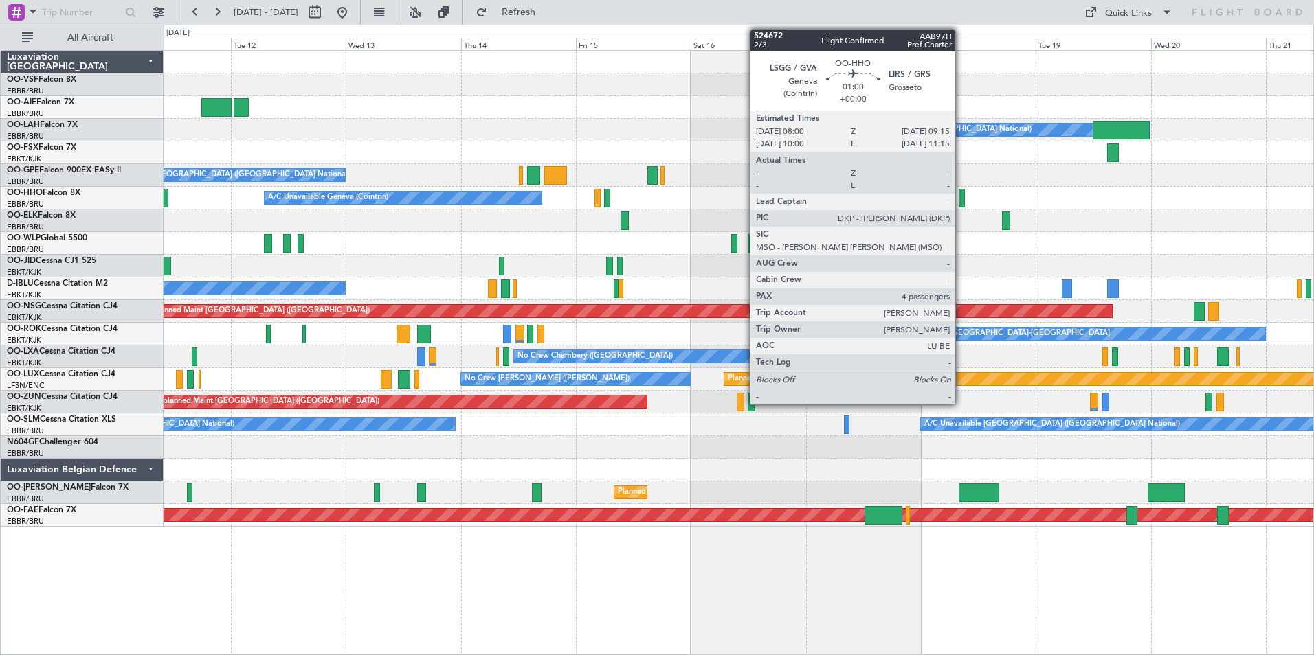
click at [961, 194] on div at bounding box center [961, 198] width 6 height 19
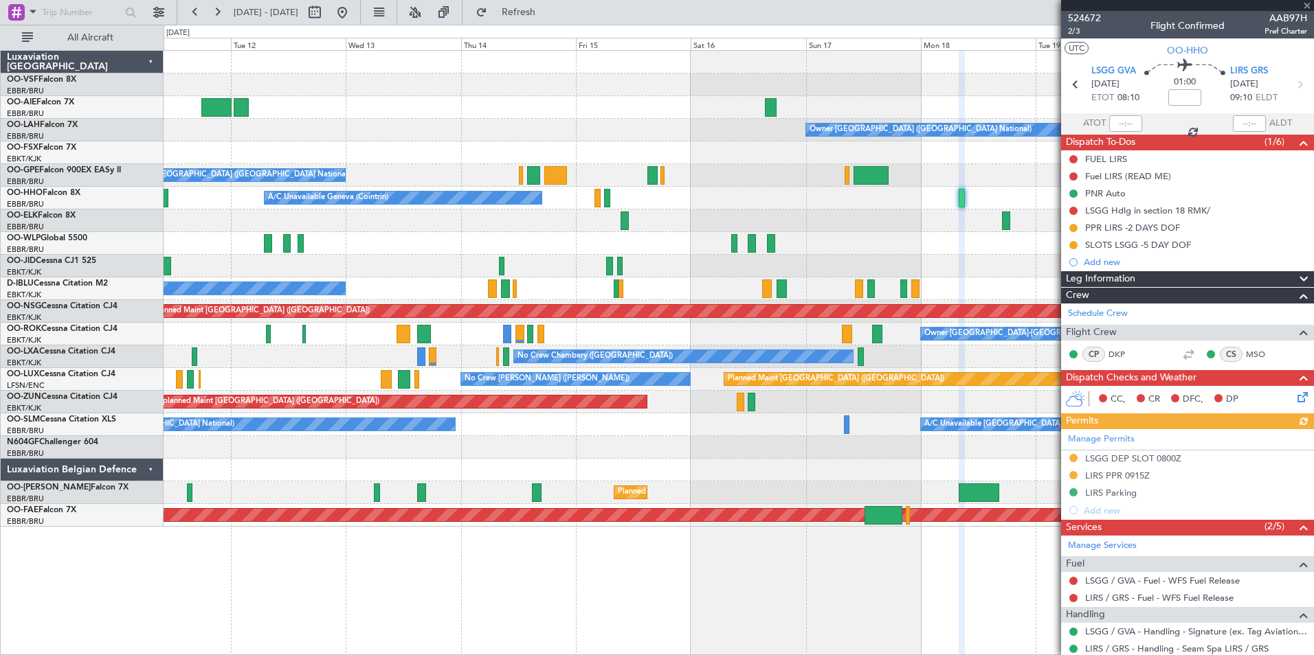
scroll to position [198, 0]
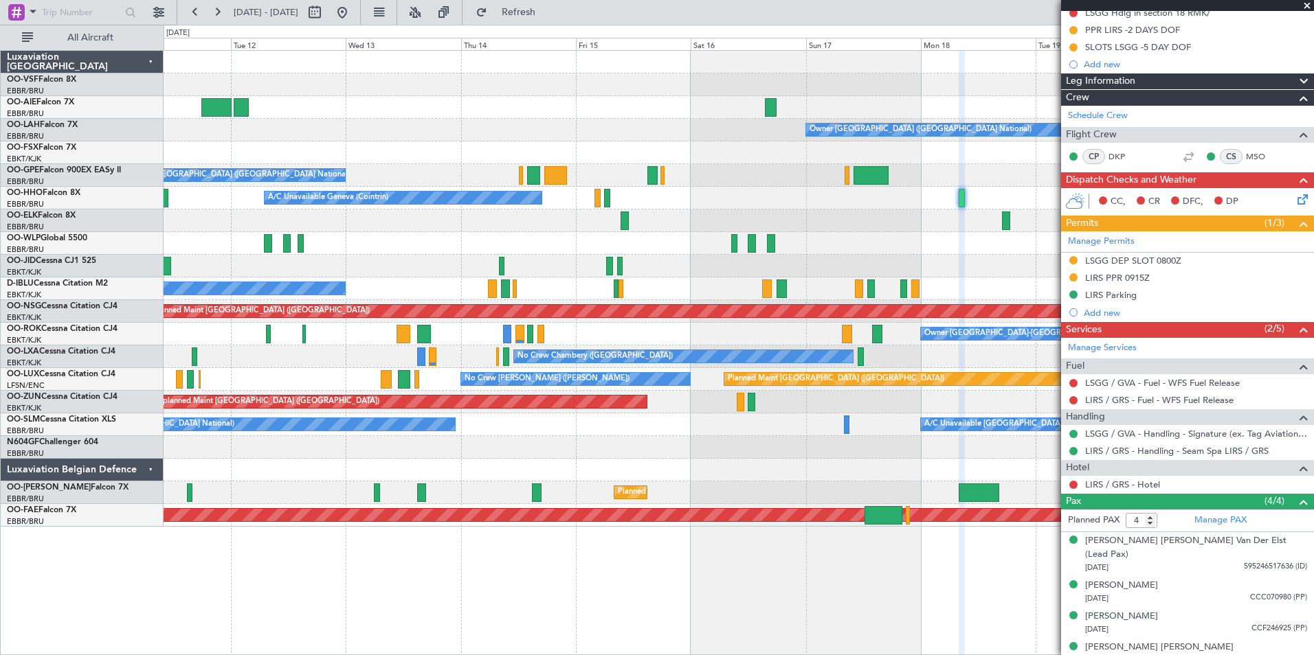
click at [1305, 8] on span at bounding box center [1307, 6] width 14 height 12
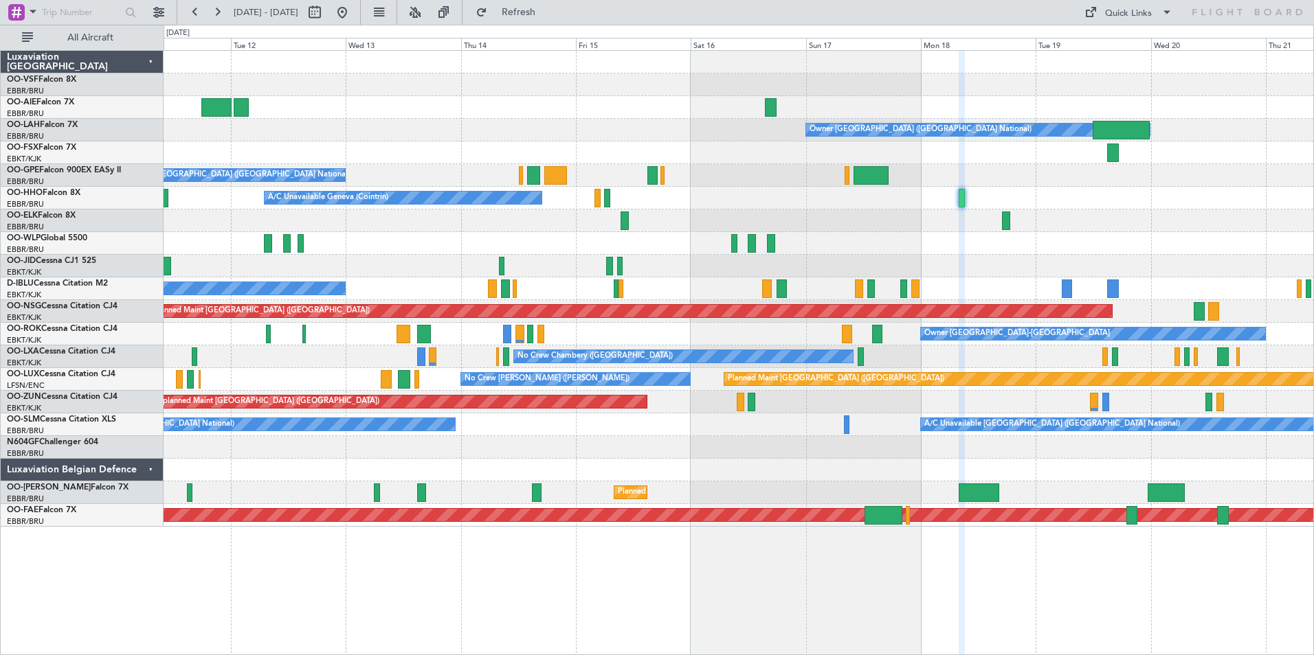
type input "0"
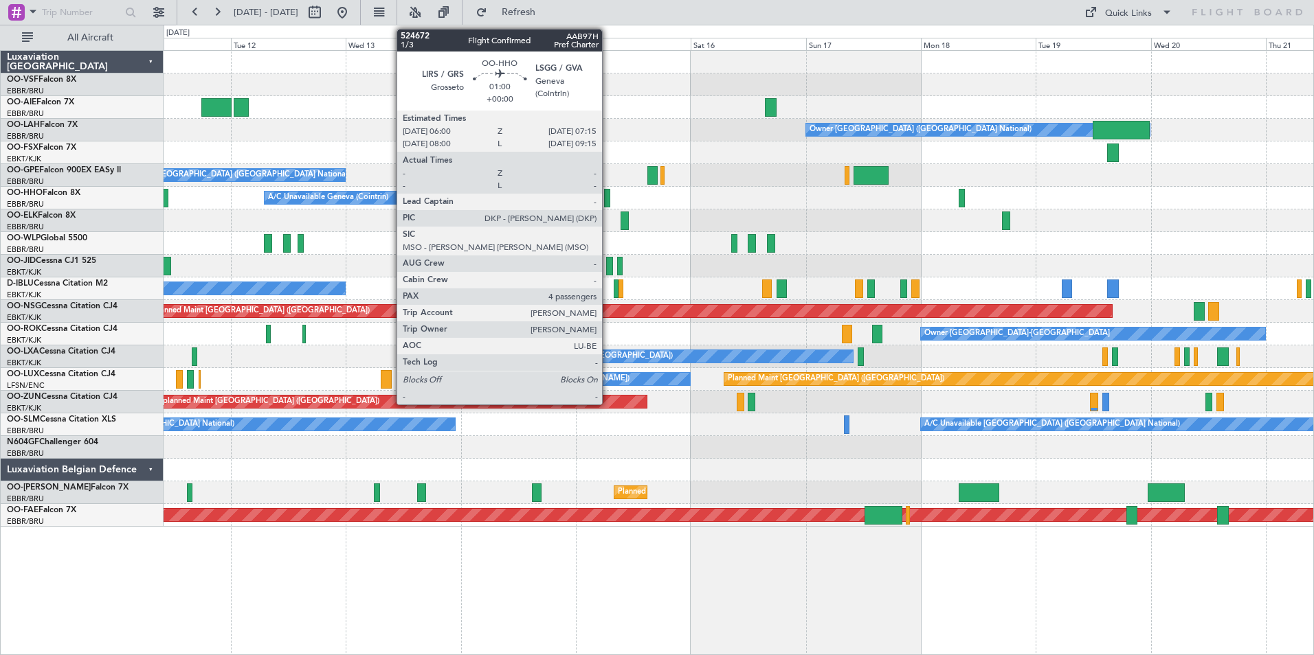
click at [608, 196] on div at bounding box center [607, 198] width 6 height 19
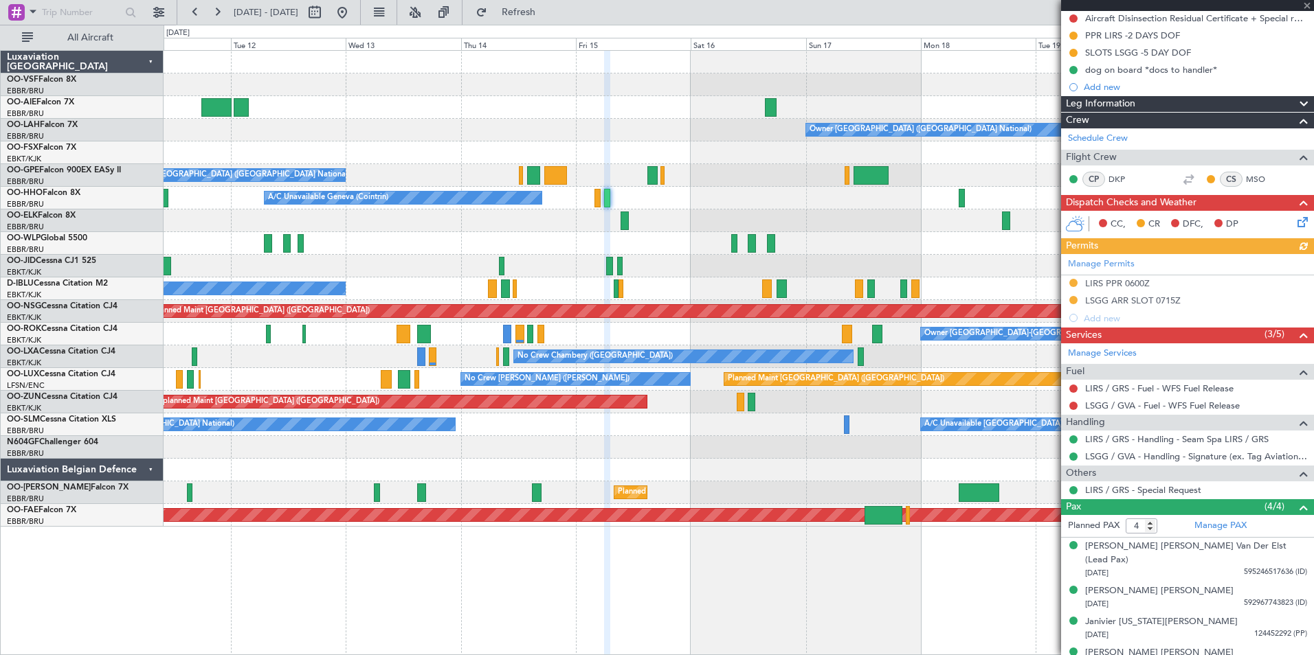
scroll to position [198, 0]
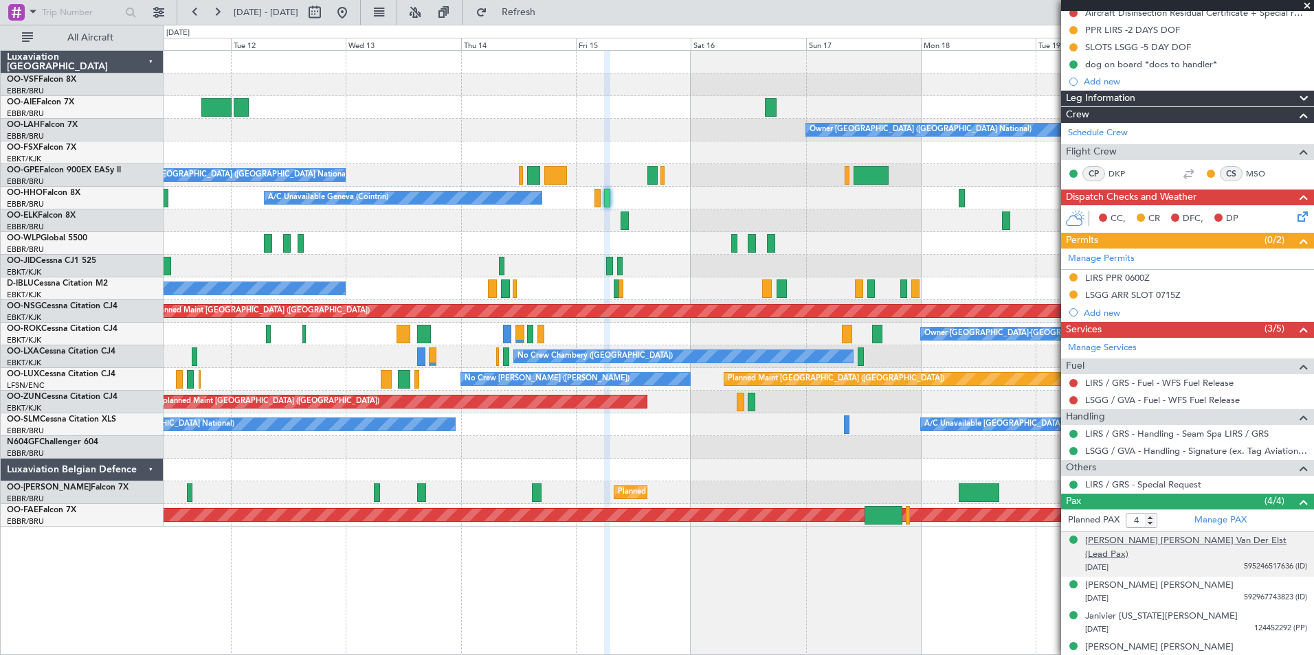
click at [1155, 538] on div "[PERSON_NAME] [PERSON_NAME] Van Der Elst (Lead Pax)" at bounding box center [1196, 548] width 222 height 27
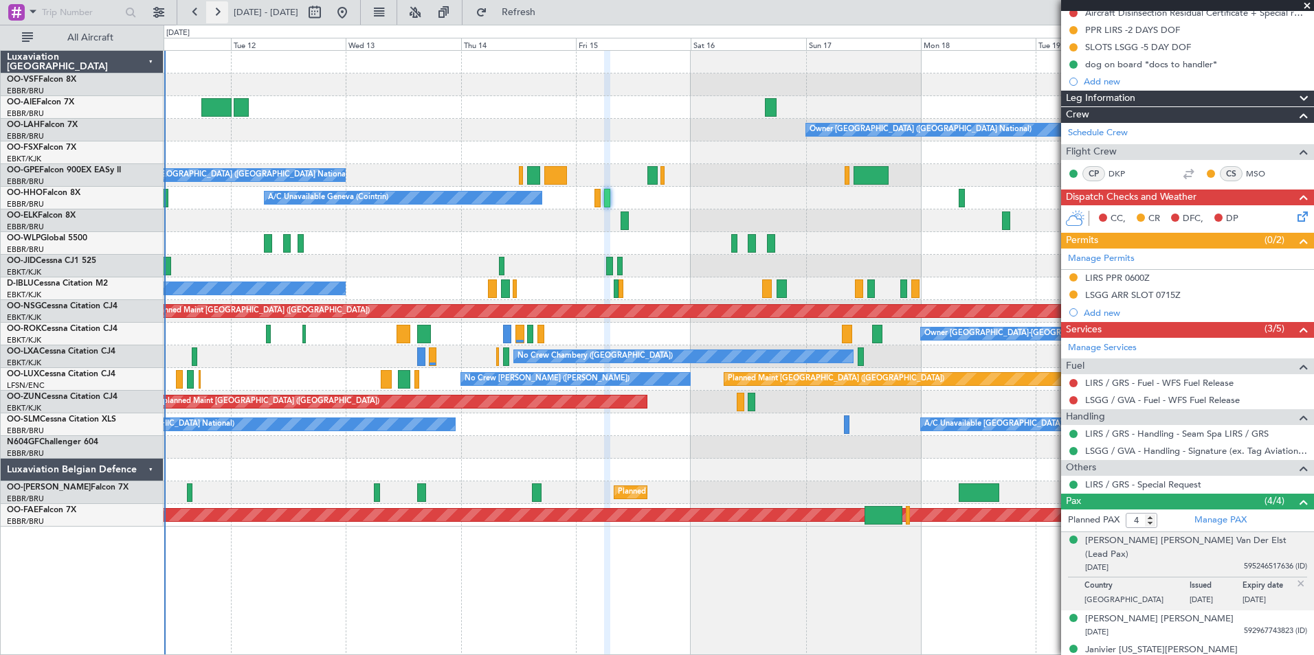
click at [218, 10] on button at bounding box center [217, 12] width 22 height 22
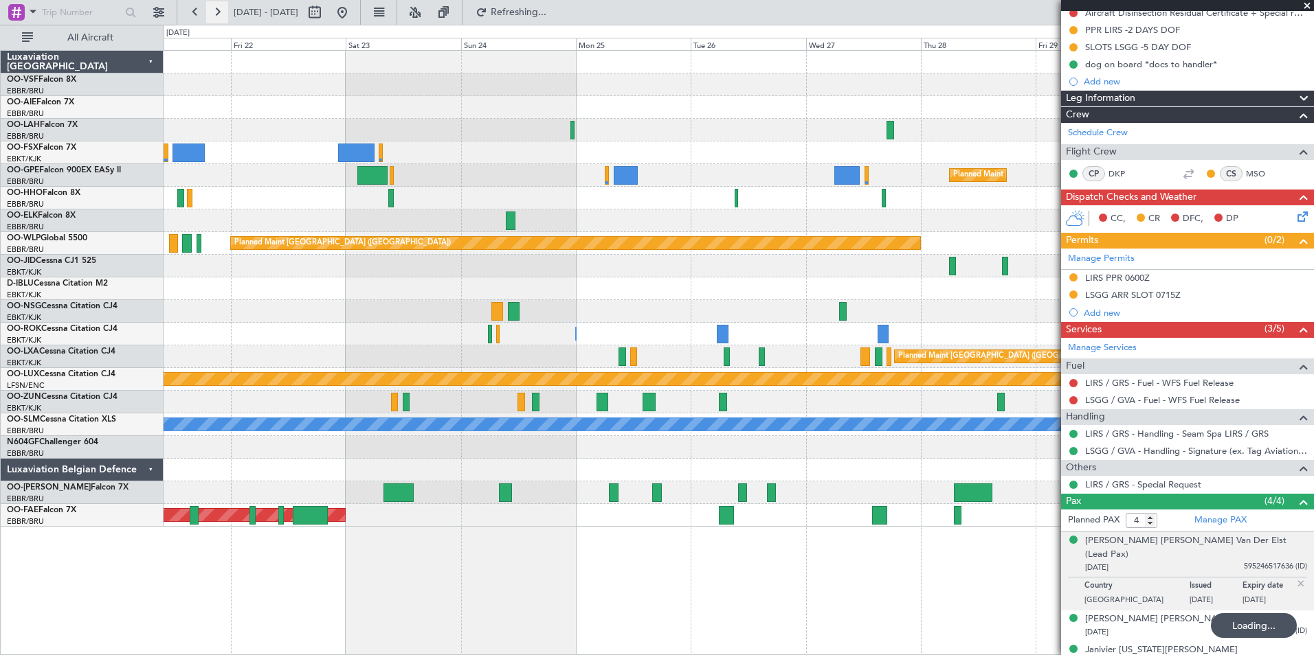
click at [218, 10] on button at bounding box center [217, 12] width 22 height 22
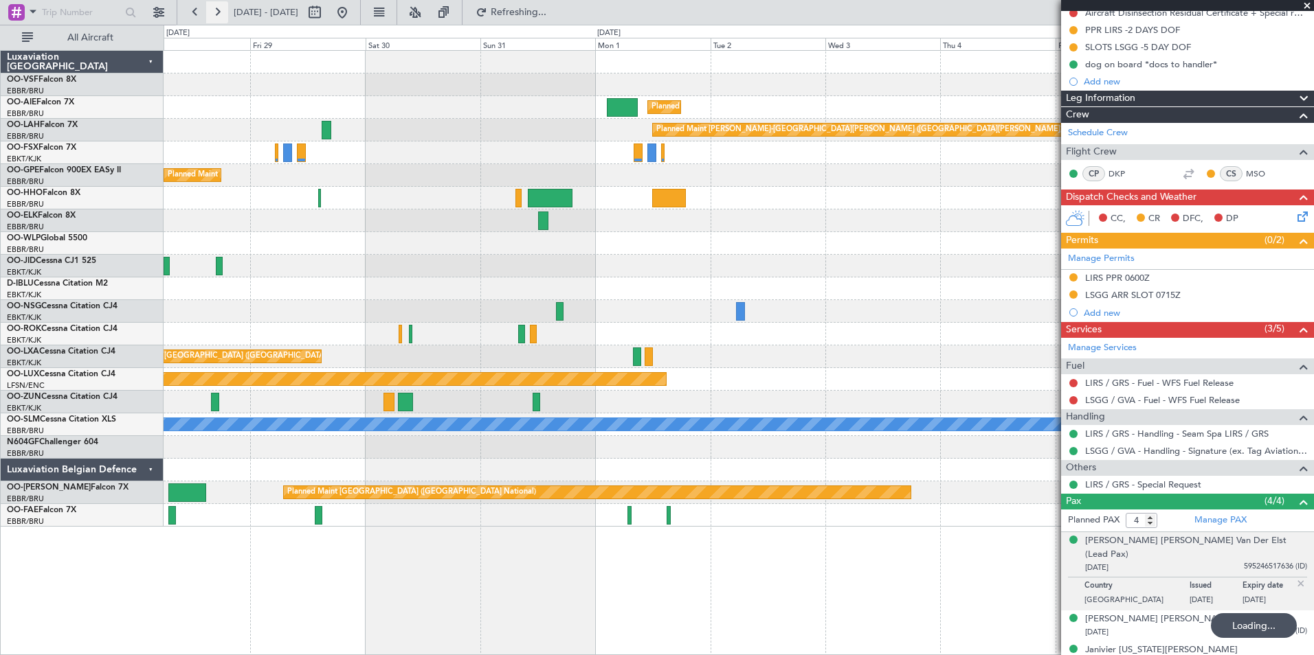
click at [218, 10] on button at bounding box center [217, 12] width 22 height 22
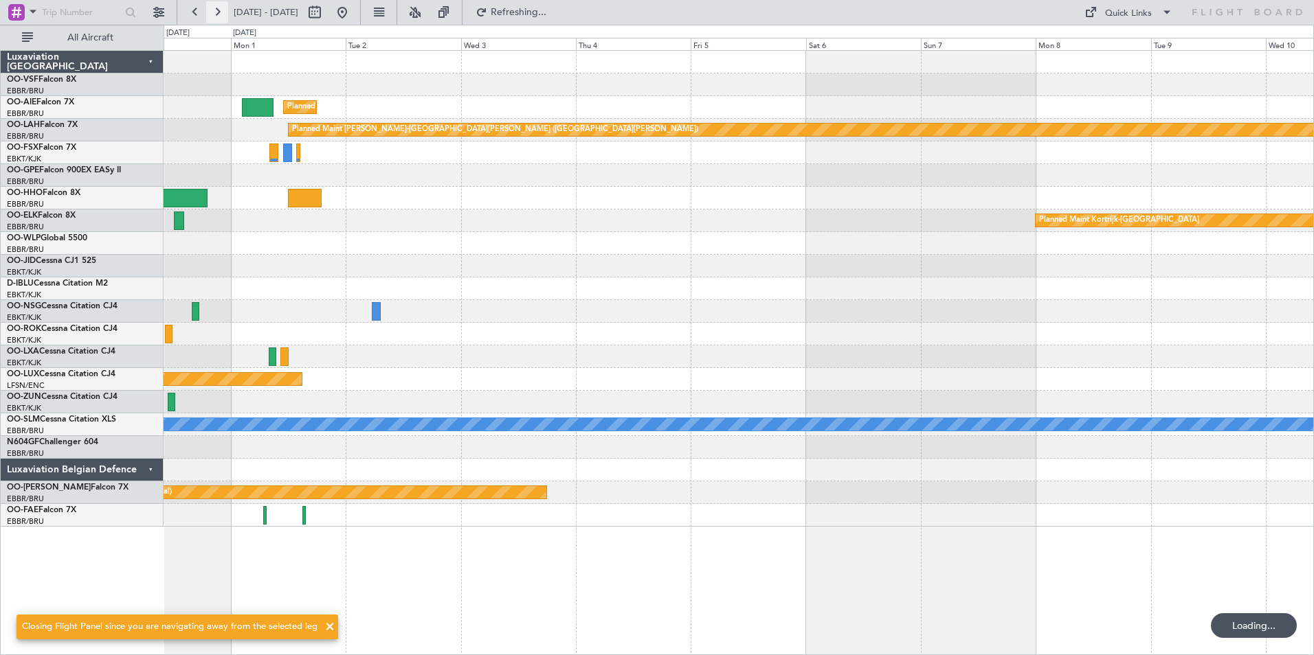
scroll to position [0, 0]
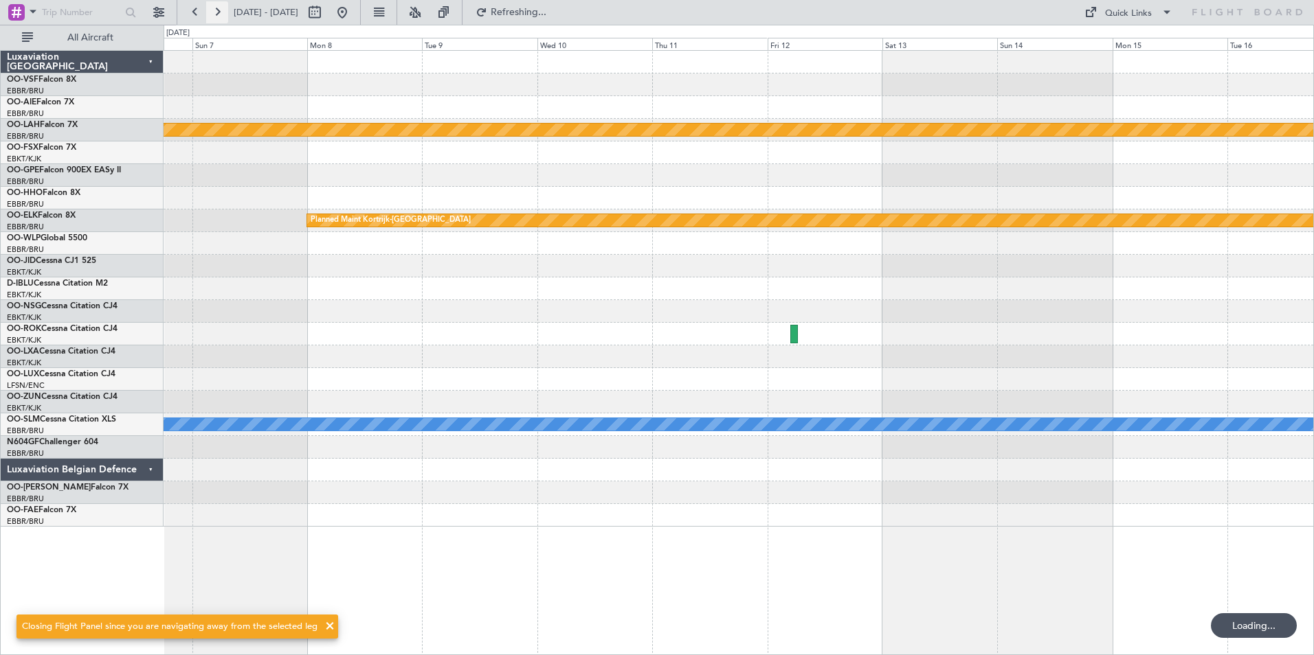
click at [218, 10] on button at bounding box center [217, 12] width 22 height 22
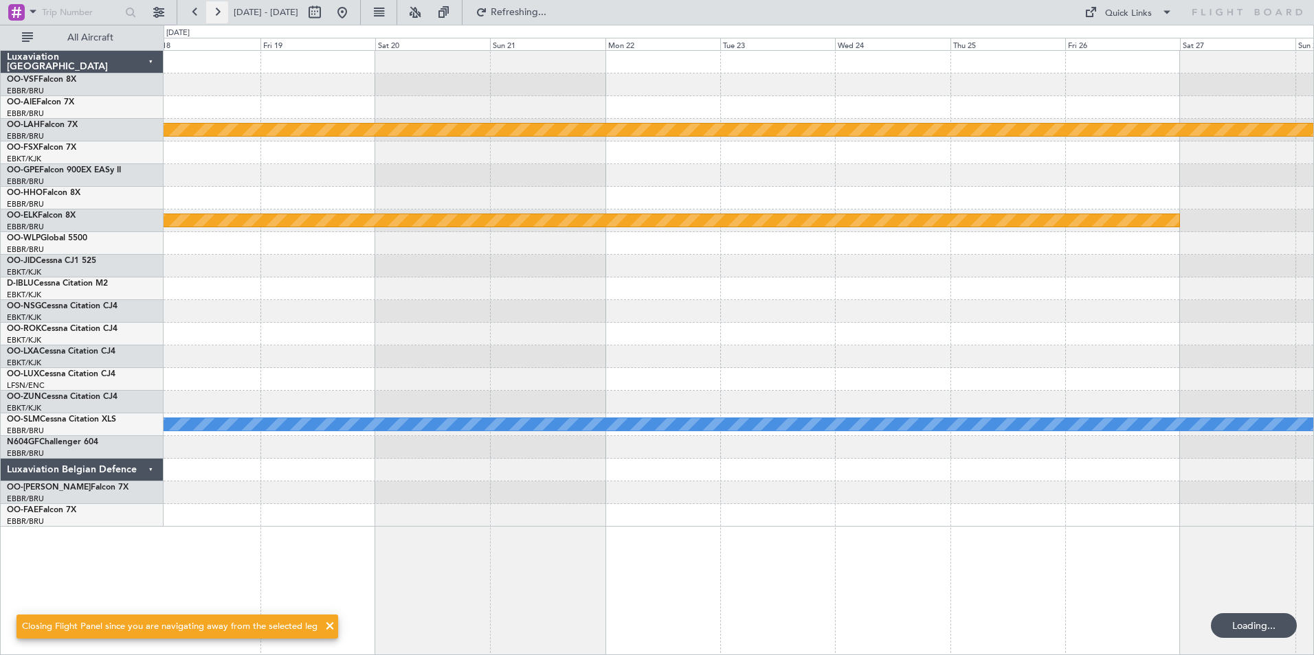
click at [218, 10] on button at bounding box center [217, 12] width 22 height 22
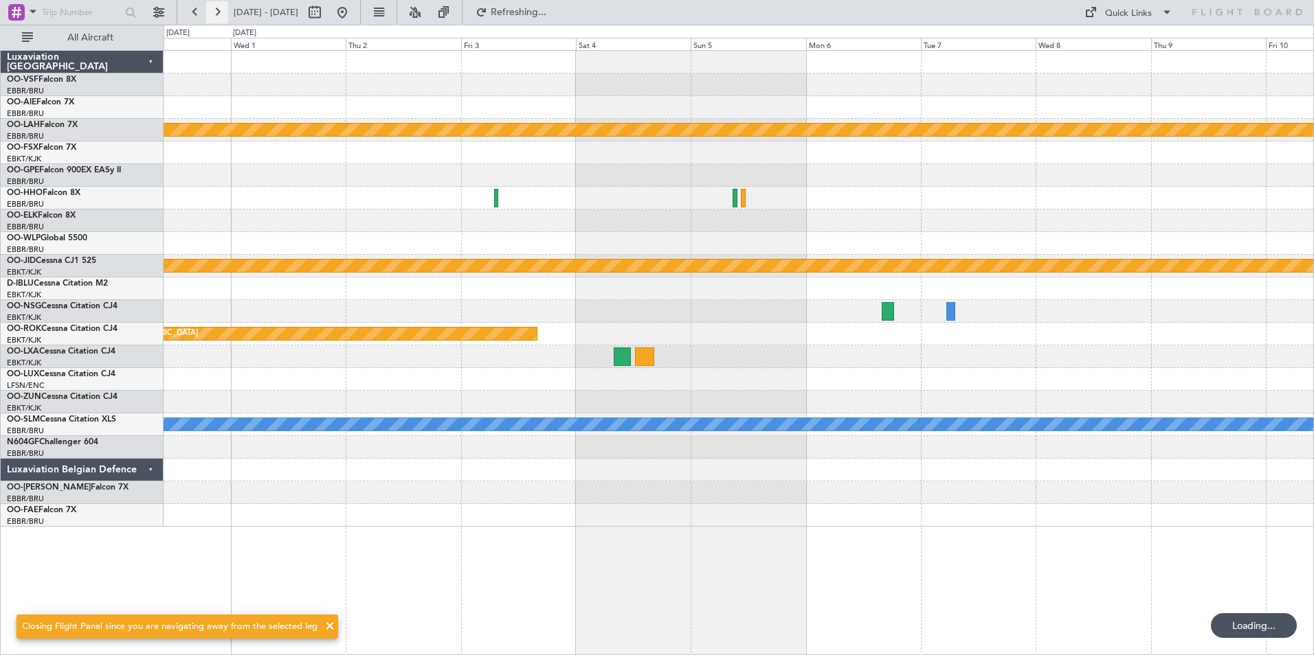
click at [218, 10] on button at bounding box center [217, 12] width 22 height 22
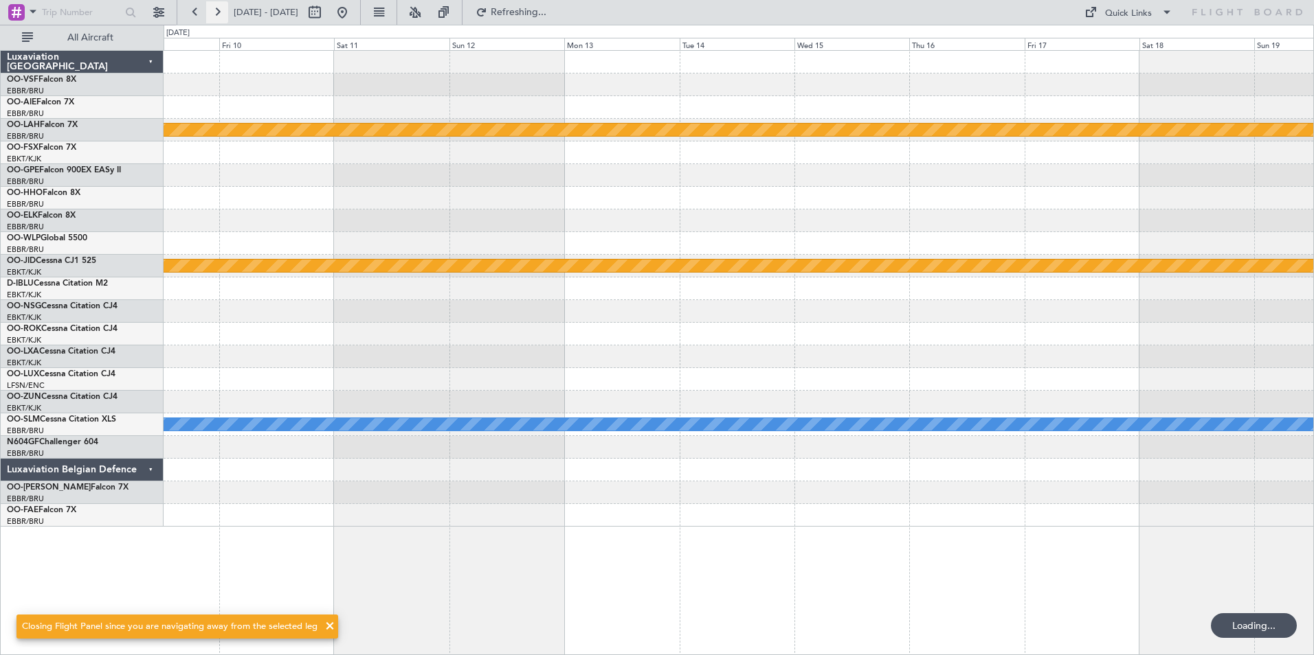
click at [218, 10] on button at bounding box center [217, 12] width 22 height 22
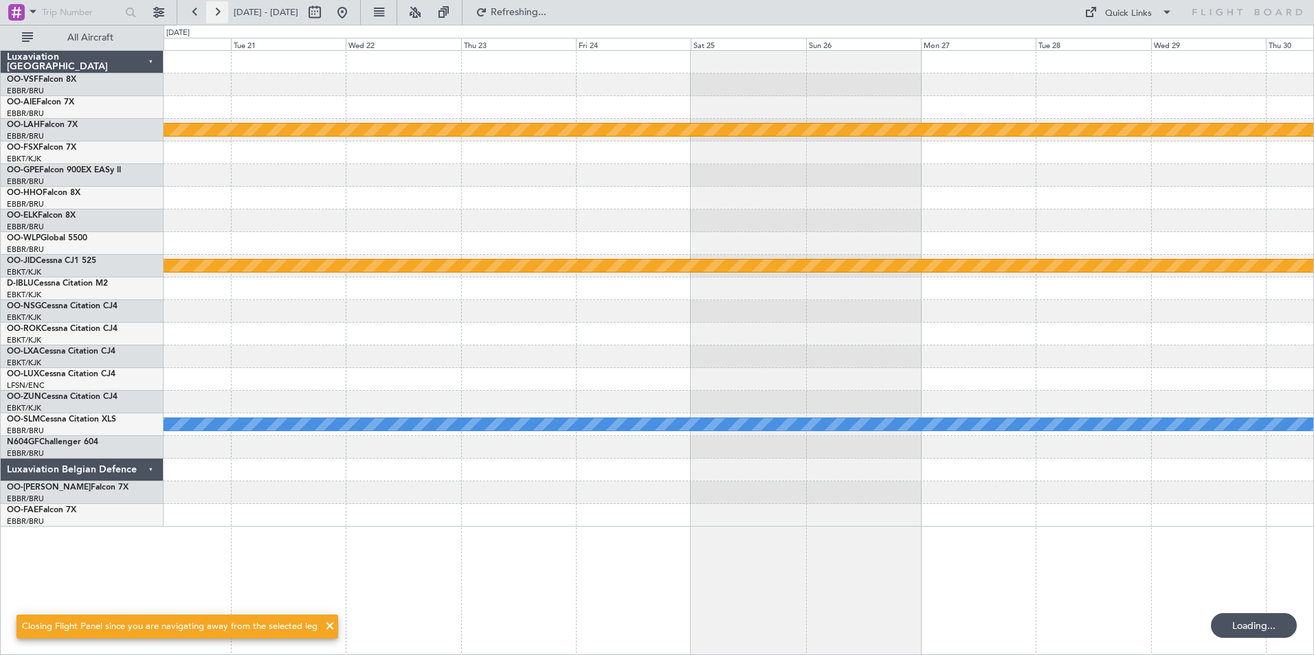
click at [218, 10] on button at bounding box center [217, 12] width 22 height 22
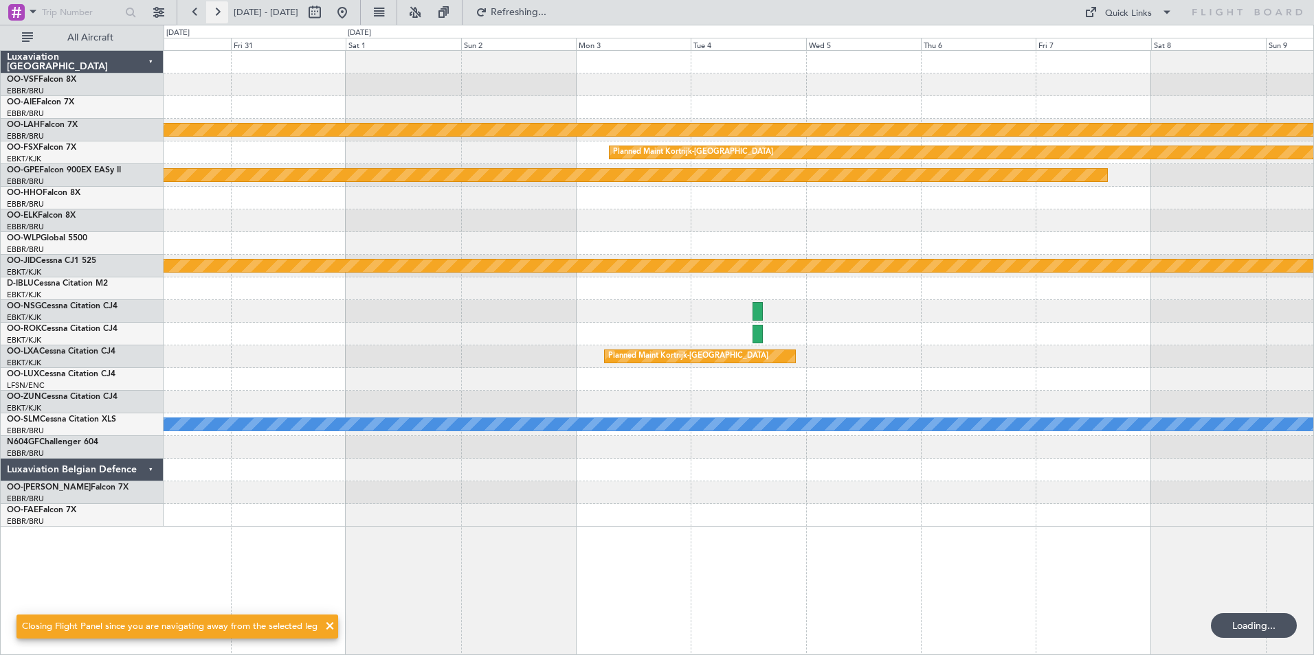
click at [218, 10] on button at bounding box center [217, 12] width 22 height 22
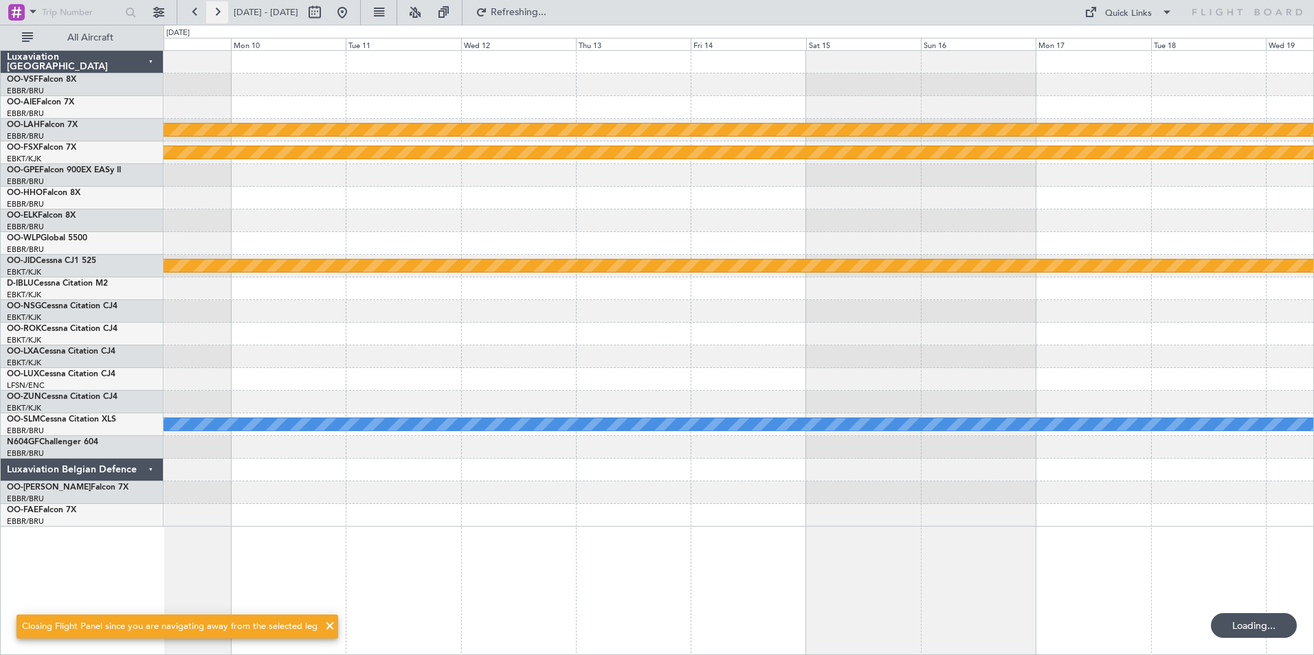
click at [218, 10] on button at bounding box center [217, 12] width 22 height 22
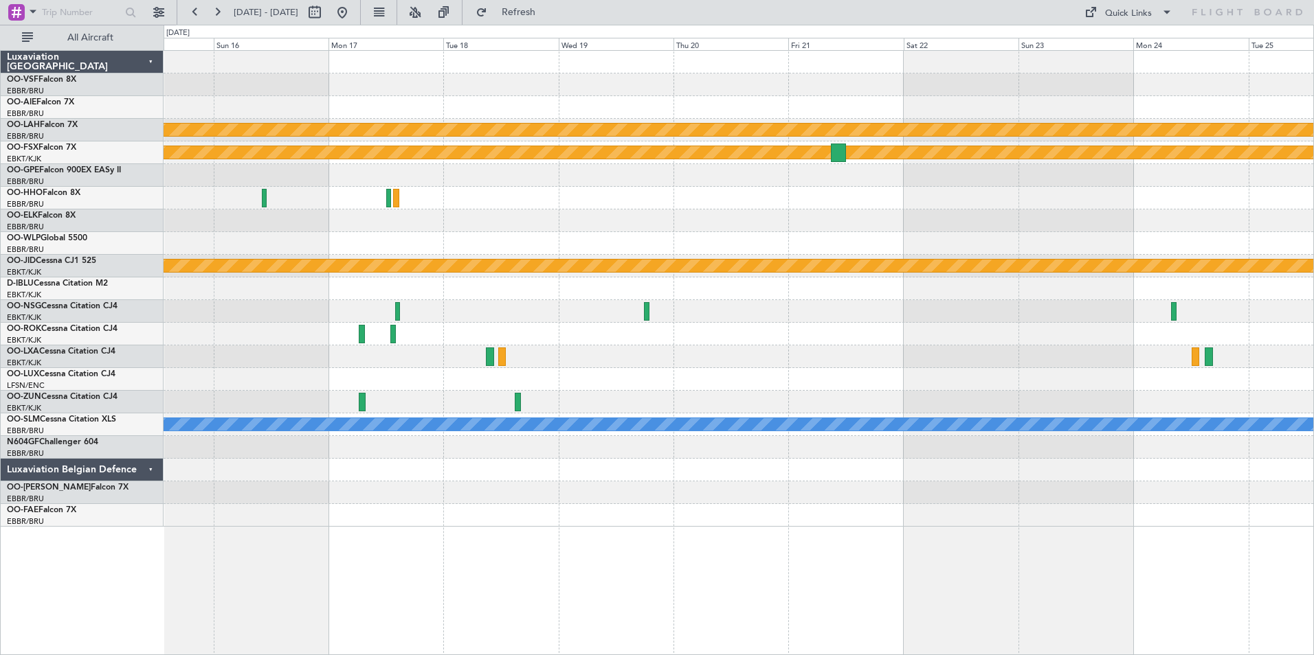
click at [870, 86] on div "Planned Maint [PERSON_NAME]-[GEOGRAPHIC_DATA][PERSON_NAME] ([GEOGRAPHIC_DATA][P…" at bounding box center [738, 289] width 1149 height 476
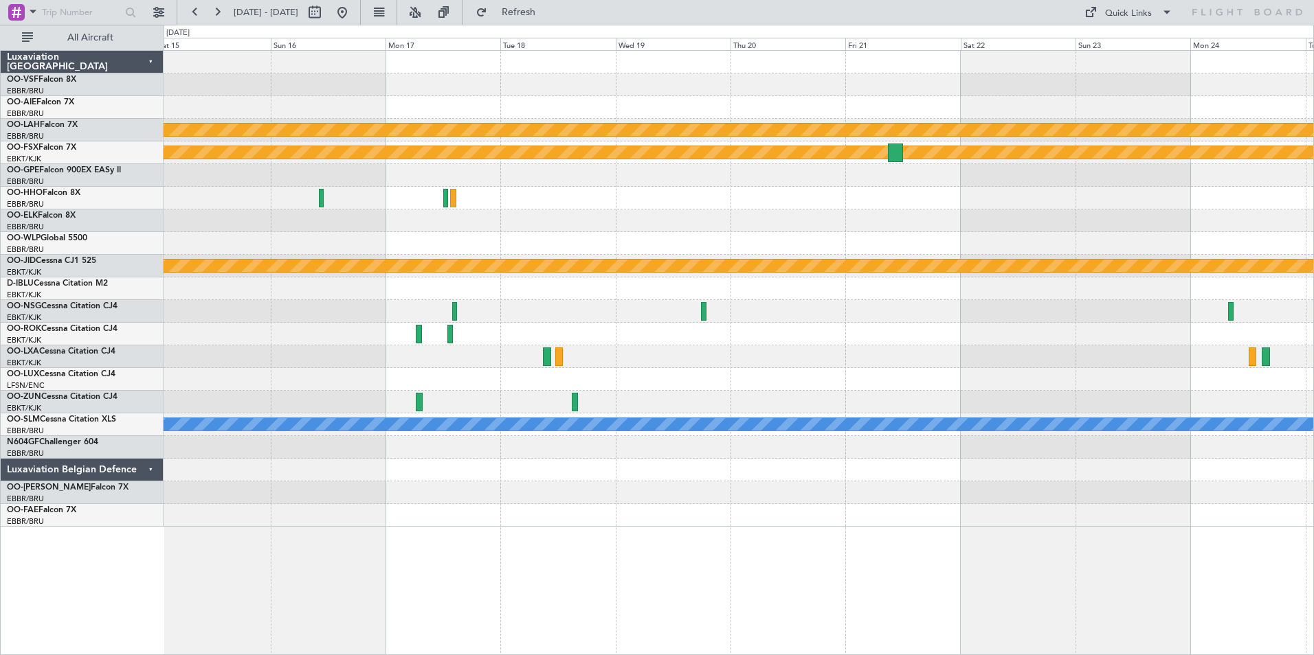
click at [826, 106] on div at bounding box center [738, 107] width 1149 height 23
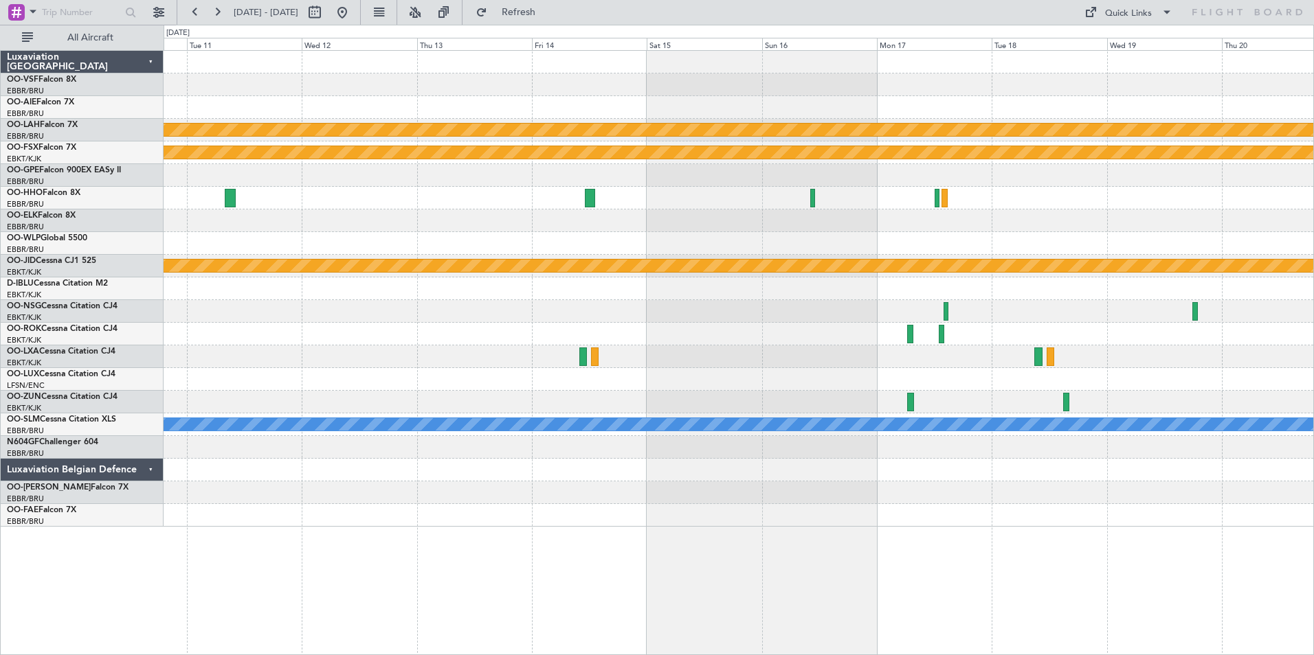
click at [802, 110] on div at bounding box center [738, 107] width 1149 height 23
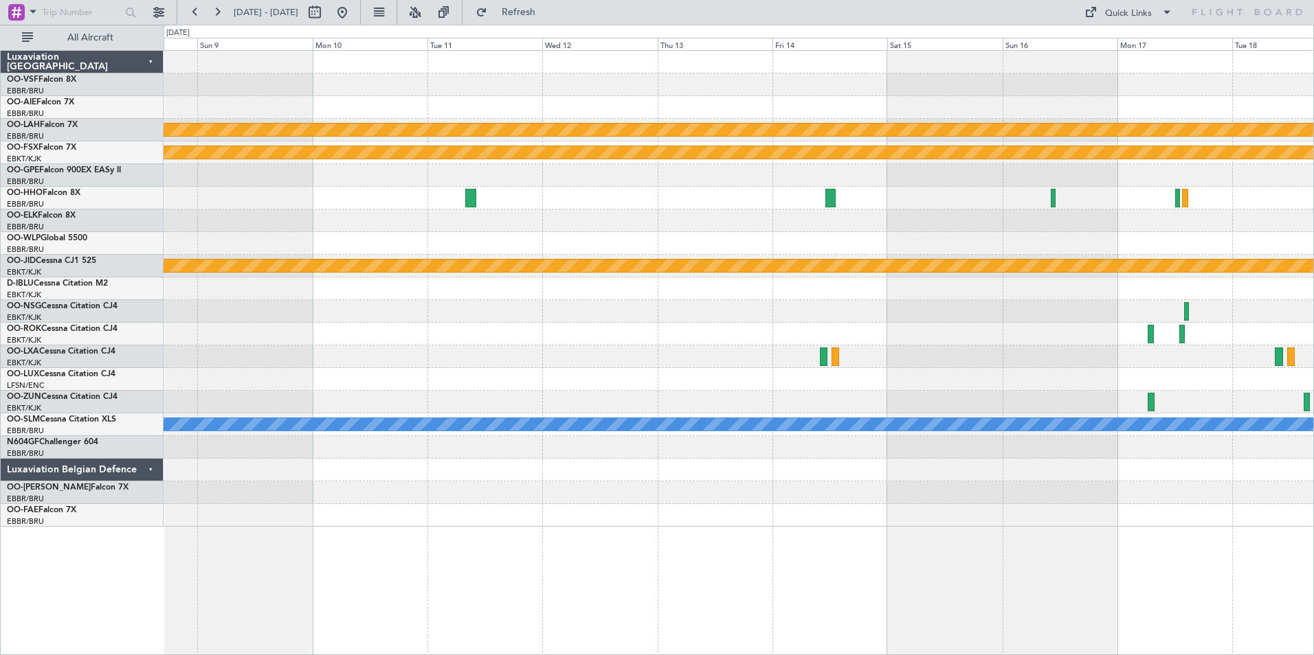
click at [377, 98] on div at bounding box center [738, 107] width 1149 height 23
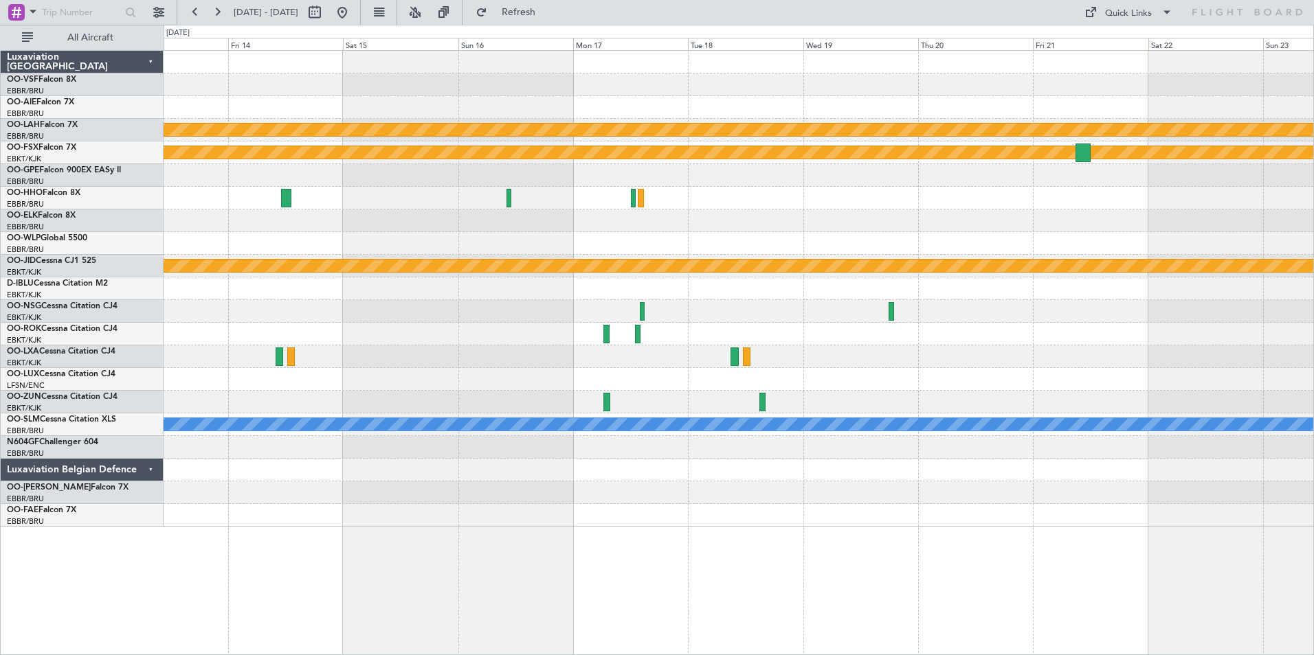
click at [618, 96] on div "Planned Maint [PERSON_NAME]-[GEOGRAPHIC_DATA][PERSON_NAME] ([GEOGRAPHIC_DATA][P…" at bounding box center [738, 289] width 1149 height 476
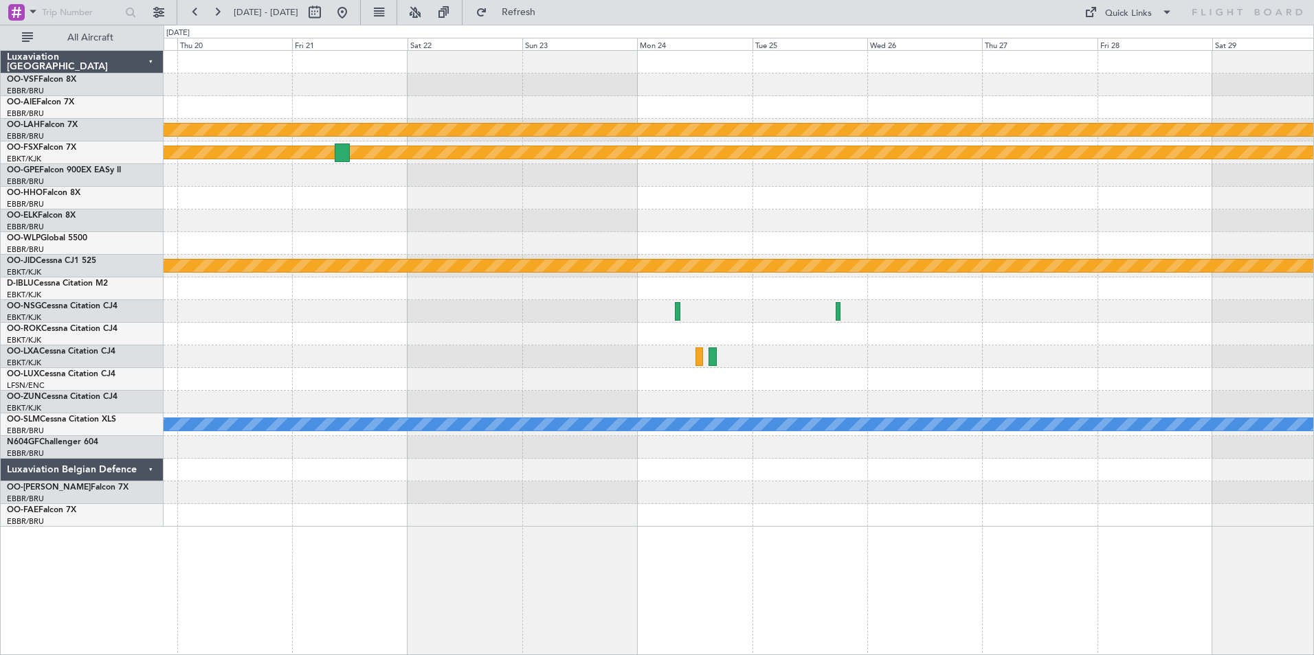
click at [925, 94] on div "Planned Maint [PERSON_NAME]-[GEOGRAPHIC_DATA][PERSON_NAME] ([GEOGRAPHIC_DATA][P…" at bounding box center [738, 289] width 1149 height 476
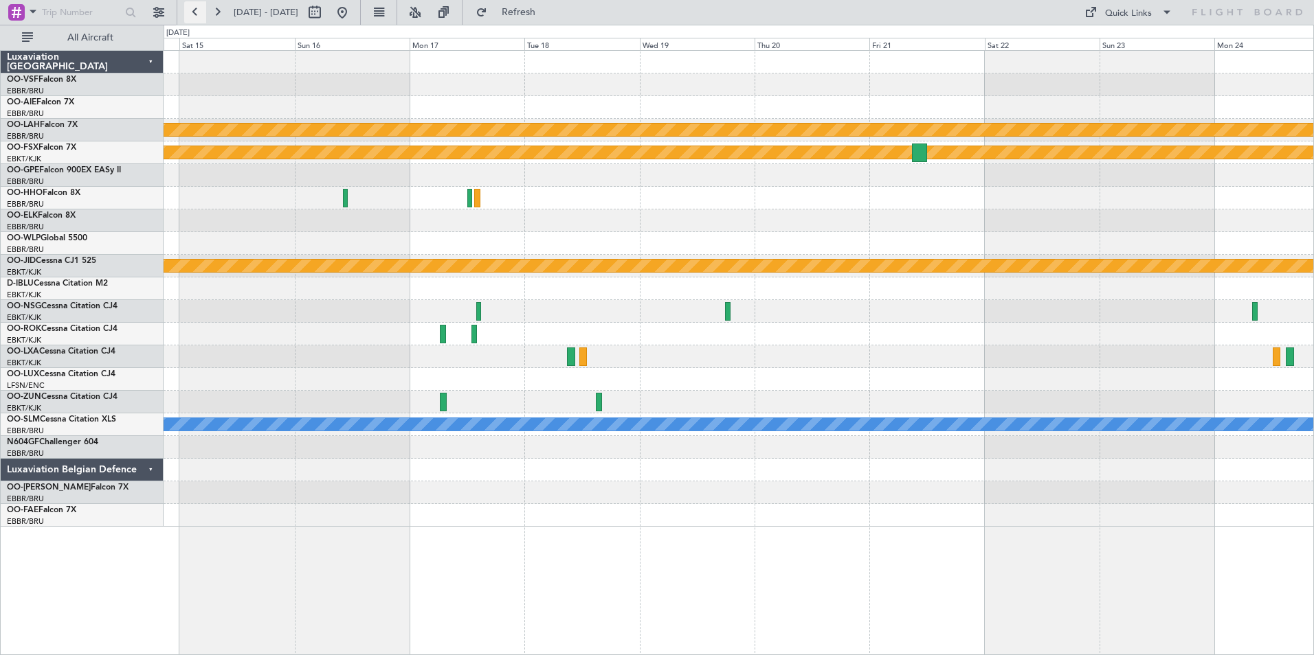
click at [198, 9] on button at bounding box center [195, 12] width 22 height 22
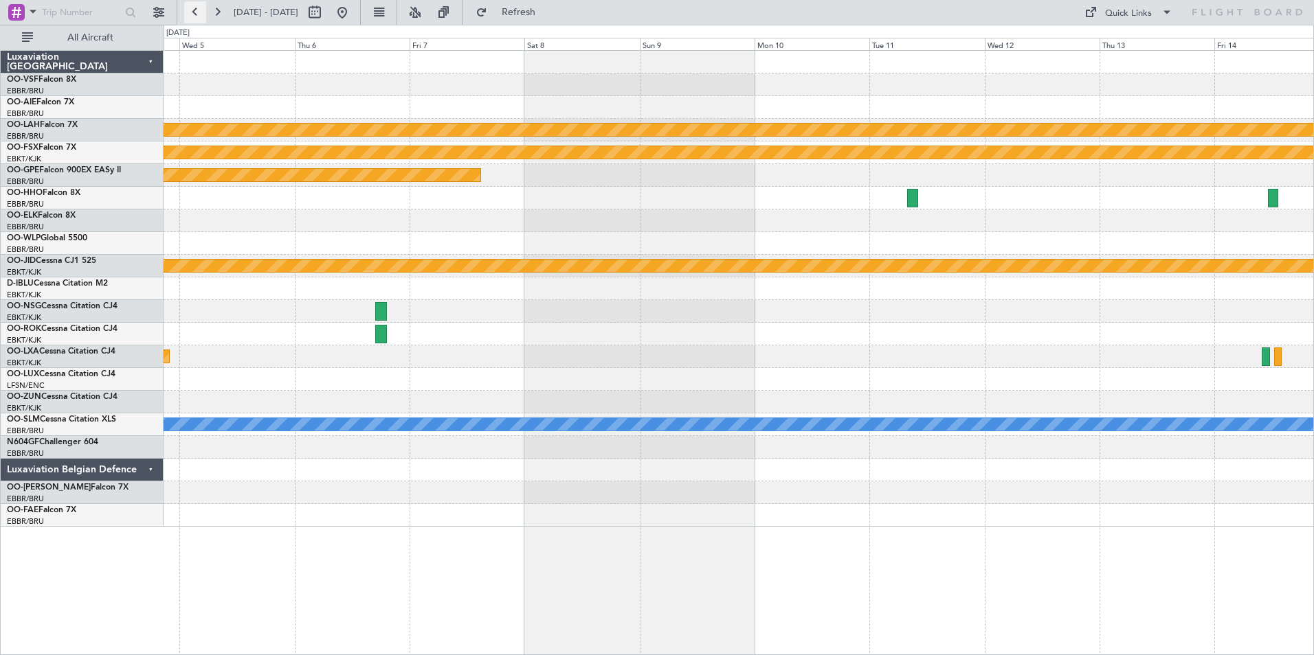
click at [198, 9] on button at bounding box center [195, 12] width 22 height 22
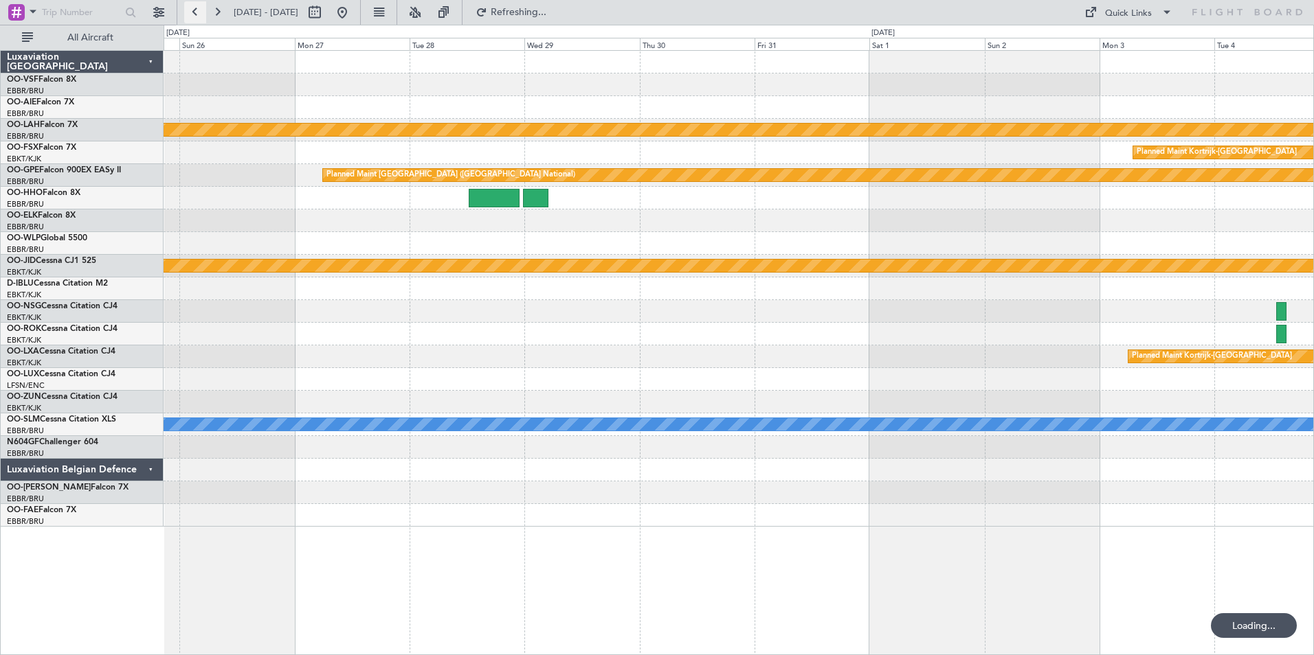
click at [198, 9] on button at bounding box center [195, 12] width 22 height 22
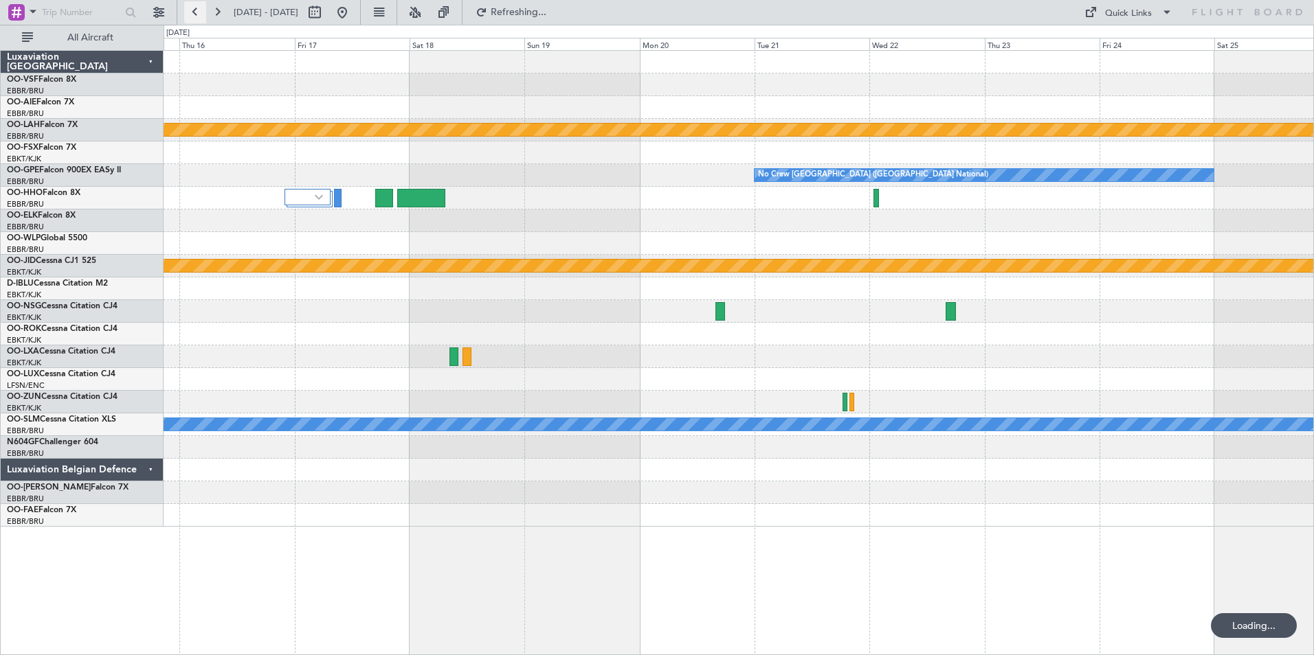
click at [198, 9] on button at bounding box center [195, 12] width 22 height 22
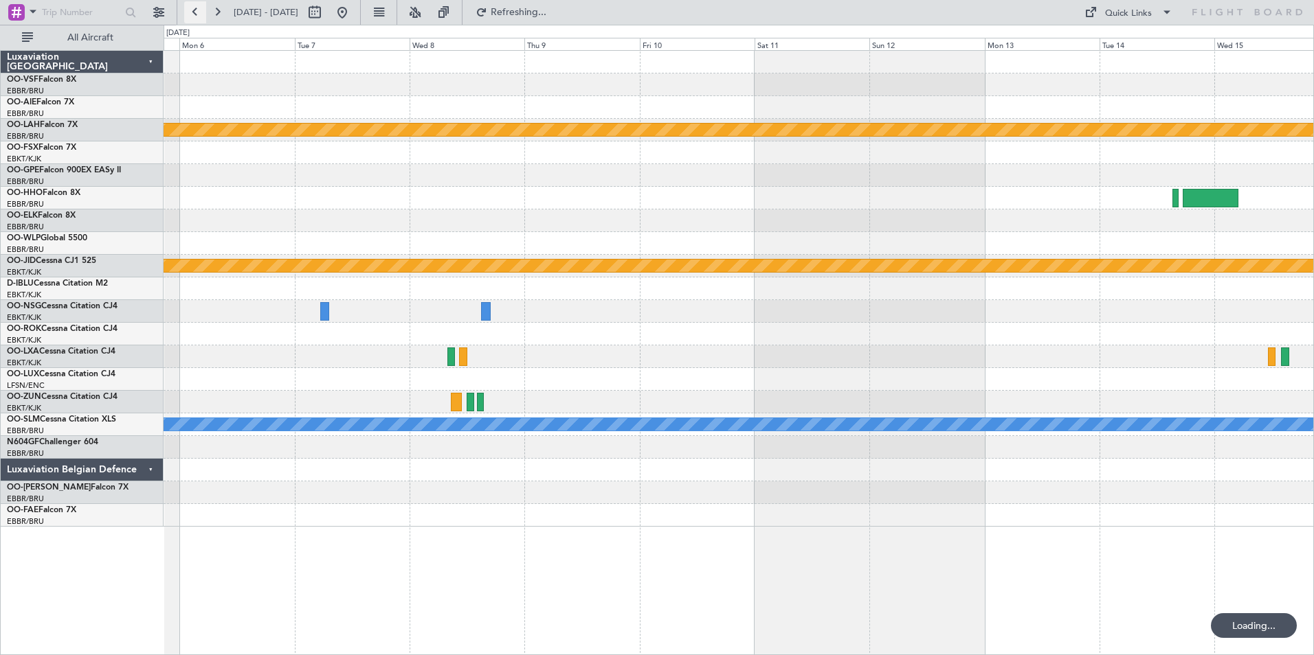
click at [198, 9] on button at bounding box center [195, 12] width 22 height 22
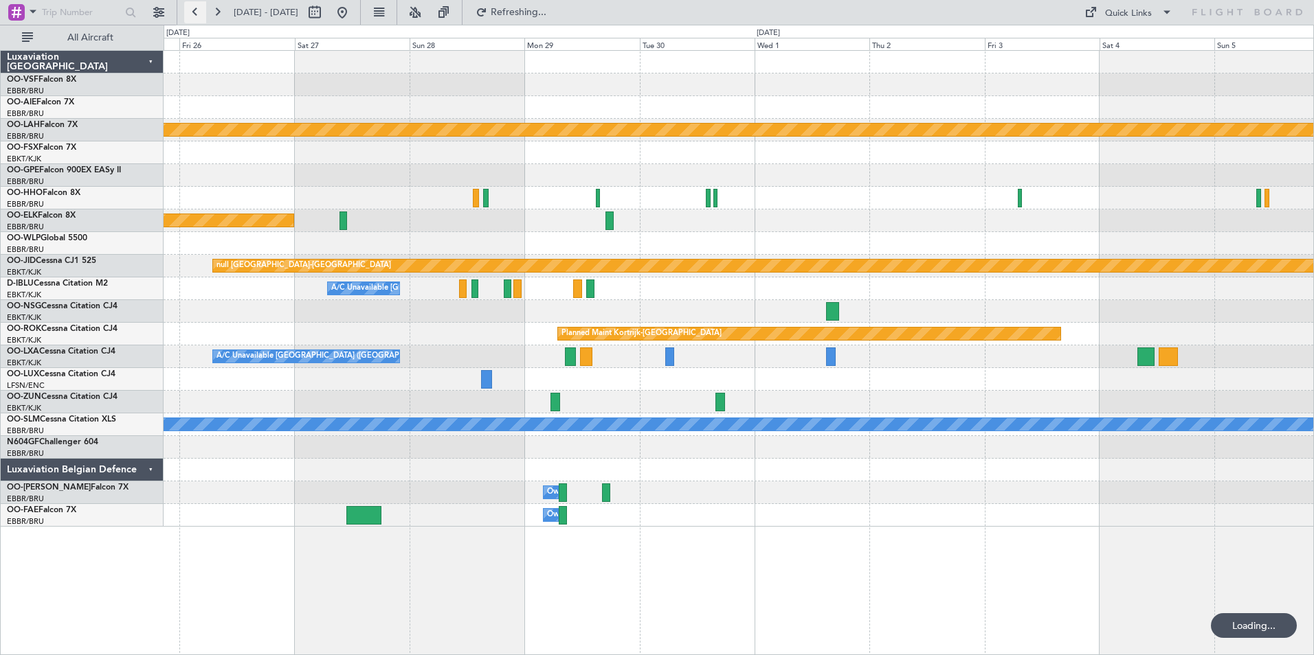
click at [198, 9] on button at bounding box center [195, 12] width 22 height 22
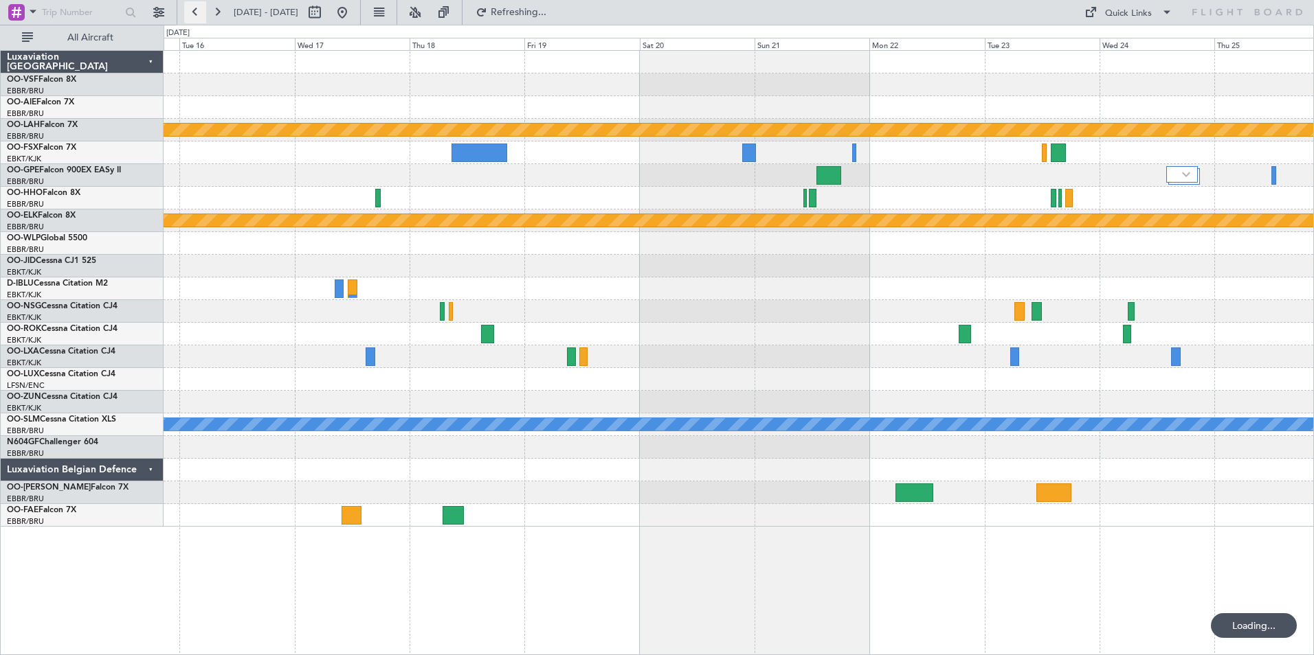
click at [198, 9] on button at bounding box center [195, 12] width 22 height 22
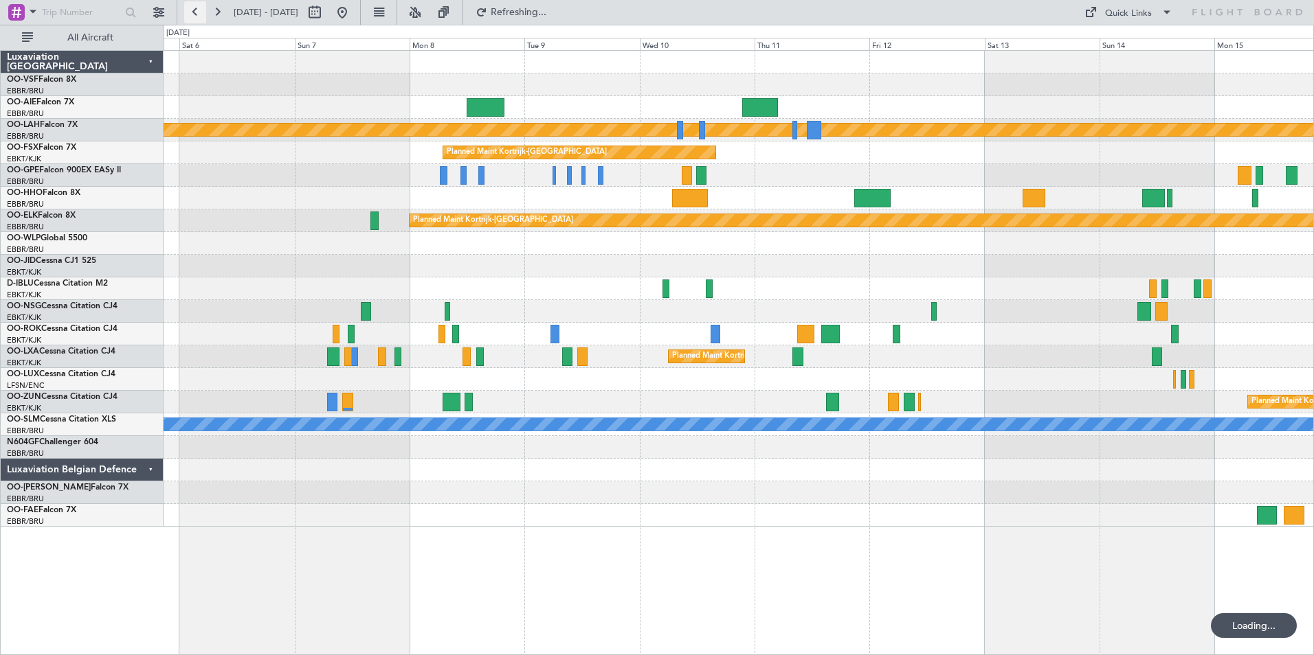
click at [198, 9] on button at bounding box center [195, 12] width 22 height 22
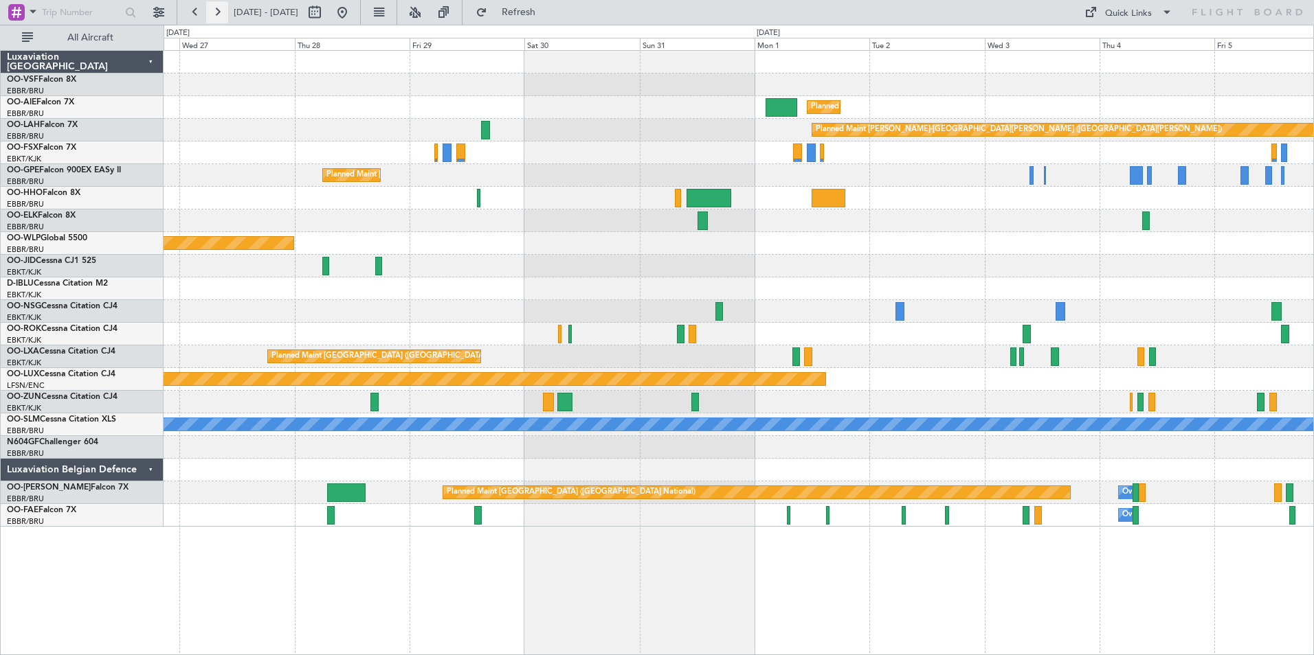
click at [223, 10] on button at bounding box center [217, 12] width 22 height 22
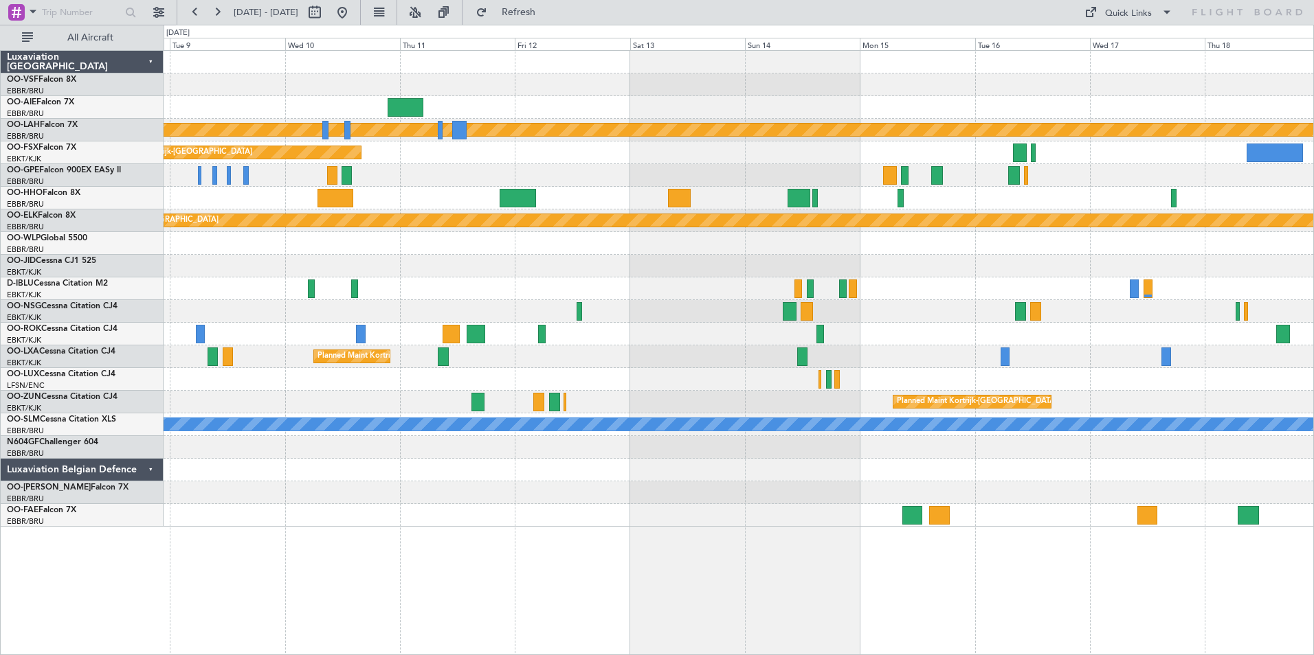
click at [592, 109] on div at bounding box center [738, 107] width 1149 height 23
click at [214, 10] on button at bounding box center [217, 12] width 22 height 22
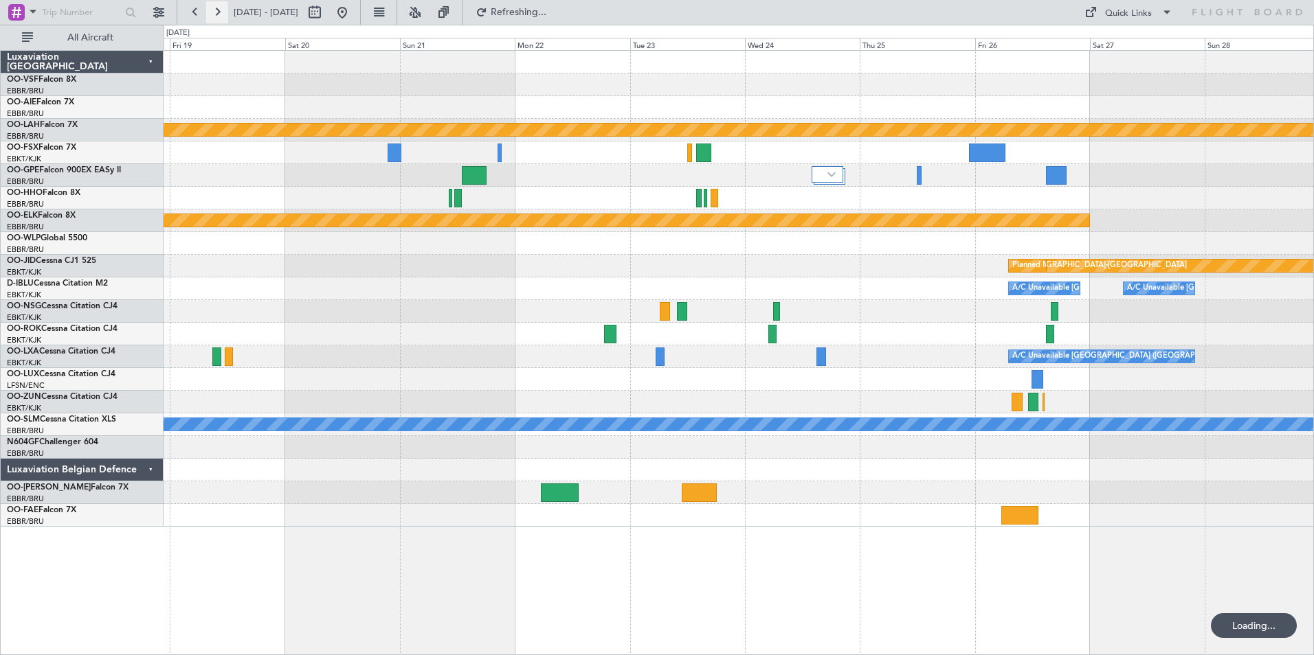
click at [214, 10] on button at bounding box center [217, 12] width 22 height 22
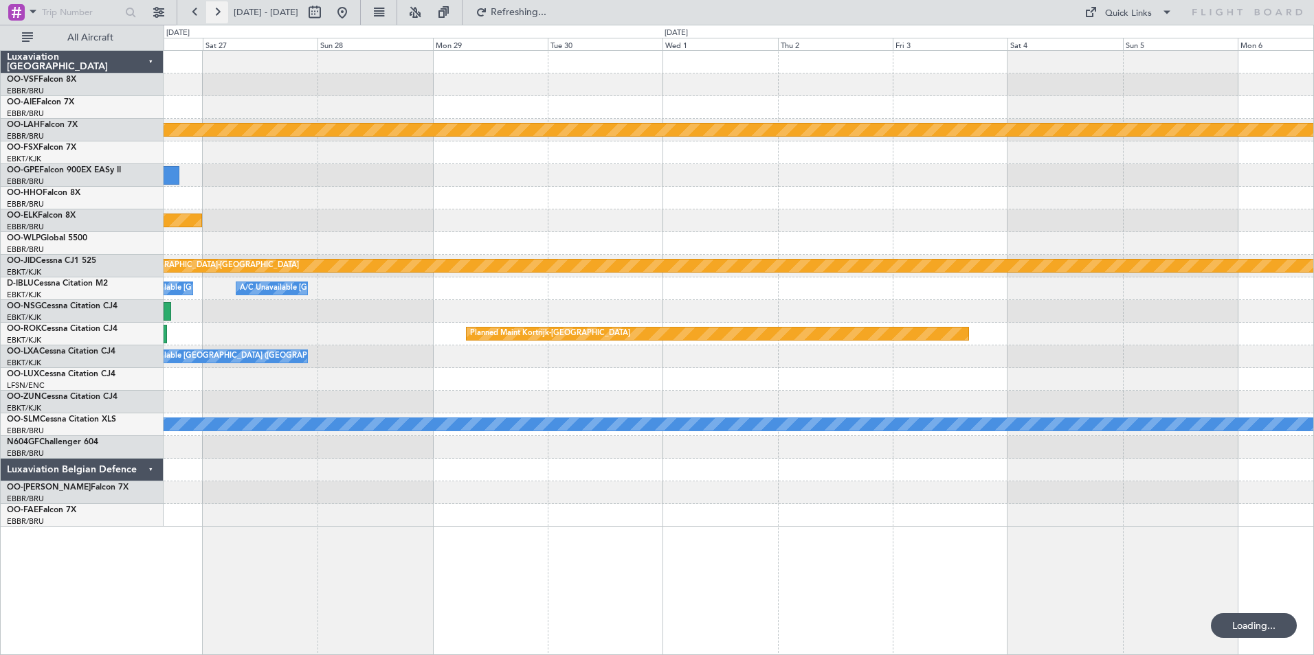
click at [216, 11] on button at bounding box center [217, 12] width 22 height 22
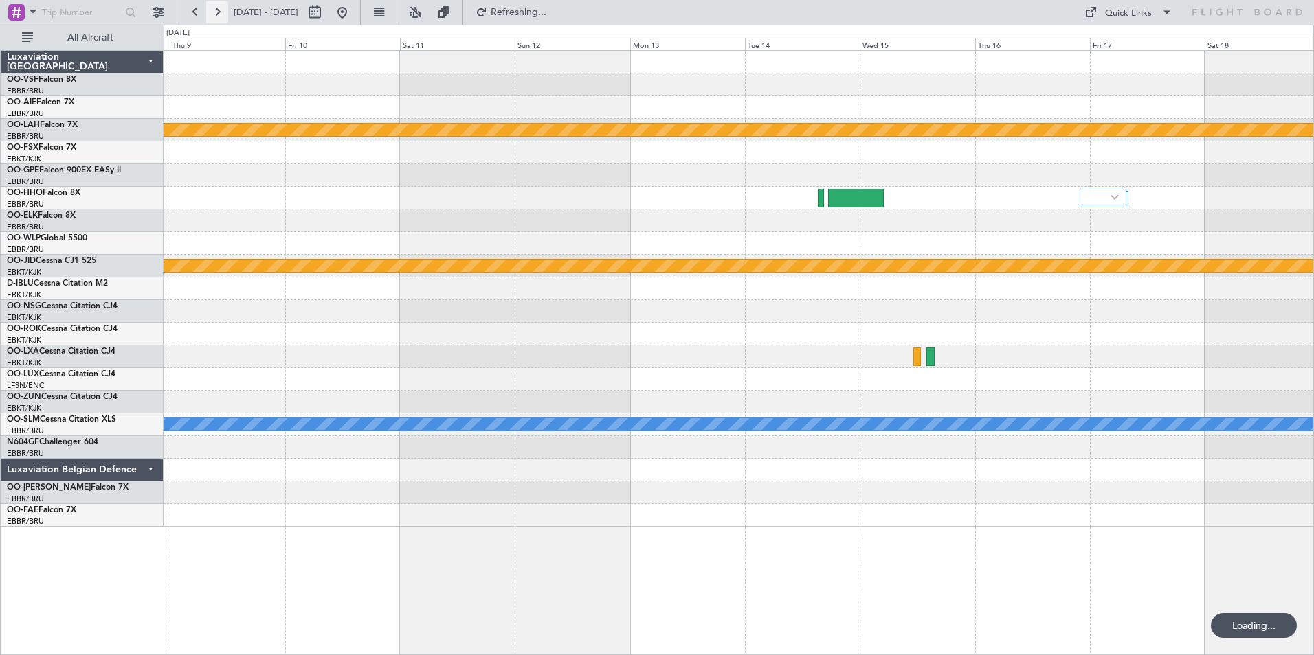
click at [218, 11] on button at bounding box center [217, 12] width 22 height 22
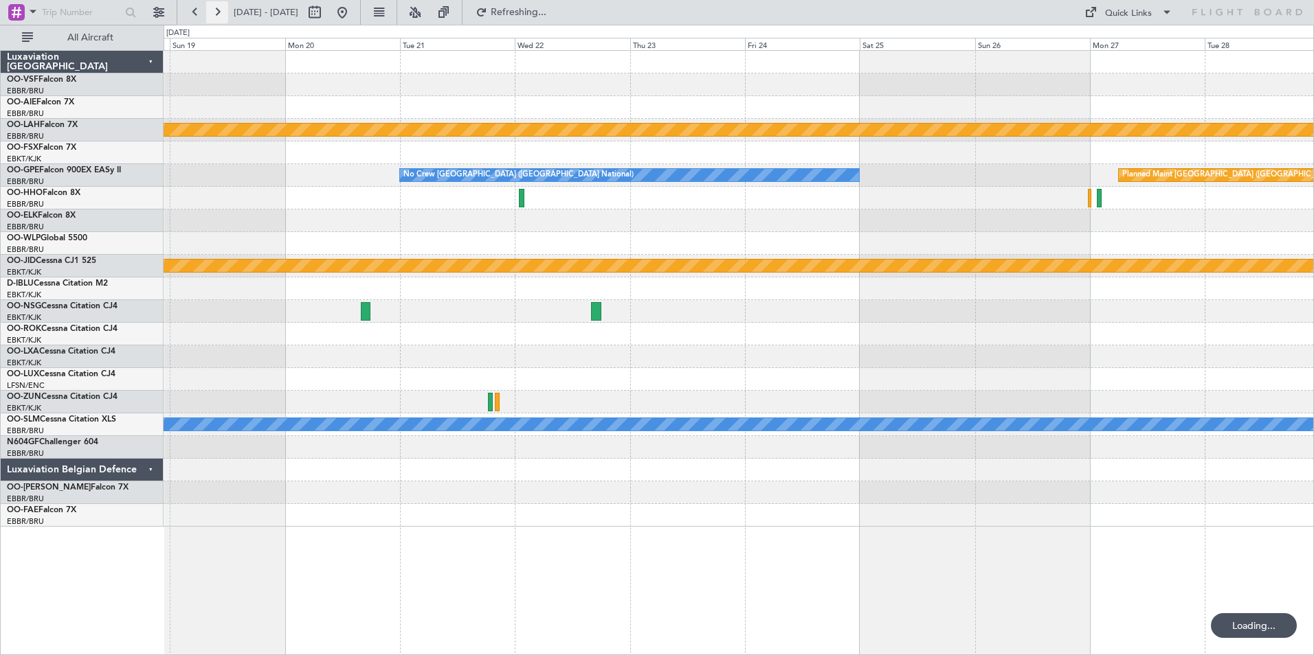
click at [221, 10] on button at bounding box center [217, 12] width 22 height 22
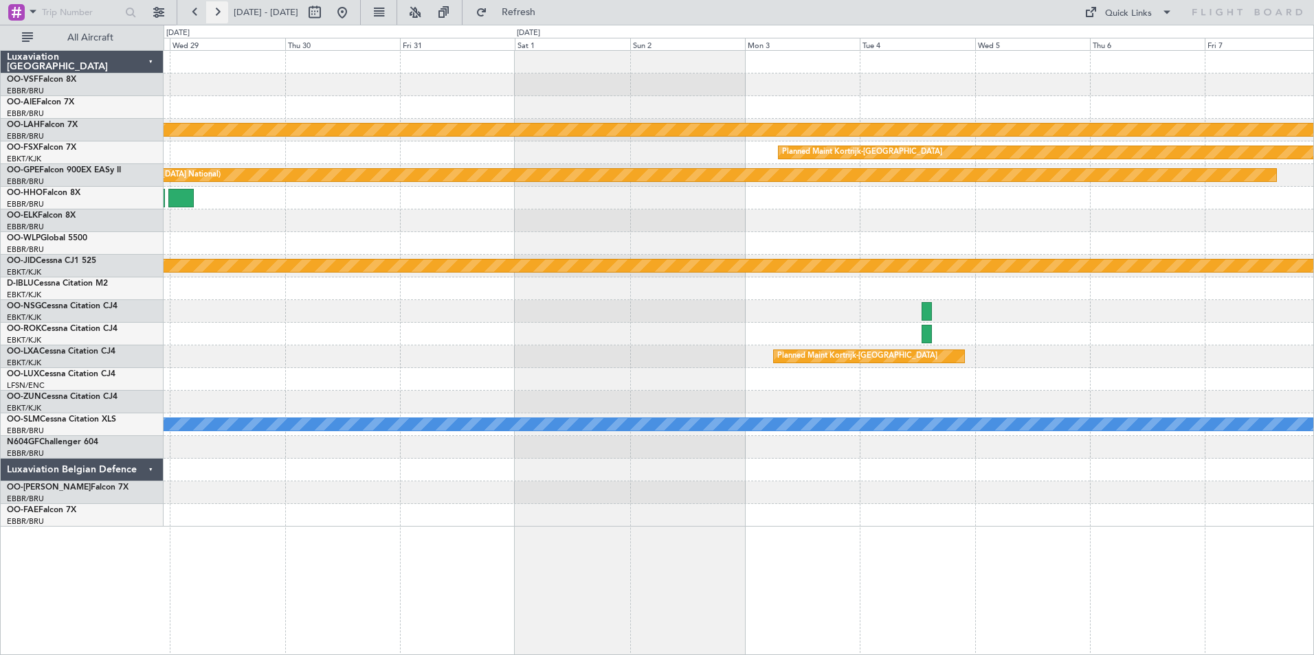
click at [221, 10] on button at bounding box center [217, 12] width 22 height 22
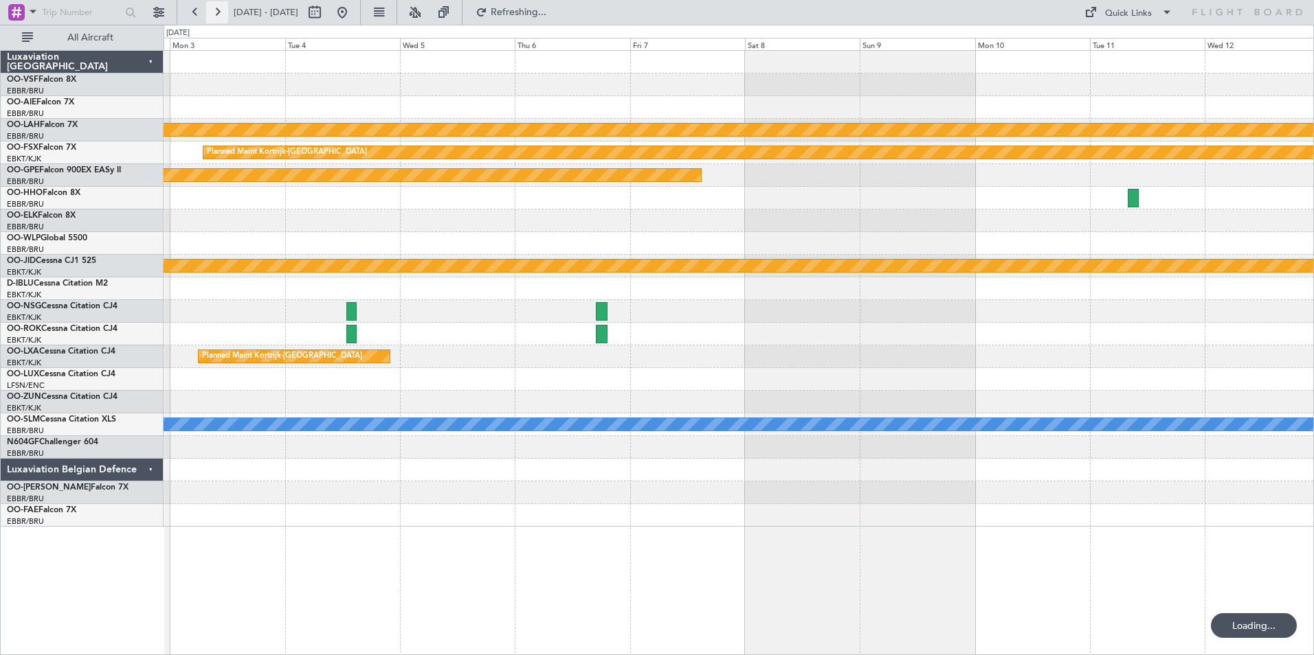
click at [221, 10] on button at bounding box center [217, 12] width 22 height 22
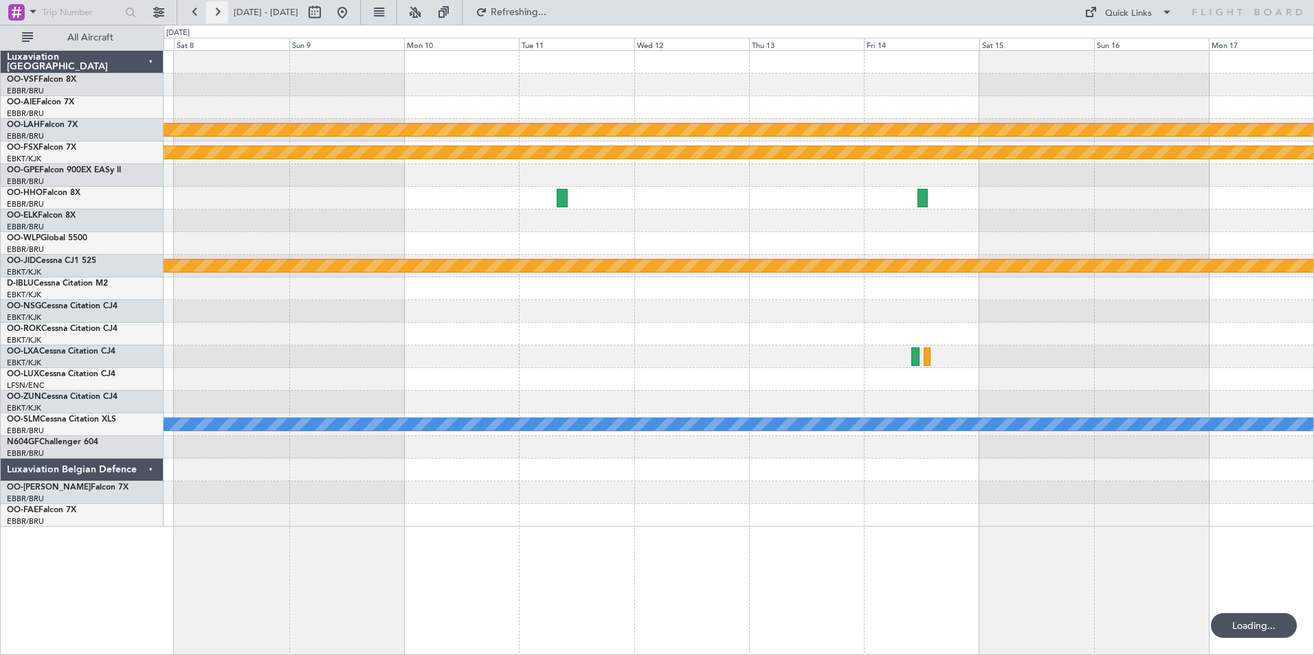
click at [222, 10] on button at bounding box center [217, 12] width 22 height 22
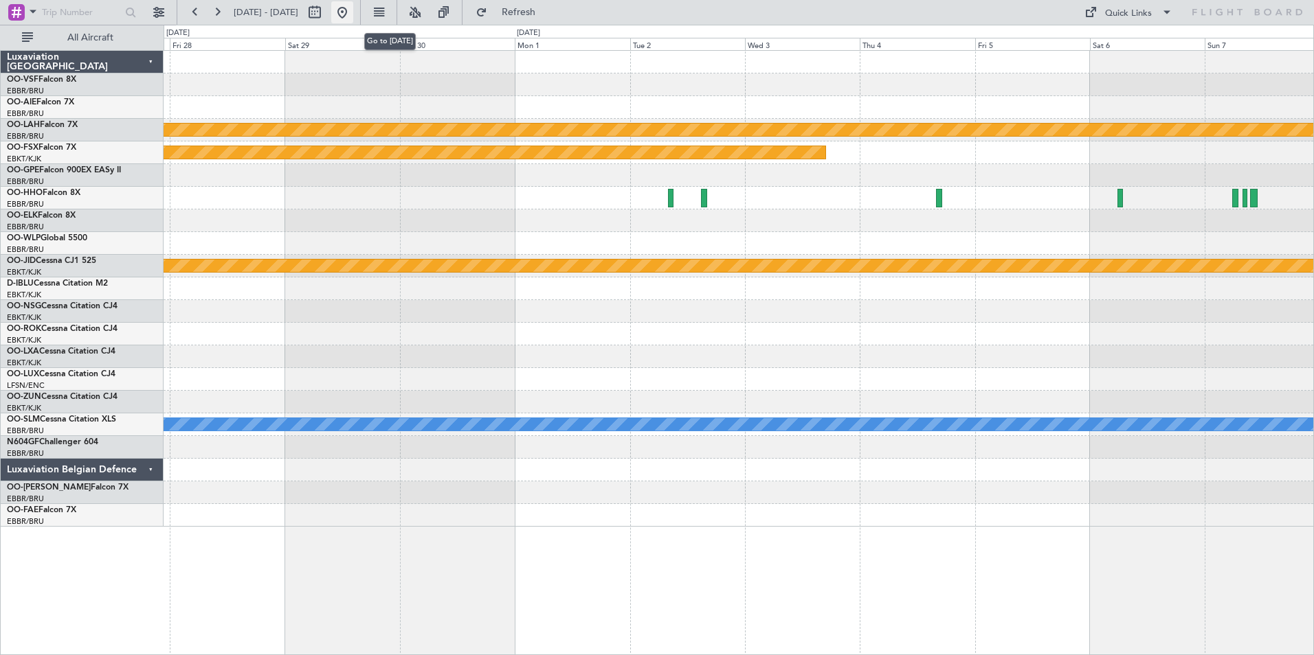
click at [353, 13] on button at bounding box center [342, 12] width 22 height 22
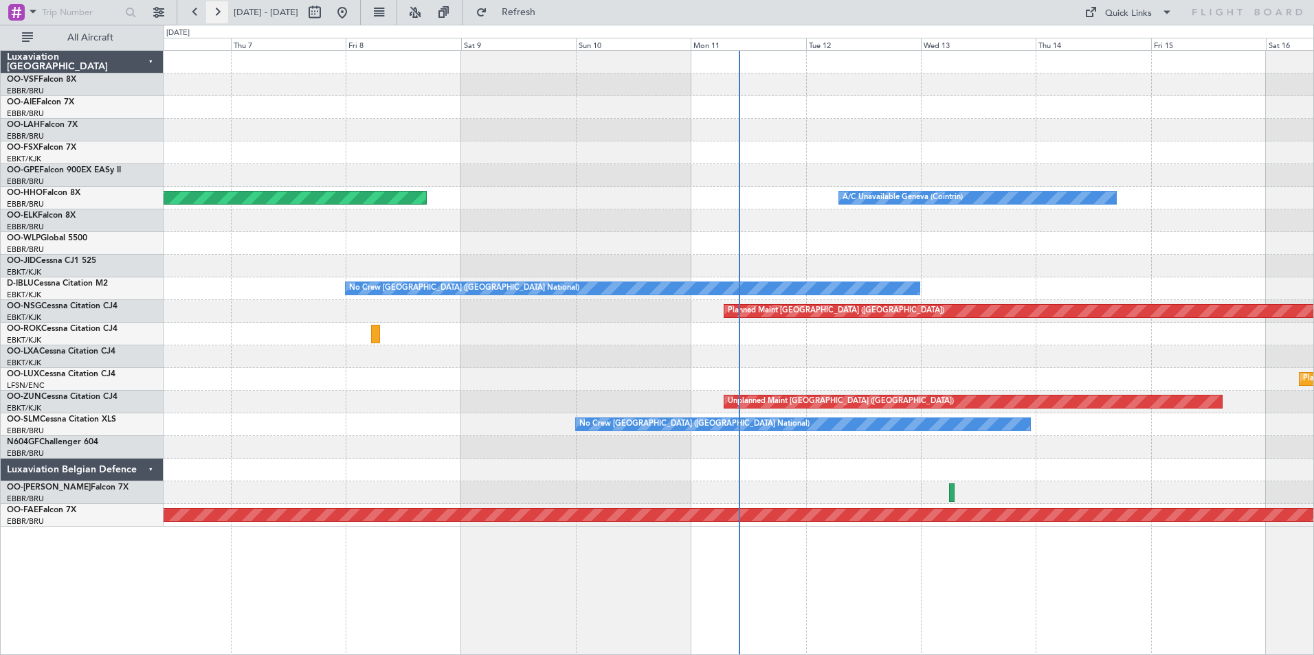
click at [222, 12] on button at bounding box center [217, 12] width 22 height 22
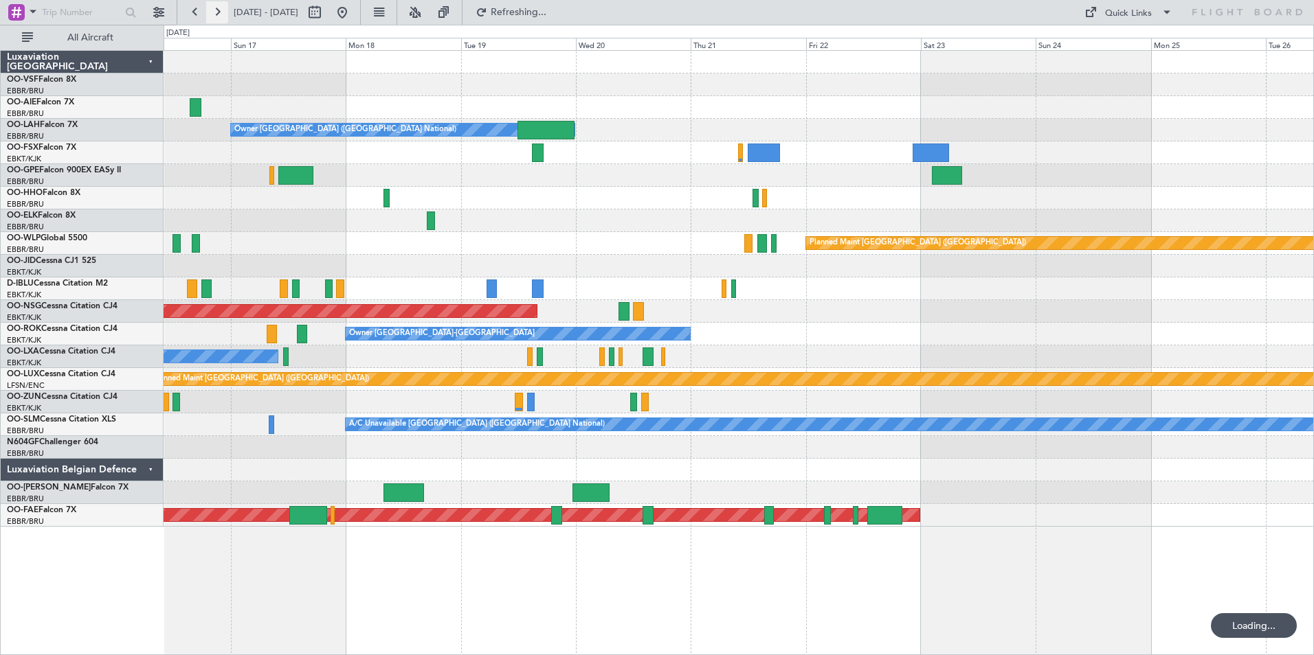
click at [222, 12] on button at bounding box center [217, 12] width 22 height 22
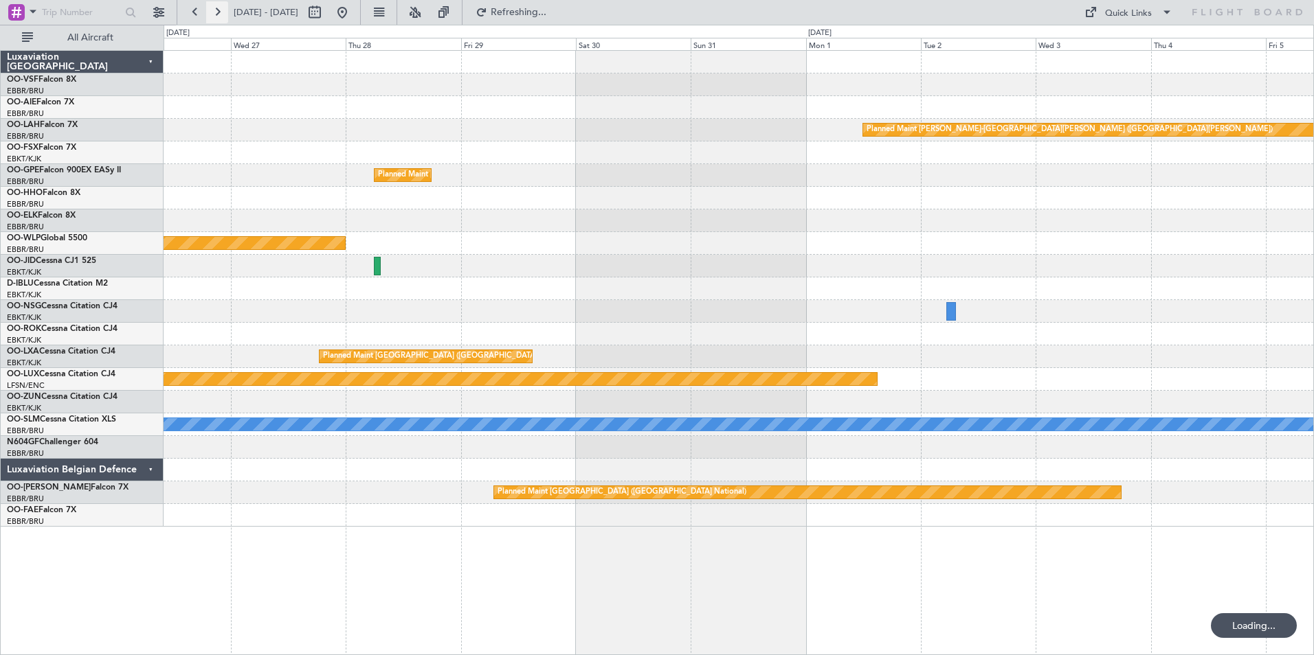
click at [222, 12] on button at bounding box center [217, 12] width 22 height 22
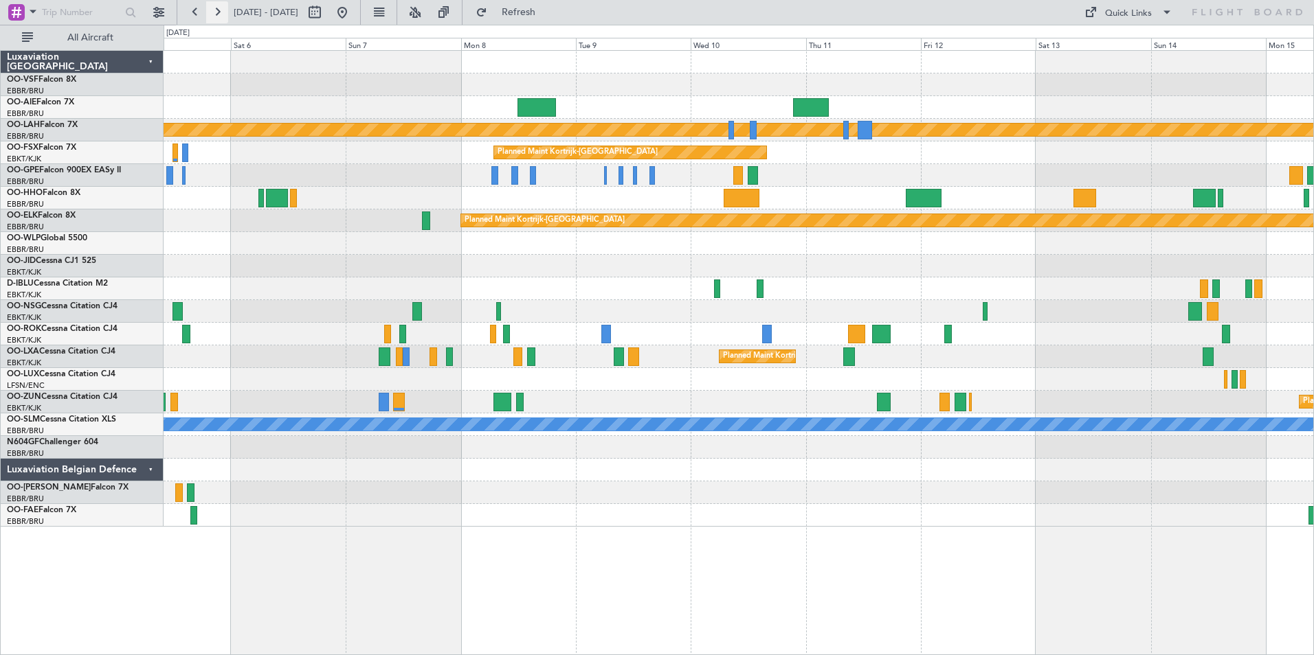
click at [224, 11] on button at bounding box center [217, 12] width 22 height 22
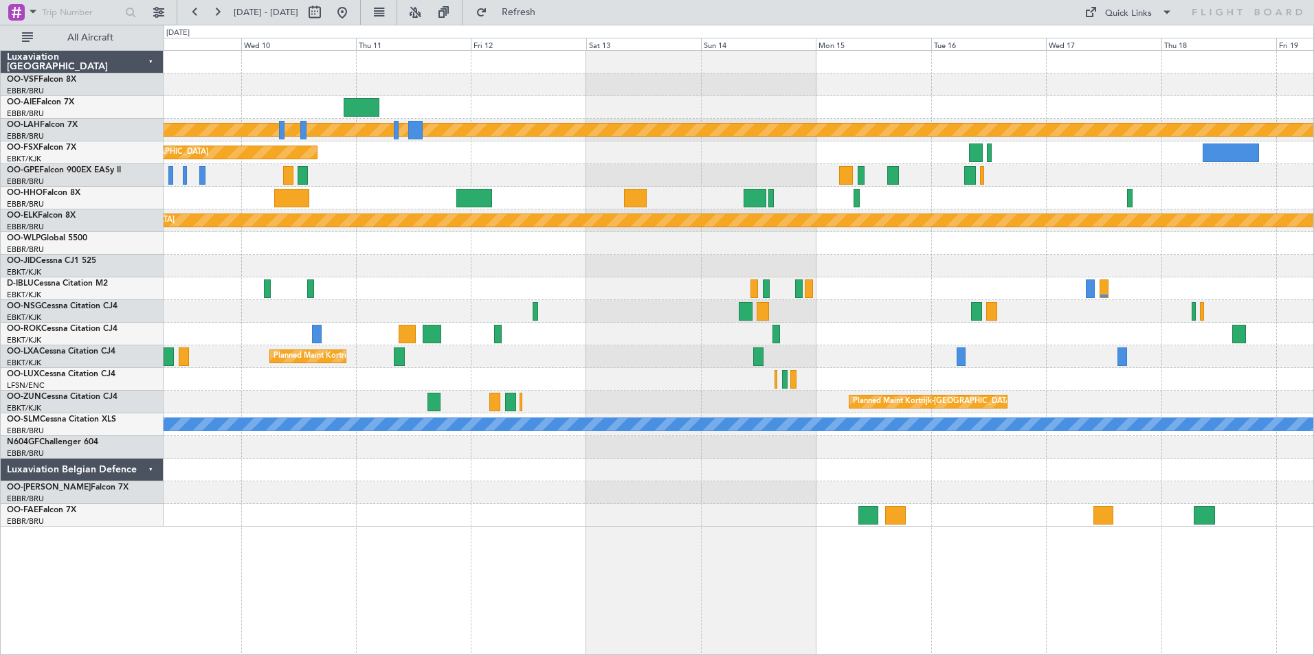
click at [934, 100] on div at bounding box center [738, 107] width 1149 height 23
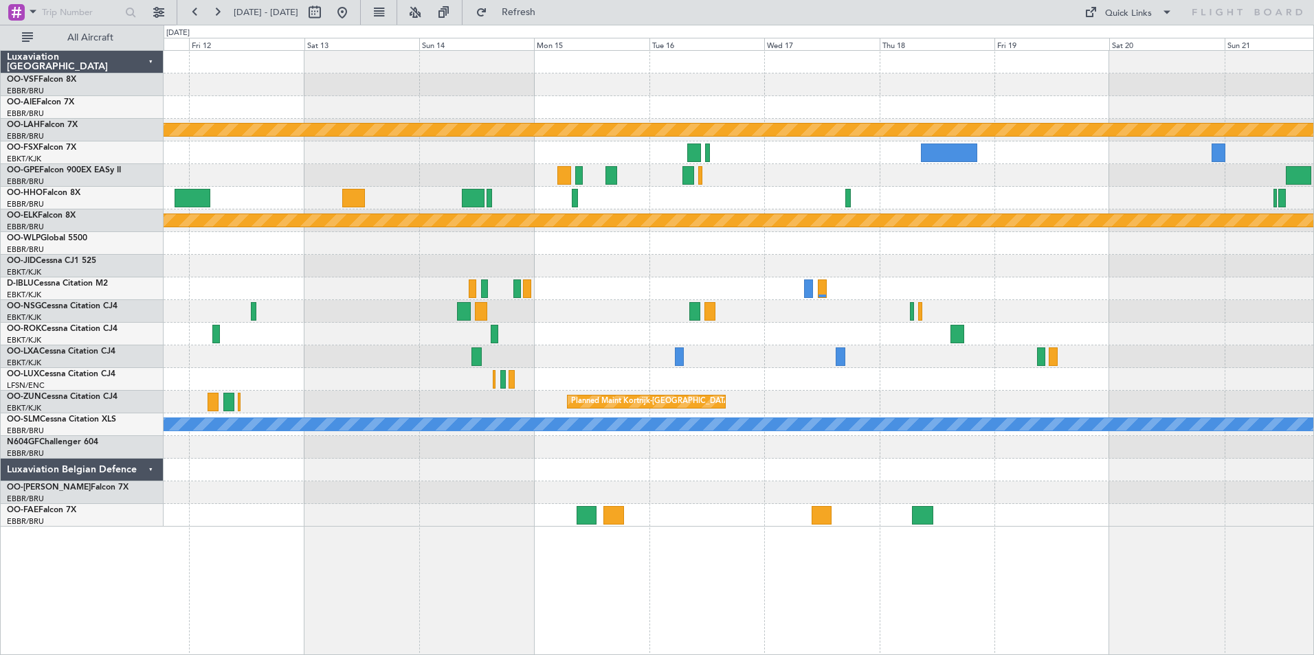
click at [580, 105] on div at bounding box center [738, 107] width 1149 height 23
